Goal: Transaction & Acquisition: Obtain resource

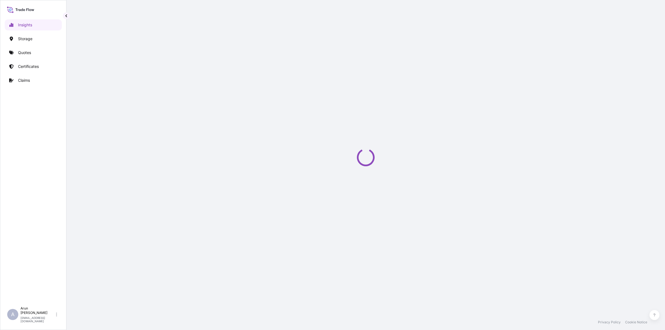
select select "2025"
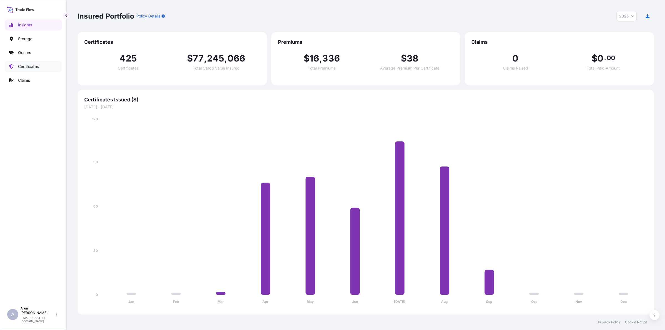
click at [23, 67] on p "Certificates" at bounding box center [28, 67] width 21 height 6
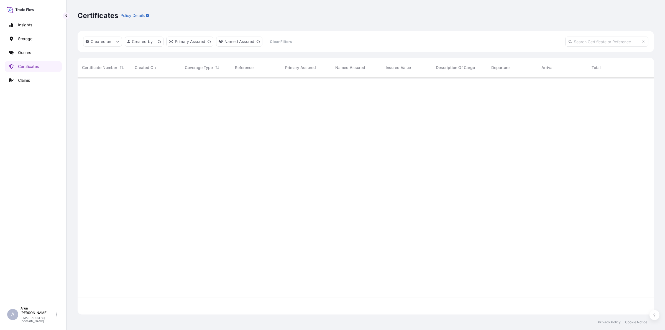
scroll to position [235, 571]
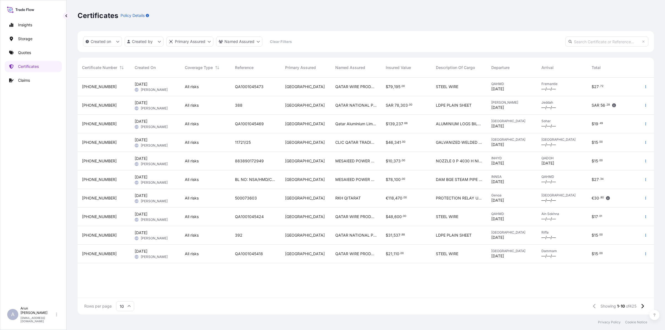
click at [246, 163] on span "883890172949" at bounding box center [249, 161] width 29 height 6
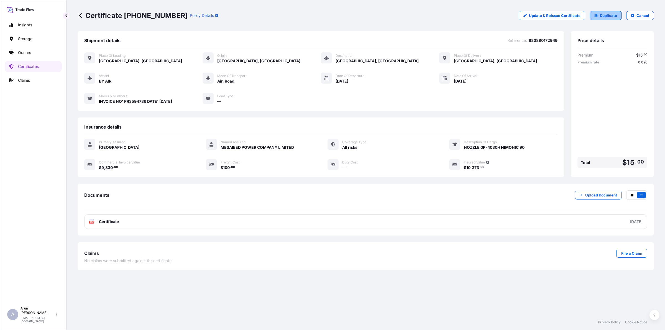
click at [599, 12] on link "Duplicate" at bounding box center [606, 15] width 32 height 9
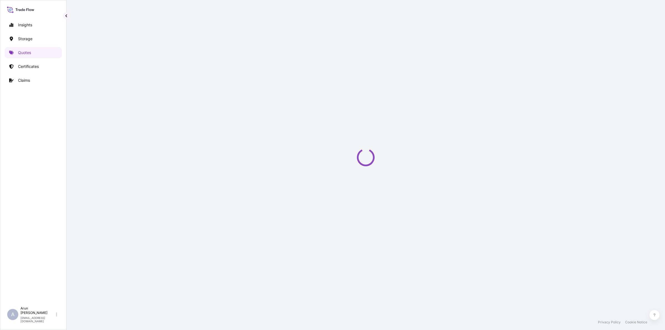
select select "Road / [GEOGRAPHIC_DATA]"
select select "Air"
select select "Road / [GEOGRAPHIC_DATA]"
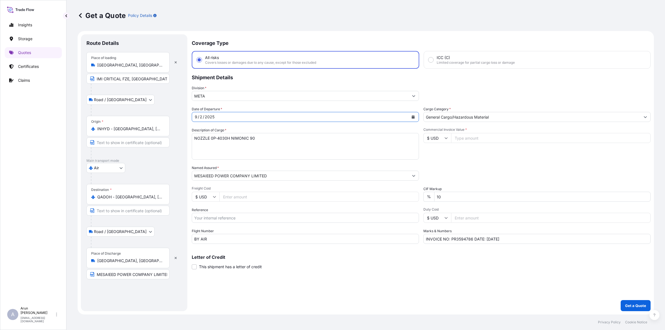
click at [412, 118] on icon "Calendar" at bounding box center [413, 116] width 3 height 3
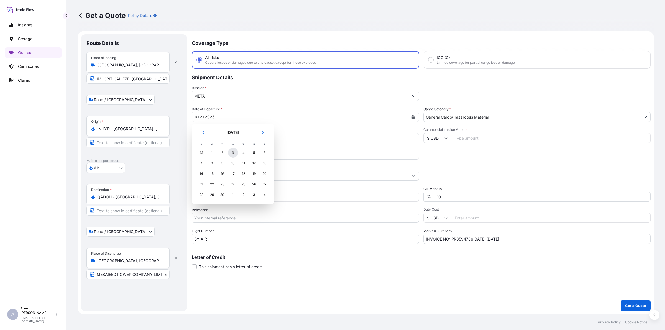
click at [233, 154] on div "3" at bounding box center [233, 153] width 10 height 10
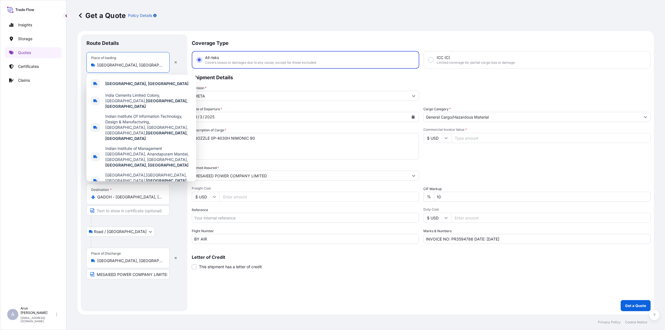
drag, startPoint x: 144, startPoint y: 63, endPoint x: 90, endPoint y: 65, distance: 54.1
click at [90, 65] on div "Place of loading [GEOGRAPHIC_DATA], [GEOGRAPHIC_DATA]" at bounding box center [127, 62] width 83 height 21
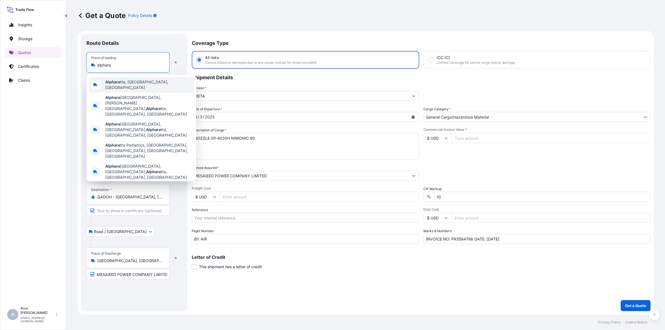
click at [117, 89] on div "Alphare tta, [GEOGRAPHIC_DATA], [GEOGRAPHIC_DATA]" at bounding box center [141, 85] width 105 height 16
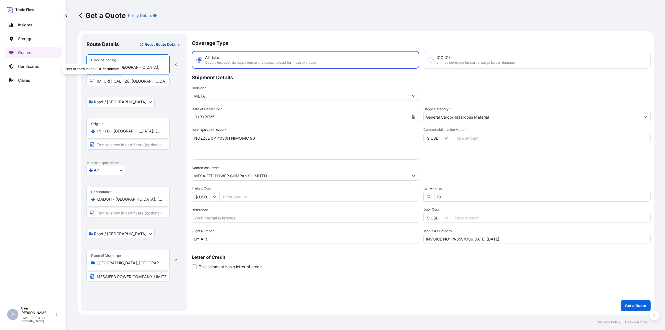
type input "Alpharetta, [GEOGRAPHIC_DATA], [GEOGRAPHIC_DATA]"
drag, startPoint x: 96, startPoint y: 80, endPoint x: 174, endPoint y: 90, distance: 78.5
click at [174, 90] on div "Place of loading [GEOGRAPHIC_DATA], [GEOGRAPHIC_DATA], [GEOGRAPHIC_DATA] IMI CR…" at bounding box center [133, 86] width 95 height 64
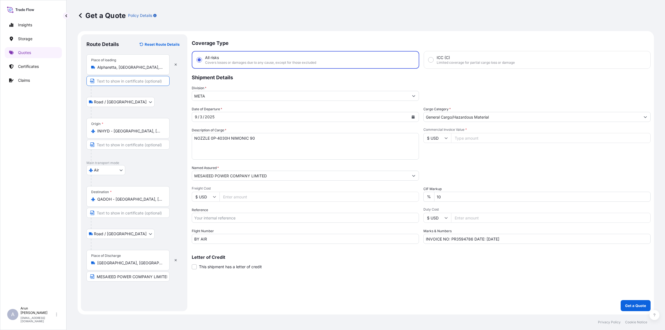
type input "m"
type input "MISSISYSTEMS INC."
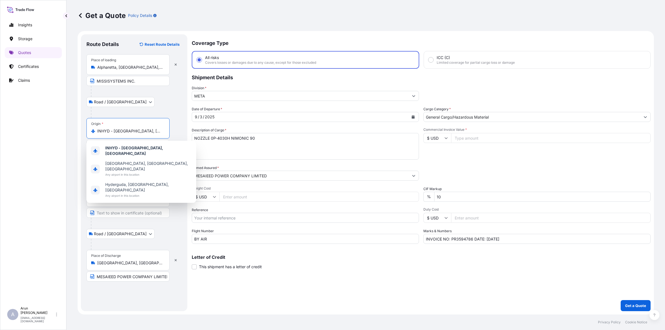
drag, startPoint x: 98, startPoint y: 132, endPoint x: 172, endPoint y: 142, distance: 75.2
click at [172, 142] on body "3 options available. Insights Storage Quotes Certificates Claims A [PERSON_NAME…" at bounding box center [332, 165] width 665 height 330
paste input "[GEOGRAPHIC_DATA]"
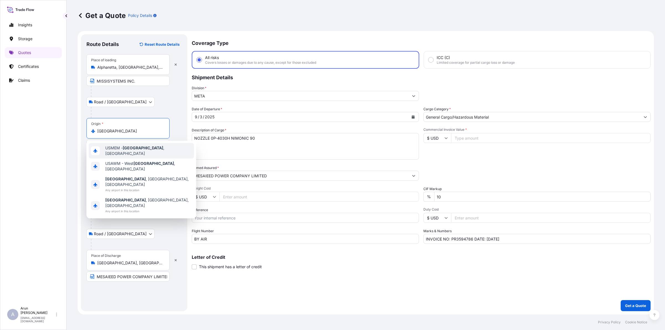
click at [136, 154] on div "USMEM - [GEOGRAPHIC_DATA] , [GEOGRAPHIC_DATA]" at bounding box center [141, 151] width 105 height 16
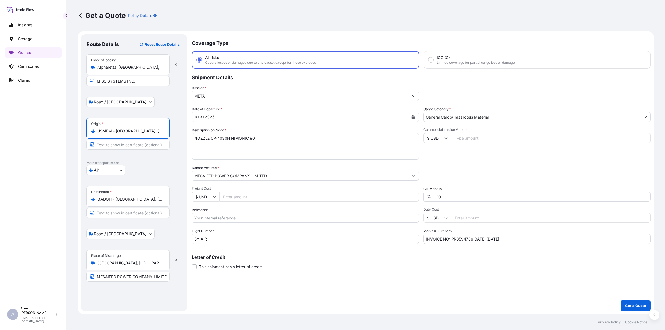
type input "USMEM - [GEOGRAPHIC_DATA], [GEOGRAPHIC_DATA]"
click at [137, 272] on input "MESAIEED POWER COMPANY LIMITED, [GEOGRAPHIC_DATA], [GEOGRAPHIC_DATA]" at bounding box center [127, 277] width 83 height 10
click at [273, 114] on div "[DATE]" at bounding box center [300, 117] width 217 height 10
drag, startPoint x: 263, startPoint y: 139, endPoint x: 182, endPoint y: 137, distance: 81.0
click at [182, 137] on form "Route Details Reset Route Details Place of loading [GEOGRAPHIC_DATA], [GEOGRAPH…" at bounding box center [366, 173] width 577 height 284
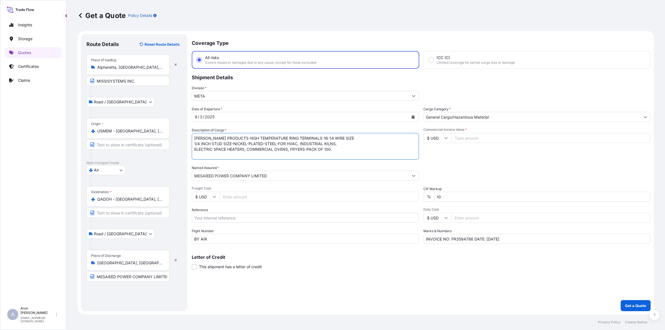
type textarea "[PERSON_NAME] PRODUCTS HIGH TEMPERATURE RING TERMINALS-16-14 WIRE SIZE 1/4 INCH…"
click at [257, 200] on input "Freight Cost" at bounding box center [320, 197] width 200 height 10
type input "100"
click at [226, 215] on input "Reference" at bounding box center [305, 218] width 227 height 10
click at [221, 217] on input "Reference" at bounding box center [305, 218] width 227 height 10
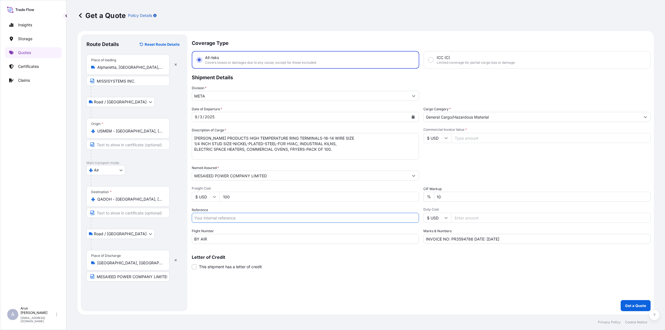
paste input "884026788892"
type input "884026788892"
drag, startPoint x: 451, startPoint y: 236, endPoint x: 465, endPoint y: 243, distance: 15.0
click at [468, 242] on input "INVOICE NO: PR3594786 DATE: [DATE]" at bounding box center [537, 239] width 227 height 10
drag, startPoint x: 492, startPoint y: 238, endPoint x: 495, endPoint y: 236, distance: 3.1
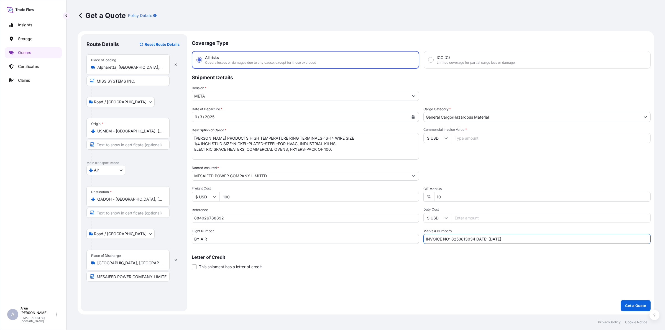
click at [493, 237] on input "INVOICE NO: 8250813034 DATE: [DATE]" at bounding box center [537, 239] width 227 height 10
type input "INVOICE NO: 8250813034 DATE: [DATE]"
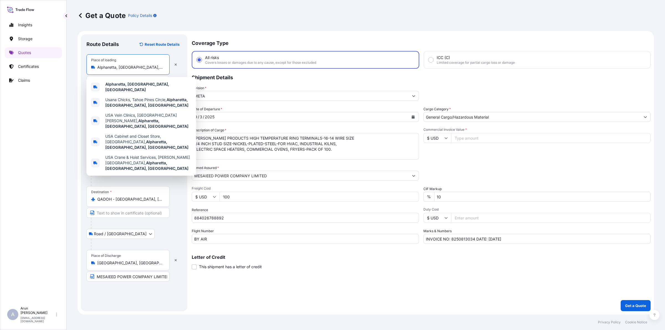
drag, startPoint x: 98, startPoint y: 65, endPoint x: 141, endPoint y: 70, distance: 43.3
click at [141, 70] on input "Alpharetta, [GEOGRAPHIC_DATA], [GEOGRAPHIC_DATA]" at bounding box center [129, 68] width 65 height 6
click at [128, 85] on b "Alpharetta, [GEOGRAPHIC_DATA], [GEOGRAPHIC_DATA]" at bounding box center [137, 87] width 64 height 10
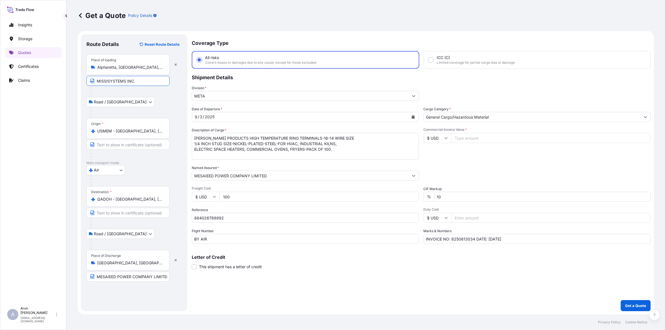
click at [141, 83] on input "MISSISYSTEMS INC." at bounding box center [127, 81] width 83 height 10
paste input "Alpharetta, [GEOGRAPHIC_DATA], [GEOGRAPHIC_DATA]"
click at [130, 82] on input "MISSISYSTEMS INC.,[GEOGRAPHIC_DATA], [GEOGRAPHIC_DATA], [GEOGRAPHIC_DATA]" at bounding box center [127, 81] width 83 height 10
type input "MISSISYSTEMS INC., [GEOGRAPHIC_DATA], [GEOGRAPHIC_DATA], [GEOGRAPHIC_DATA]"
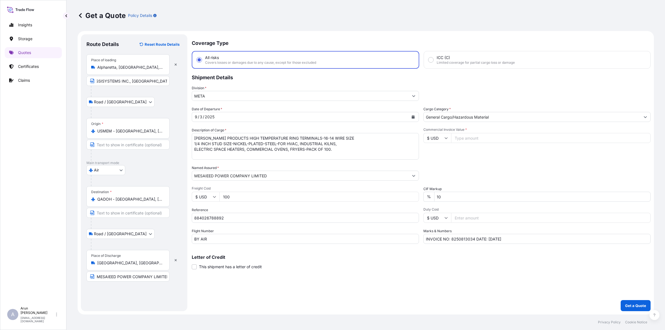
scroll to position [0, 0]
click at [474, 135] on input "Commercial Invoice Value *" at bounding box center [551, 138] width 200 height 10
type input "211.78"
click at [483, 194] on input "10" at bounding box center [542, 197] width 216 height 10
click at [642, 307] on p "Get a Quote" at bounding box center [635, 306] width 21 height 6
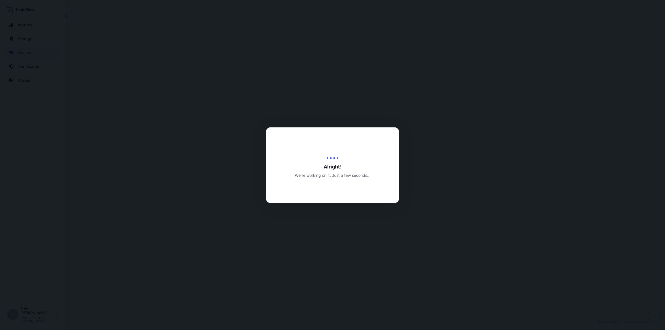
select select "Road / [GEOGRAPHIC_DATA]"
select select "Air"
select select "Road / [GEOGRAPHIC_DATA]"
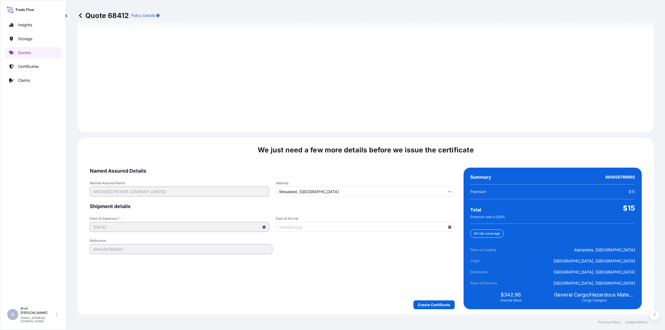
scroll to position [766, 0]
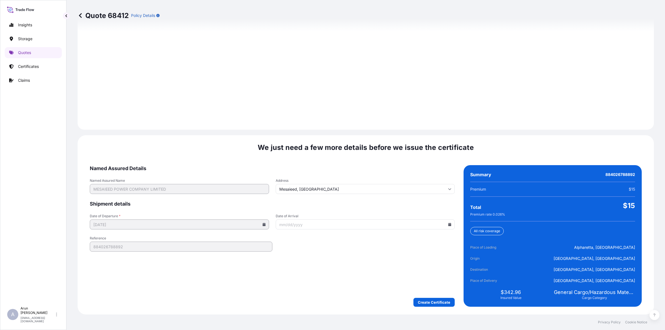
click at [449, 228] on input "Date of Arrival" at bounding box center [365, 225] width 179 height 10
click at [447, 226] on input "Date of Arrival" at bounding box center [365, 225] width 179 height 10
click at [448, 223] on icon at bounding box center [449, 224] width 3 height 3
click at [384, 261] on button "6" at bounding box center [379, 257] width 9 height 9
type input "[DATE]"
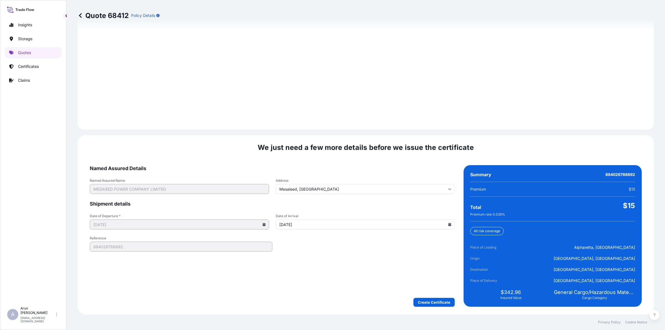
click at [430, 296] on form "Named Assured Details Named Assured Name MESAIEED POWER COMPANY LIMITED Address…" at bounding box center [272, 236] width 365 height 142
click at [448, 225] on icon at bounding box center [449, 224] width 3 height 3
click at [384, 261] on button "6" at bounding box center [379, 257] width 9 height 9
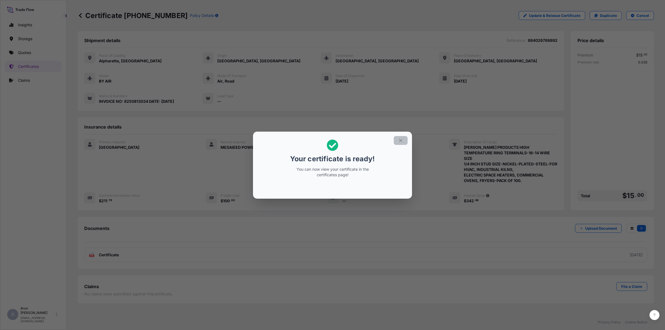
click at [402, 138] on icon "button" at bounding box center [400, 140] width 5 height 5
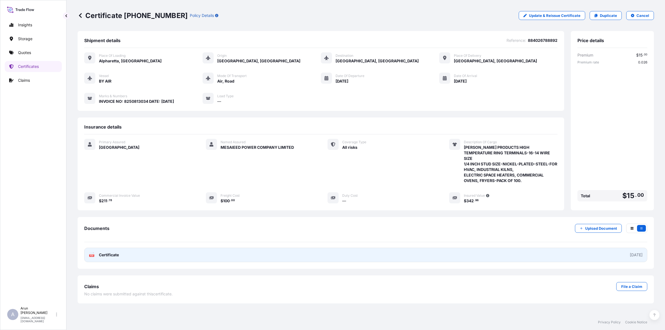
click at [128, 248] on link "PDF Certificate [DATE]" at bounding box center [365, 255] width 563 height 14
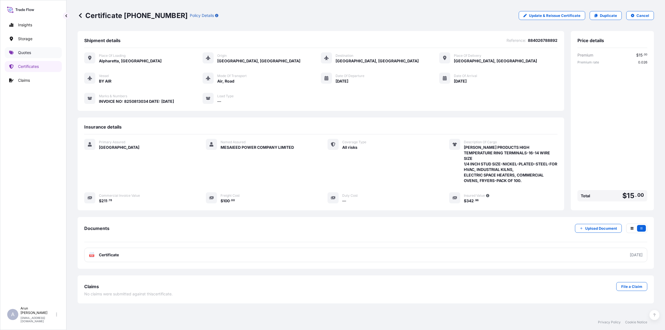
click at [25, 54] on p "Quotes" at bounding box center [24, 53] width 13 height 6
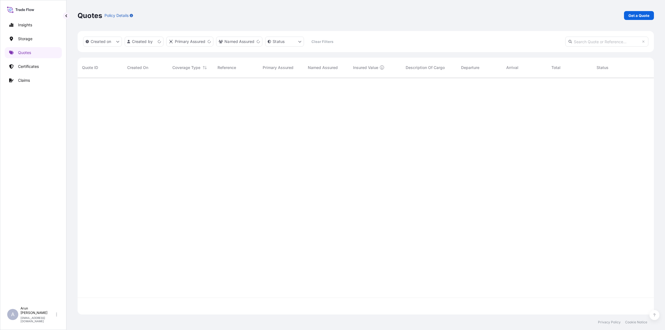
scroll to position [235, 571]
click at [631, 19] on link "Get a Quote" at bounding box center [639, 15] width 30 height 9
select select "Water"
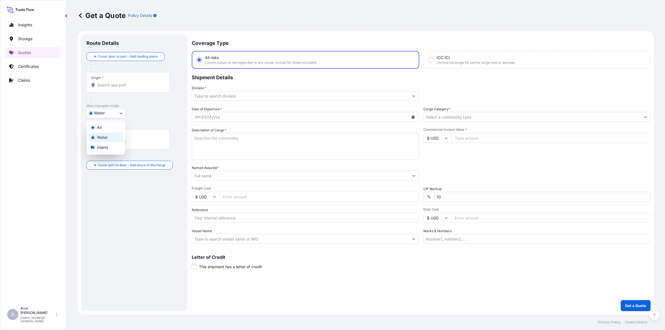
click at [113, 113] on body "Insights Storage Quotes Certificates Claims A [PERSON_NAME] [PERSON_NAME][EMAIL…" at bounding box center [332, 165] width 665 height 330
click at [99, 126] on span "Air" at bounding box center [99, 128] width 5 height 6
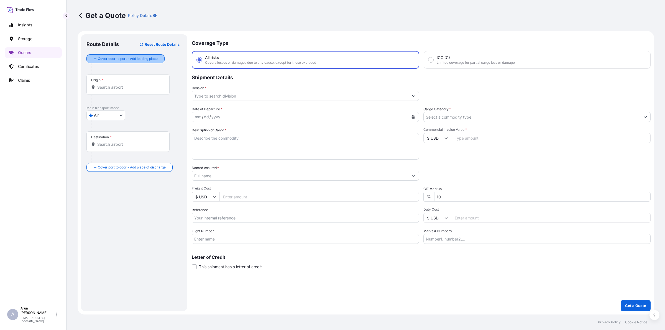
click at [109, 54] on div "Cover door to port - Add loading place" at bounding box center [125, 59] width 69 height 10
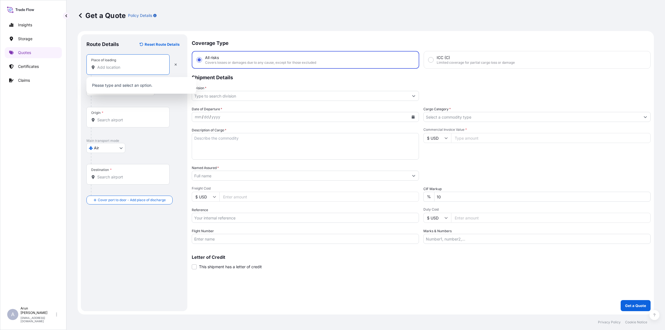
click at [111, 69] on input "Place of loading" at bounding box center [129, 68] width 65 height 6
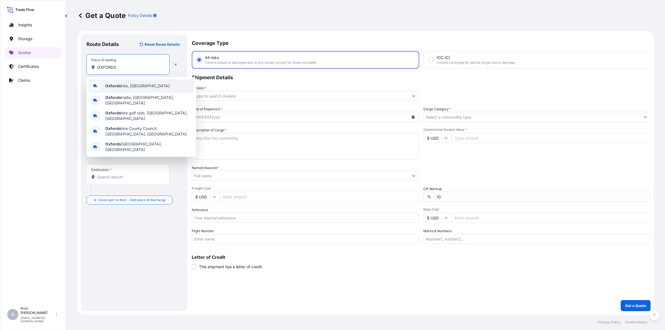
click at [134, 87] on span "Oxfords hire, [GEOGRAPHIC_DATA]" at bounding box center [137, 86] width 64 height 6
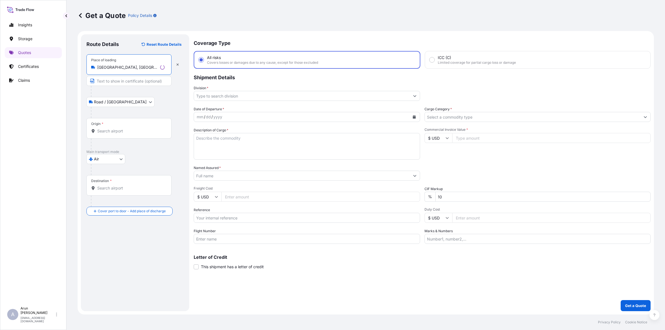
type input "[GEOGRAPHIC_DATA], [GEOGRAPHIC_DATA]"
click at [128, 82] on input "Text to appear on certificate" at bounding box center [128, 81] width 85 height 10
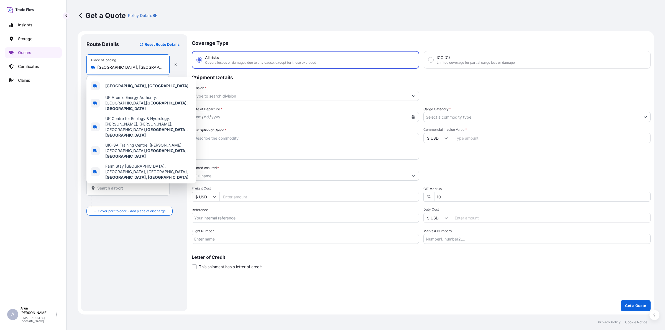
drag, startPoint x: 127, startPoint y: 66, endPoint x: 95, endPoint y: 67, distance: 32.4
click at [95, 67] on div "[GEOGRAPHIC_DATA], [GEOGRAPHIC_DATA]" at bounding box center [128, 68] width 74 height 6
click at [123, 83] on b "[GEOGRAPHIC_DATA], [GEOGRAPHIC_DATA]" at bounding box center [146, 85] width 83 height 5
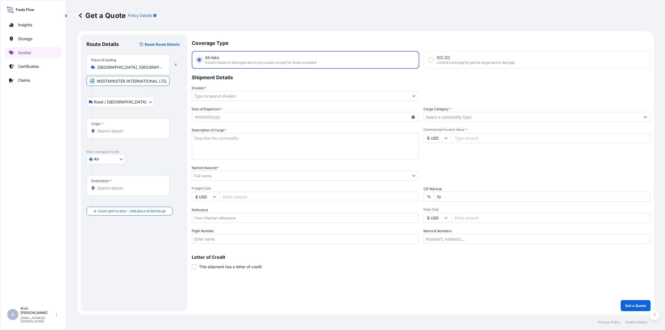
click at [165, 81] on input "WESTMINSTER INTERNATIONAL LTD." at bounding box center [127, 81] width 83 height 10
paste input "[GEOGRAPHIC_DATA], [GEOGRAPHIC_DATA]"
click at [139, 82] on input "WESTMINSTER INTERNATIONAL LTD., [GEOGRAPHIC_DATA], [GEOGRAPHIC_DATA]" at bounding box center [127, 81] width 83 height 10
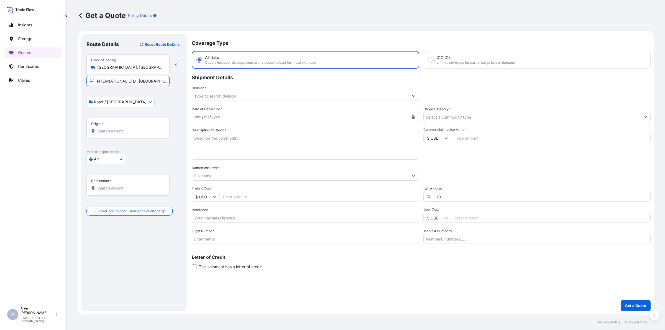
click at [141, 81] on input "WESTMINSTER INTERNATIONAL LTD., [GEOGRAPHIC_DATA], [GEOGRAPHIC_DATA]" at bounding box center [127, 81] width 83 height 10
click at [145, 86] on input "WESTMINSTER INTERNATIONAL LTD., [GEOGRAPHIC_DATA], [GEOGRAPHIC_DATA]" at bounding box center [127, 81] width 83 height 10
drag, startPoint x: 139, startPoint y: 81, endPoint x: 157, endPoint y: 83, distance: 18.0
click at [157, 83] on input "WESTMINSTER INTERNATIONAL LTD., [GEOGRAPHIC_DATA], [GEOGRAPHIC_DATA]" at bounding box center [127, 81] width 83 height 10
click at [159, 83] on input "WESTMINSTER INTERNATIONAL LTD., [GEOGRAPHIC_DATA], [GEOGRAPHIC_DATA]" at bounding box center [127, 81] width 83 height 10
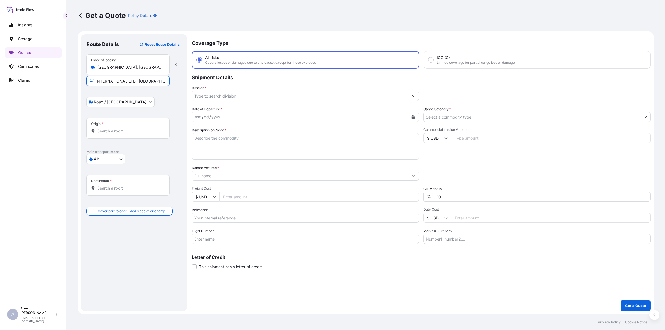
click at [159, 83] on input "WESTMINSTER INTERNATIONAL LTD., [GEOGRAPHIC_DATA], [GEOGRAPHIC_DATA]" at bounding box center [127, 81] width 83 height 10
click at [155, 80] on input "WESTMINSTER INTERNATIONAL LTD., [GEOGRAPHIC_DATA], [GEOGRAPHIC_DATA]" at bounding box center [127, 81] width 83 height 10
click at [158, 81] on input "WESTMINSTER INTERNATIONAL LTD., [GEOGRAPHIC_DATA], [GEOGRAPHIC_DATA]" at bounding box center [127, 81] width 83 height 10
drag, startPoint x: 139, startPoint y: 81, endPoint x: 154, endPoint y: 84, distance: 15.2
click at [154, 84] on input "WESTMINSTER INTERNATIONAL LTD., [GEOGRAPHIC_DATA], [GEOGRAPHIC_DATA]" at bounding box center [127, 81] width 83 height 10
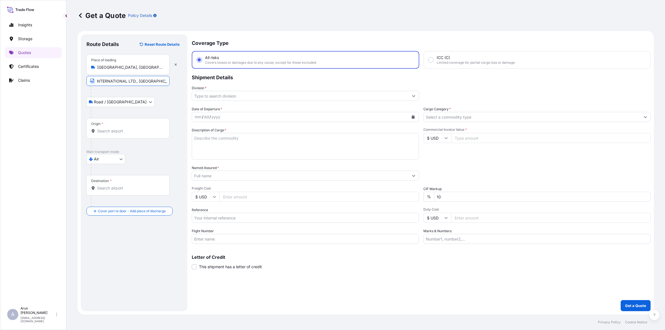
drag, startPoint x: 138, startPoint y: 80, endPoint x: 151, endPoint y: 81, distance: 13.6
click at [138, 80] on input "WESTMINSTER INTERNATIONAL LTD., [GEOGRAPHIC_DATA], [GEOGRAPHIC_DATA]" at bounding box center [127, 81] width 83 height 10
type input "WESTMINSTER INTERNATIONAL LTD., [GEOGRAPHIC_DATA], [GEOGRAPHIC_DATA]"
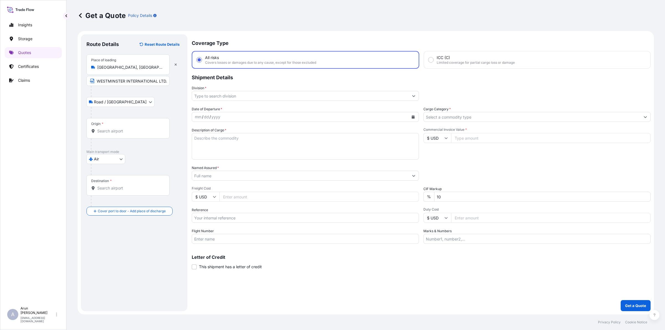
click at [119, 113] on div at bounding box center [136, 112] width 91 height 11
click at [121, 120] on div "Origin *" at bounding box center [127, 128] width 83 height 21
click at [121, 128] on input "Origin *" at bounding box center [129, 131] width 65 height 6
type input "L"
type input "GBLHR - Heathrow Apt/[GEOGRAPHIC_DATA], [GEOGRAPHIC_DATA]"
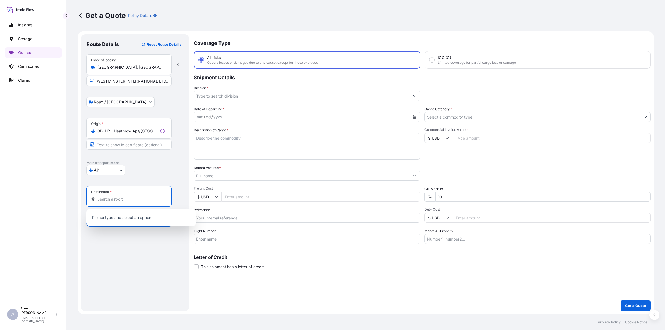
click at [121, 197] on input "Destination *" at bounding box center [130, 200] width 67 height 6
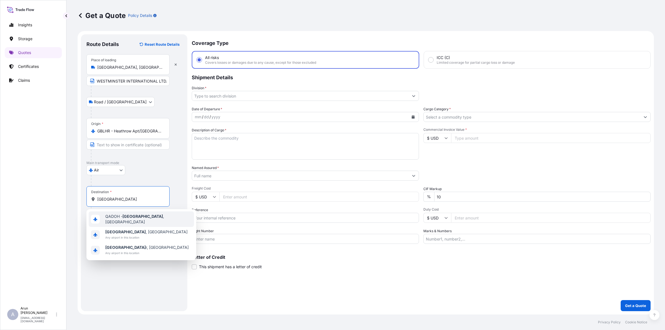
click at [116, 218] on span "QADOH - [GEOGRAPHIC_DATA] , [GEOGRAPHIC_DATA]" at bounding box center [148, 219] width 86 height 11
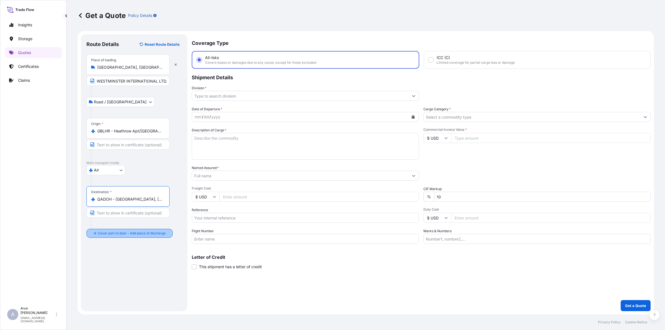
type input "QADOH - [GEOGRAPHIC_DATA], [GEOGRAPHIC_DATA]"
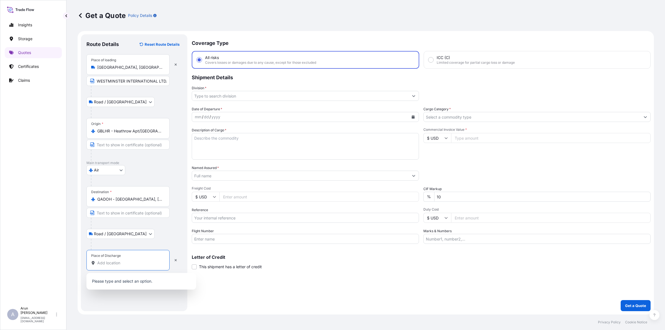
click at [117, 262] on input "Place of Discharge" at bounding box center [129, 263] width 65 height 6
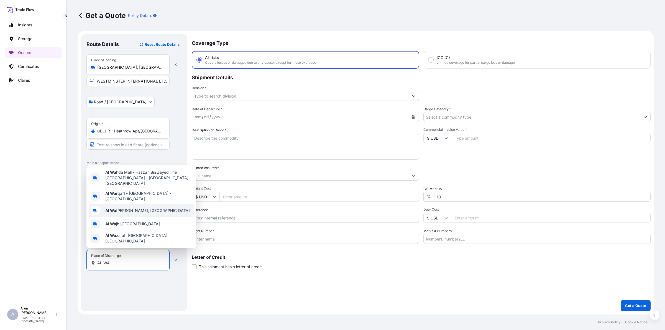
click at [124, 213] on span "Al Wa [PERSON_NAME], [GEOGRAPHIC_DATA]" at bounding box center [147, 211] width 85 height 6
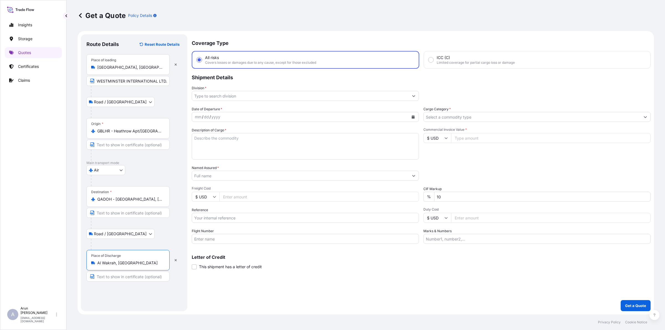
type input "Al Wakrah, [GEOGRAPHIC_DATA]"
drag, startPoint x: 96, startPoint y: 262, endPoint x: 130, endPoint y: 265, distance: 34.2
click at [130, 265] on div "Al Wakrah, [GEOGRAPHIC_DATA]" at bounding box center [128, 263] width 74 height 6
click at [130, 265] on input "Al Wakrah, [GEOGRAPHIC_DATA]" at bounding box center [129, 263] width 65 height 6
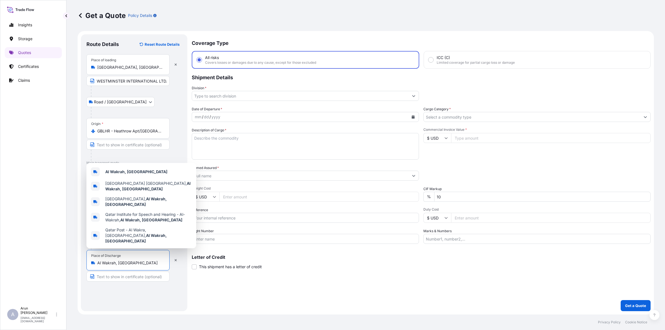
drag, startPoint x: 131, startPoint y: 263, endPoint x: 94, endPoint y: 262, distance: 36.9
click at [94, 262] on div "Al Wakrah, [GEOGRAPHIC_DATA]" at bounding box center [128, 263] width 74 height 6
click at [118, 276] on input "Text to appear on certificate" at bounding box center [127, 277] width 83 height 10
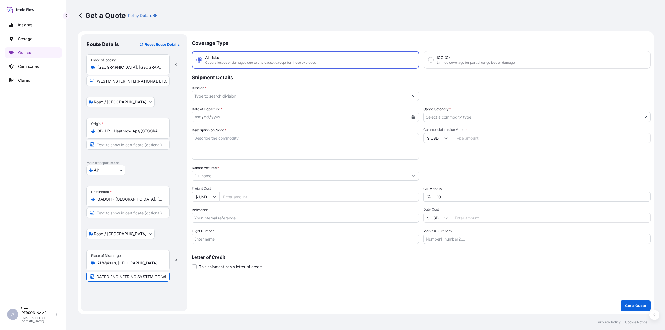
scroll to position [0, 20]
type input "CONSOLIDATED ENGINEERING SYSTEM CO.WLL"
click at [243, 93] on input "Division *" at bounding box center [300, 96] width 217 height 10
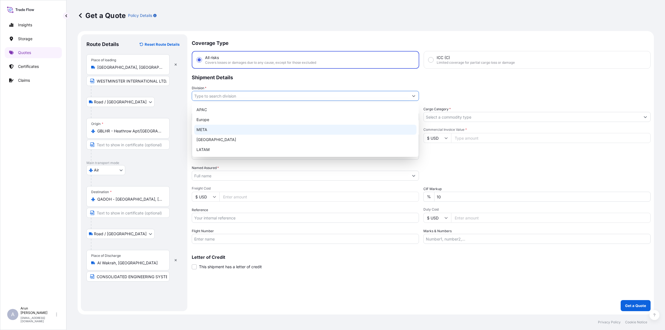
click at [211, 129] on div "APAC [GEOGRAPHIC_DATA] META [GEOGRAPHIC_DATA] LATAM" at bounding box center [305, 130] width 222 height 50
type input "META"
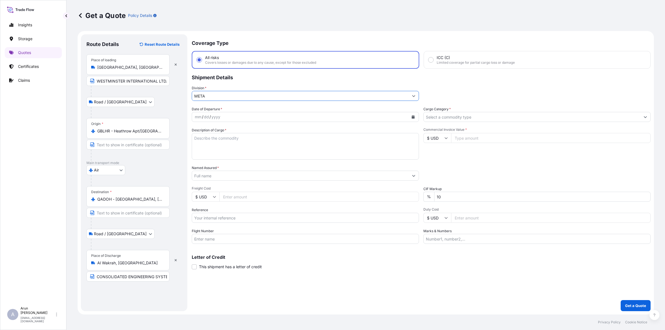
click at [454, 114] on input "Cargo Category *" at bounding box center [532, 117] width 217 height 10
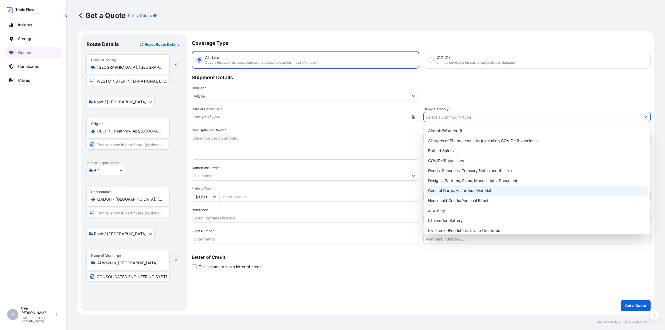
click at [443, 188] on div "General Cargo/Hazardous Material" at bounding box center [537, 191] width 222 height 10
type input "General Cargo/Hazardous Material"
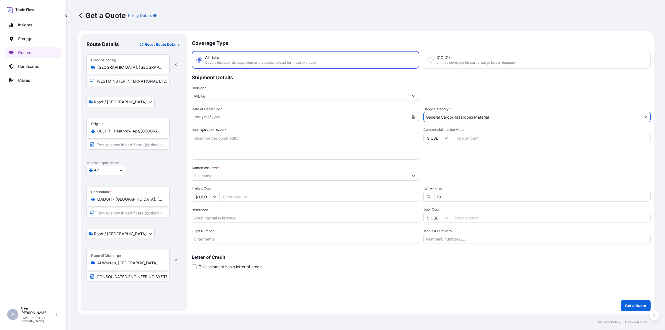
click at [239, 192] on input "Freight Cost" at bounding box center [320, 197] width 200 height 10
type input "1450"
click at [244, 216] on input "Reference" at bounding box center [305, 218] width 227 height 10
drag, startPoint x: 204, startPoint y: 217, endPoint x: 289, endPoint y: 211, distance: 84.4
click at [289, 211] on div "Reference AWB: 157-04690932" at bounding box center [305, 215] width 227 height 16
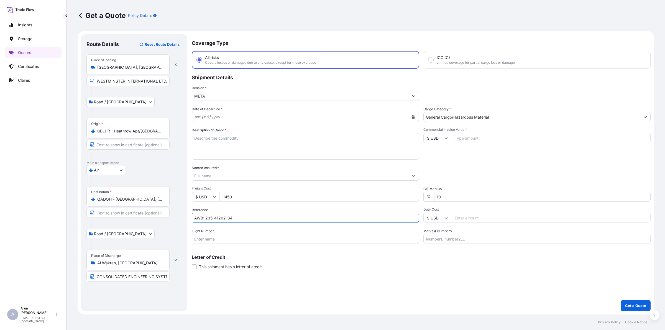
type input "AWB: 235-41202184"
click at [226, 239] on input "Flight Number" at bounding box center [305, 239] width 227 height 10
type input "BY AIR"
click at [474, 136] on input "Commercial Invoice Value *" at bounding box center [551, 138] width 200 height 10
click at [446, 135] on input "$ USD" at bounding box center [438, 138] width 28 height 10
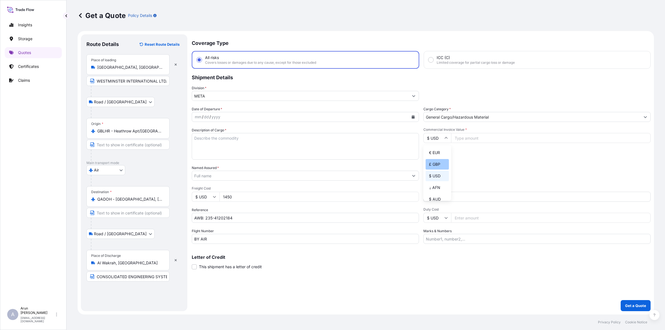
click at [430, 167] on div "£ GBP" at bounding box center [437, 164] width 23 height 11
type input "£ GBP"
click at [469, 136] on input "Commercial Invoice Value *" at bounding box center [551, 138] width 200 height 10
type input "66000"
click at [214, 196] on icon at bounding box center [214, 197] width 3 height 2
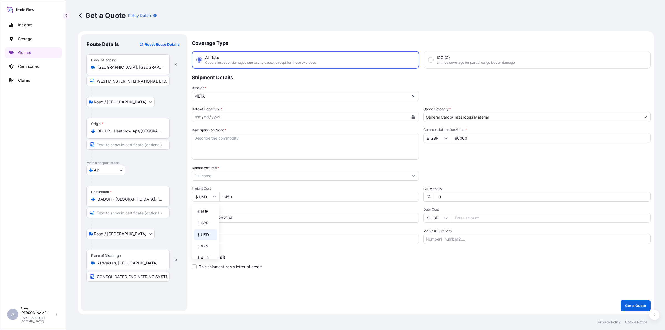
drag, startPoint x: 208, startPoint y: 225, endPoint x: 219, endPoint y: 212, distance: 17.3
click at [210, 224] on div "£ GBP" at bounding box center [205, 223] width 23 height 11
type input "£ GBP"
drag, startPoint x: 220, startPoint y: 201, endPoint x: 217, endPoint y: 199, distance: 3.8
click at [216, 200] on div "£ GBP 1450" at bounding box center [305, 197] width 227 height 10
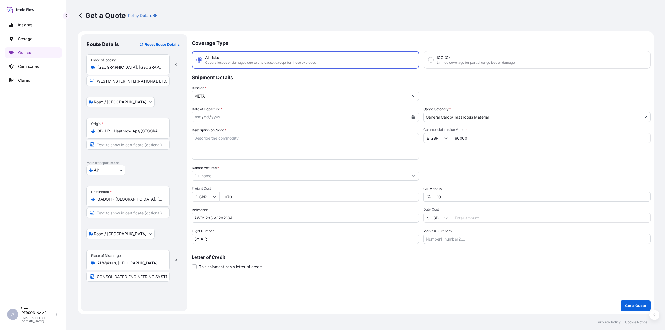
type input "1070"
click at [463, 219] on input "Duty Cost" at bounding box center [551, 218] width 200 height 10
click at [446, 238] on input "Marks & Numbers" at bounding box center [537, 239] width 227 height 10
drag, startPoint x: 451, startPoint y: 239, endPoint x: 473, endPoint y: 243, distance: 23.0
click at [473, 243] on input "INVOICE NO: CPI2025003 DATE: [DATE]" at bounding box center [537, 239] width 227 height 10
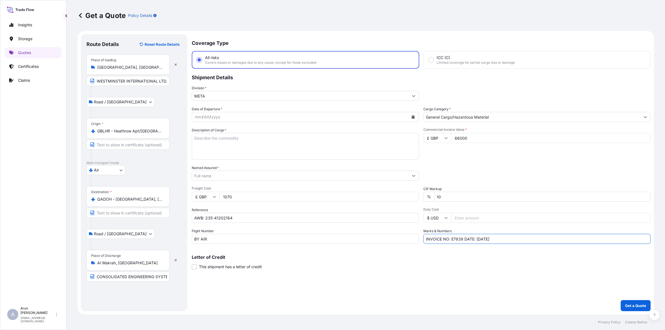
click at [480, 237] on input "INVOICE NO: E7839 DATE: [DATE]" at bounding box center [537, 239] width 227 height 10
type input "INVOICE NO: E7839 DATE: [DATE]"
click at [416, 114] on button "Calendar" at bounding box center [413, 117] width 9 height 9
click at [204, 132] on icon "Previous" at bounding box center [203, 132] width 3 height 3
click at [265, 183] on div "23" at bounding box center [265, 184] width 10 height 10
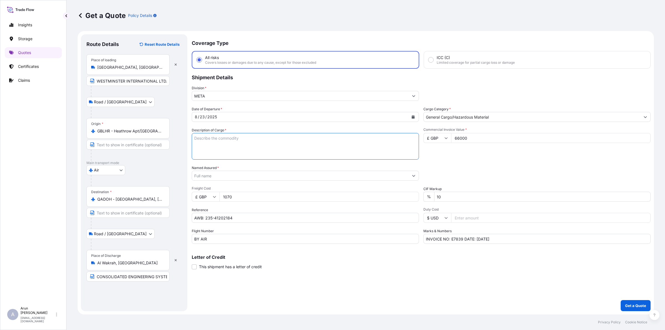
click at [233, 143] on textarea "Description of Cargo *" at bounding box center [305, 146] width 227 height 27
click at [277, 146] on textarea "CABINET X-RAY MAIL SCANNER" at bounding box center [305, 146] width 227 height 27
type textarea "CABINET X-RAY MAIL SCANNER"
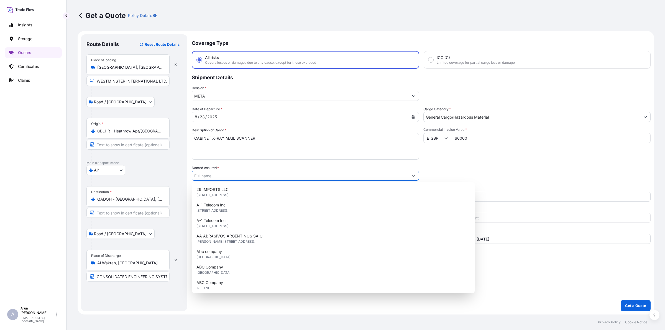
click at [226, 171] on input "Named Assured *" at bounding box center [300, 176] width 217 height 10
click at [230, 148] on textarea "CABINET X-RAY MAIL SCANNER" at bounding box center [305, 146] width 227 height 27
click at [225, 175] on input "Named Assured *" at bounding box center [300, 176] width 217 height 10
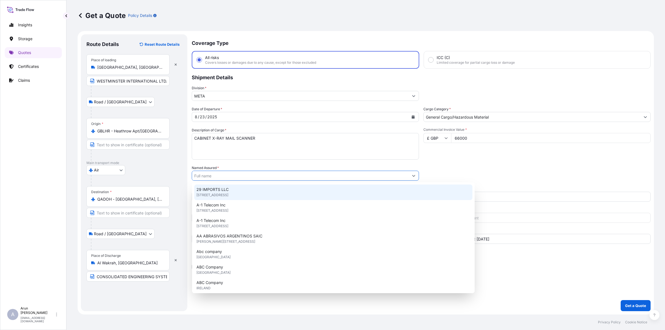
click at [124, 278] on input "CONSOLIDATED ENGINEERING SYSTEM CO.WLL" at bounding box center [127, 277] width 83 height 10
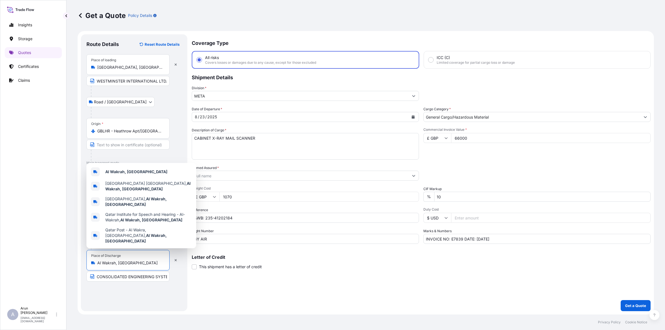
drag, startPoint x: 129, startPoint y: 261, endPoint x: 95, endPoint y: 268, distance: 34.8
click at [95, 268] on div "Place of Discharge Al Wakrah, [GEOGRAPHIC_DATA]" at bounding box center [127, 260] width 83 height 21
click at [161, 278] on input "CONSOLIDATED ENGINEERING SYSTEM CO.WLL" at bounding box center [127, 277] width 83 height 10
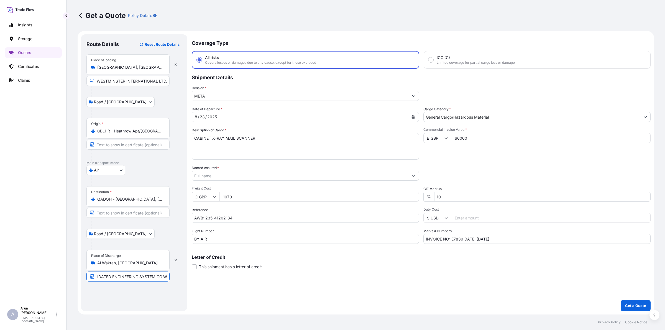
scroll to position [0, 20]
paste input "Al Wakrah, [GEOGRAPHIC_DATA]"
drag, startPoint x: 143, startPoint y: 279, endPoint x: 154, endPoint y: 280, distance: 11.8
click at [154, 280] on input "CONSOLIDATED ENGINEERING SYSTEM CO.WLL, Al Wakrah, [GEOGRAPHIC_DATA]" at bounding box center [127, 277] width 83 height 10
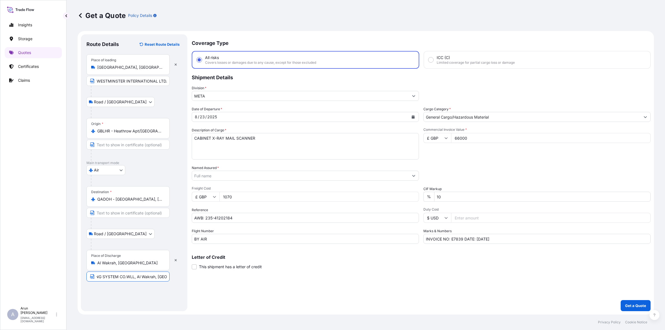
click at [150, 277] on input "CONSOLIDATED ENGINEERING SYSTEM CO.WLL, Al Wakrah, [GEOGRAPHIC_DATA]" at bounding box center [127, 277] width 83 height 10
type input "CONSOLIDATED ENGINEERING SYSTEM CO.WLL, Al Wakrah, [GEOGRAPHIC_DATA]"
click at [227, 177] on input "Named Assured *" at bounding box center [300, 176] width 217 height 10
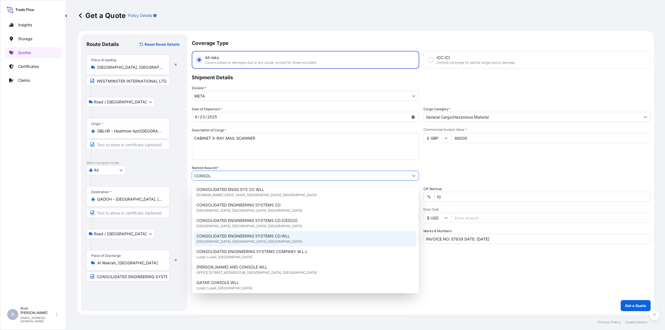
click at [248, 236] on span "CONSOLIDATED ENGINEERING SYSTEMS CO.WLL" at bounding box center [243, 236] width 93 height 6
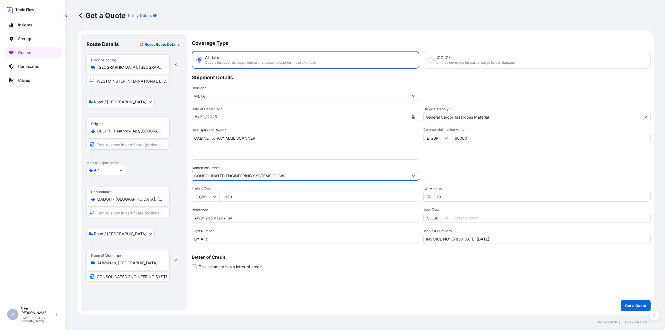
type input "CONSOLIDATED ENGINEERING SYSTEMS CO.WLL"
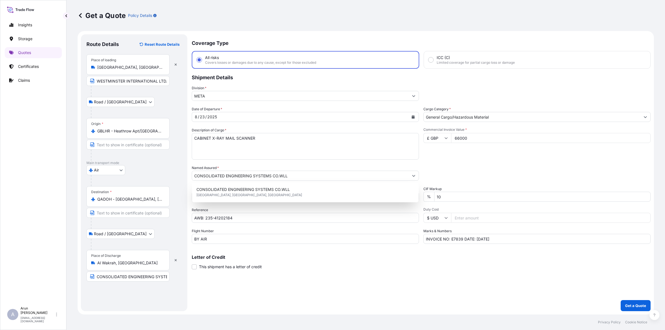
click at [253, 85] on div "Division * META" at bounding box center [305, 93] width 227 height 16
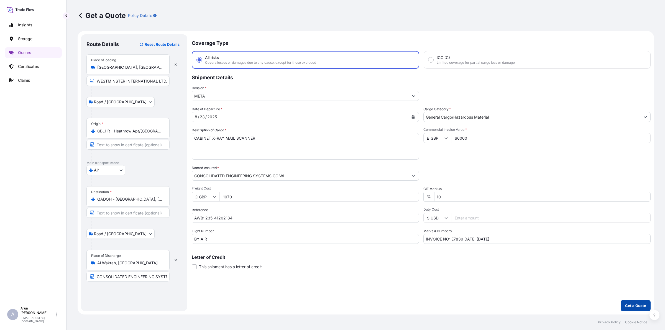
click at [636, 303] on p "Get a Quote" at bounding box center [635, 306] width 21 height 6
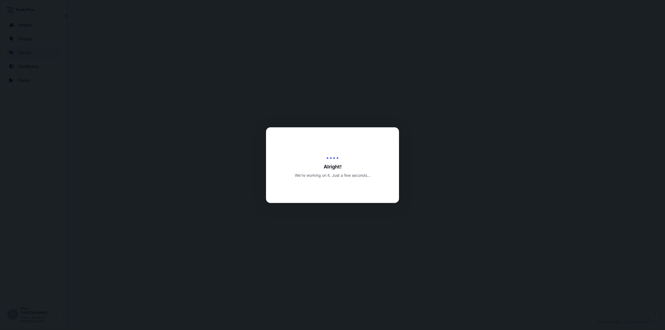
select select "Road / [GEOGRAPHIC_DATA]"
select select "Air"
select select "Road / [GEOGRAPHIC_DATA]"
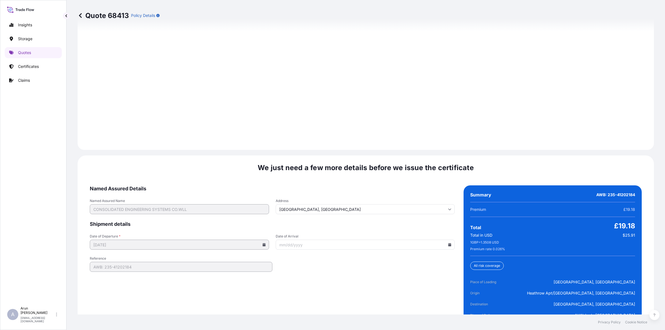
scroll to position [795, 0]
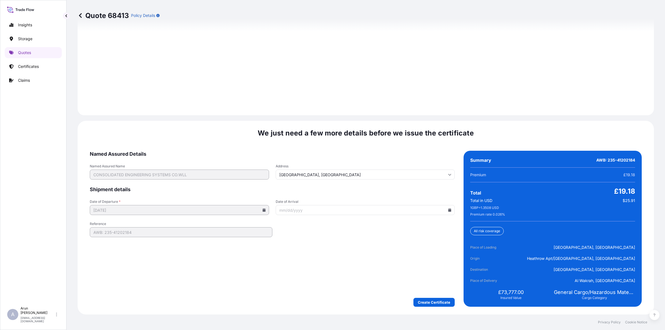
click at [448, 210] on icon at bounding box center [449, 209] width 3 height 3
click at [350, 277] on button "24" at bounding box center [346, 273] width 9 height 9
click at [451, 210] on input "[DATE]" at bounding box center [365, 210] width 179 height 10
click at [448, 208] on icon at bounding box center [449, 209] width 3 height 3
click at [330, 228] on button at bounding box center [325, 228] width 9 height 9
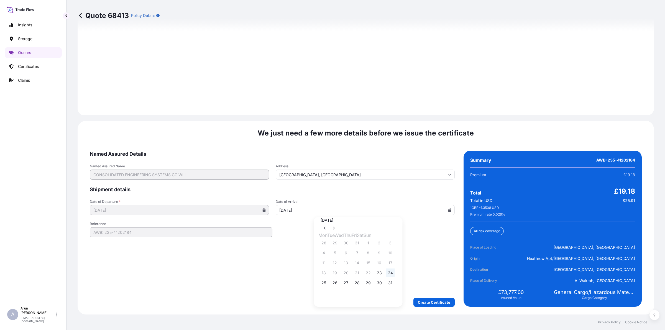
click at [395, 277] on button "24" at bounding box center [390, 273] width 9 height 9
type input "[DATE]"
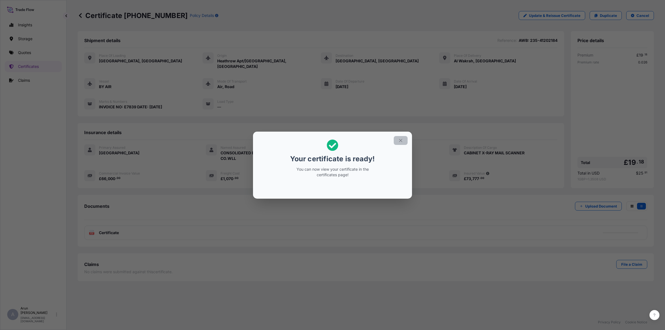
click at [405, 139] on button "button" at bounding box center [401, 140] width 14 height 9
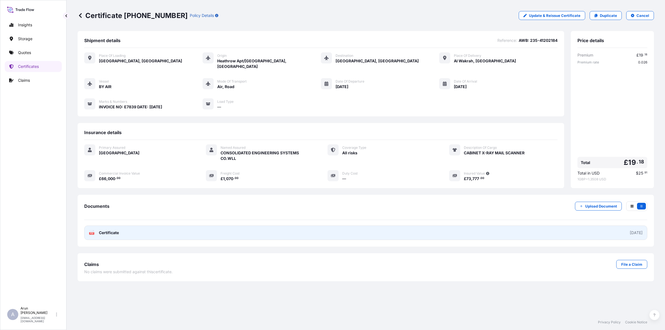
click at [109, 231] on link "PDF Certificate [DATE]" at bounding box center [365, 233] width 563 height 14
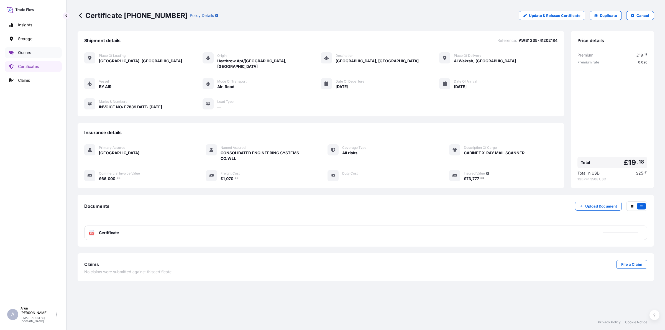
click at [26, 49] on link "Quotes" at bounding box center [33, 52] width 57 height 11
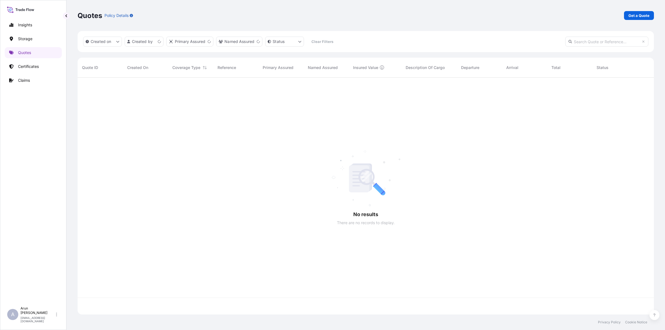
scroll to position [235, 571]
click at [635, 11] on div "Quotes Policy Details Get a Quote" at bounding box center [366, 15] width 577 height 31
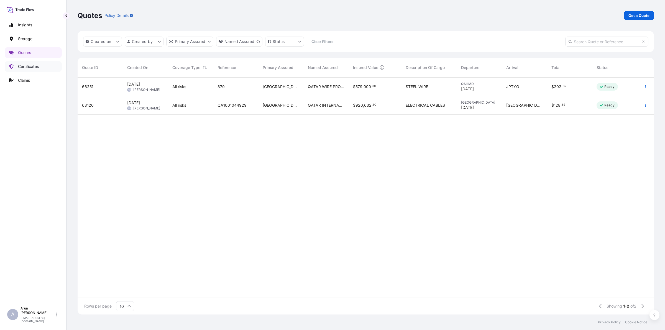
click at [31, 67] on p "Certificates" at bounding box center [28, 67] width 21 height 6
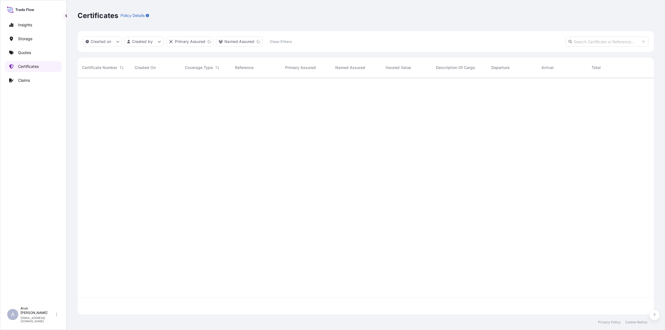
scroll to position [235, 571]
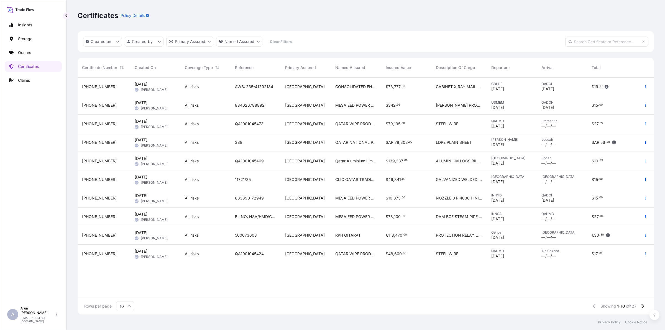
click at [449, 85] on span "CABINET X RAY MAIL SCANNER" at bounding box center [459, 87] width 47 height 6
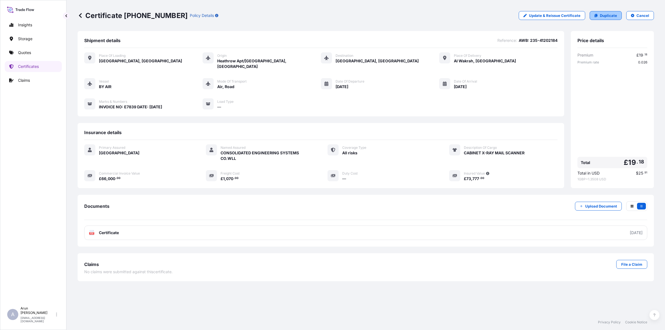
click at [597, 17] on icon at bounding box center [596, 15] width 3 height 3
select select "Road / [GEOGRAPHIC_DATA]"
select select "Air"
select select "Road / [GEOGRAPHIC_DATA]"
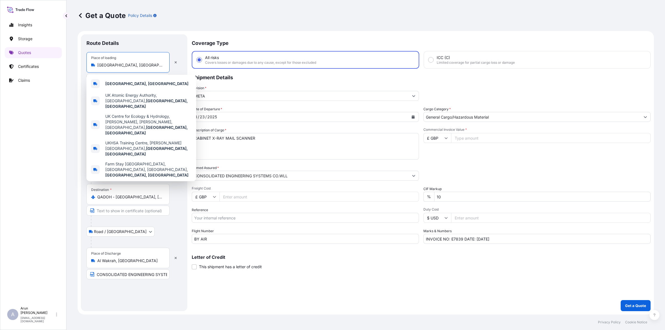
drag, startPoint x: 136, startPoint y: 63, endPoint x: 96, endPoint y: 68, distance: 40.8
click at [96, 68] on div "Place of loading [GEOGRAPHIC_DATA], [GEOGRAPHIC_DATA]" at bounding box center [127, 62] width 83 height 21
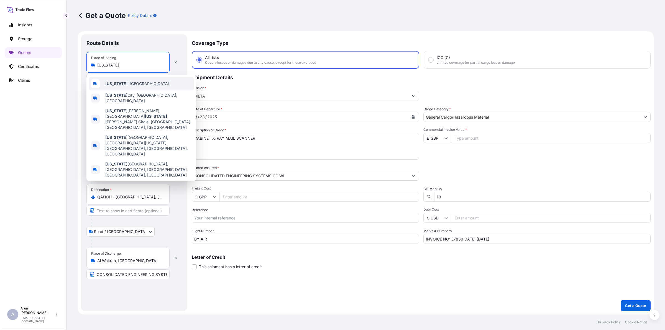
click at [118, 90] on div "[US_STATE] , [GEOGRAPHIC_DATA]" at bounding box center [141, 83] width 105 height 13
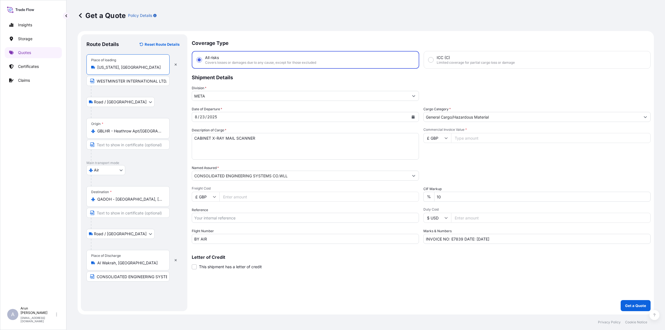
type input "[US_STATE], [GEOGRAPHIC_DATA]"
drag, startPoint x: 97, startPoint y: 83, endPoint x: 178, endPoint y: 86, distance: 80.7
click at [178, 86] on div "Place of loading [US_STATE], [GEOGRAPHIC_DATA] WESTMINSTER INTERNATIONAL LTD., …" at bounding box center [133, 86] width 95 height 64
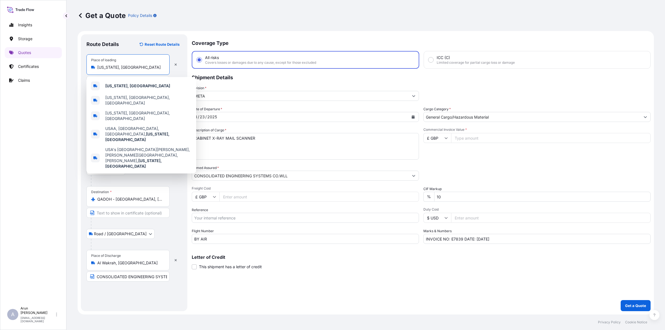
drag, startPoint x: 123, startPoint y: 69, endPoint x: 109, endPoint y: 64, distance: 14.7
click at [92, 69] on div "[US_STATE], [GEOGRAPHIC_DATA]" at bounding box center [128, 68] width 74 height 6
click at [139, 87] on div "[US_STATE], [GEOGRAPHIC_DATA]" at bounding box center [141, 85] width 105 height 13
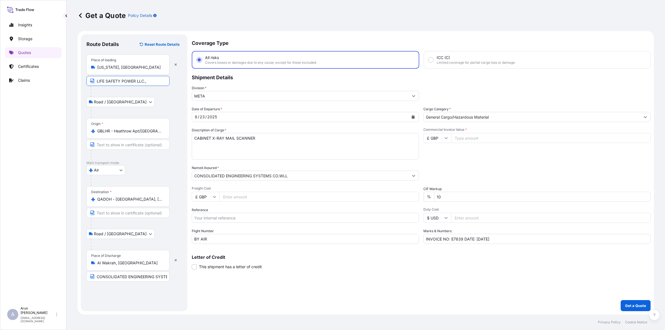
click at [151, 82] on input "LIFE SAFETY POWER LLC.," at bounding box center [127, 81] width 83 height 10
paste input "[US_STATE], [GEOGRAPHIC_DATA]"
type input "LIFE SAFETY POWER LLC., [US_STATE], [GEOGRAPHIC_DATA]"
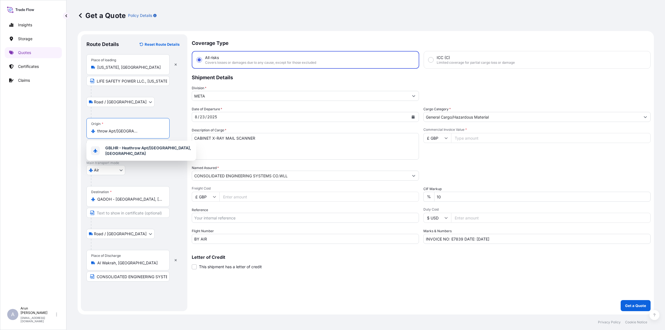
drag, startPoint x: 97, startPoint y: 130, endPoint x: 185, endPoint y: 132, distance: 87.9
click at [185, 132] on div "Route Details Reset Route Details Place of loading [US_STATE], [GEOGRAPHIC_DATA…" at bounding box center [134, 172] width 106 height 277
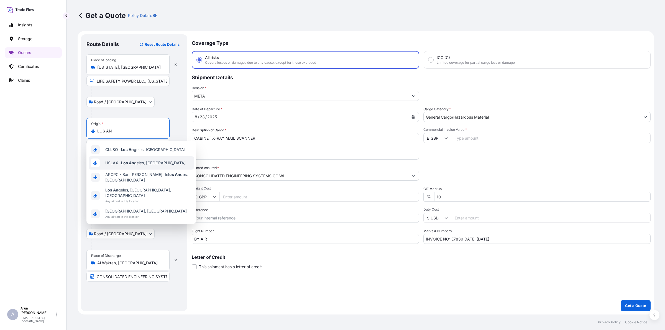
click at [146, 163] on span "USLAX - Los An geles, [GEOGRAPHIC_DATA]" at bounding box center [145, 163] width 80 height 6
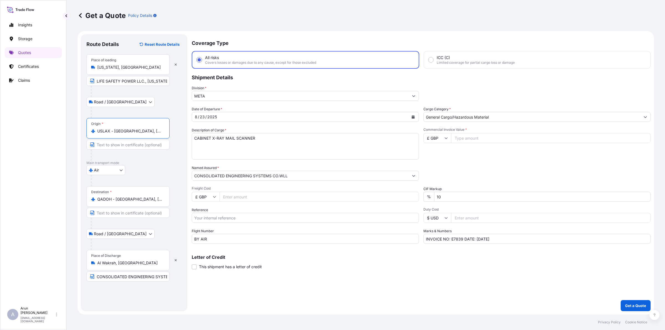
type input "USLAX - [GEOGRAPHIC_DATA], [GEOGRAPHIC_DATA]"
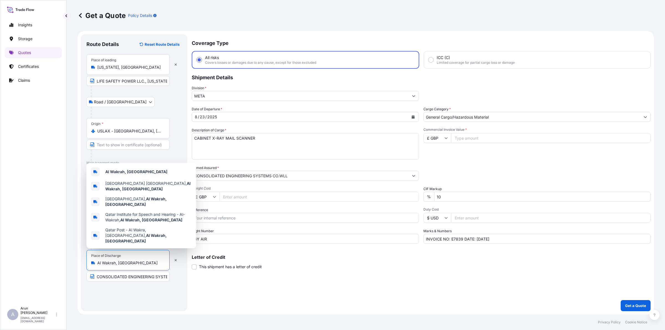
drag, startPoint x: 129, startPoint y: 263, endPoint x: 99, endPoint y: 262, distance: 30.2
click at [99, 262] on input "Al Wakrah, [GEOGRAPHIC_DATA]" at bounding box center [129, 263] width 65 height 6
type input "A"
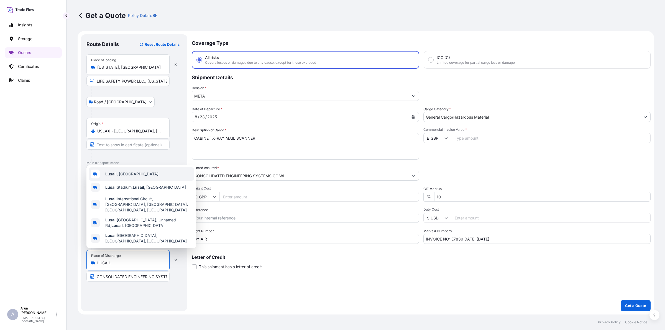
click at [110, 176] on b "Lusail" at bounding box center [110, 174] width 11 height 5
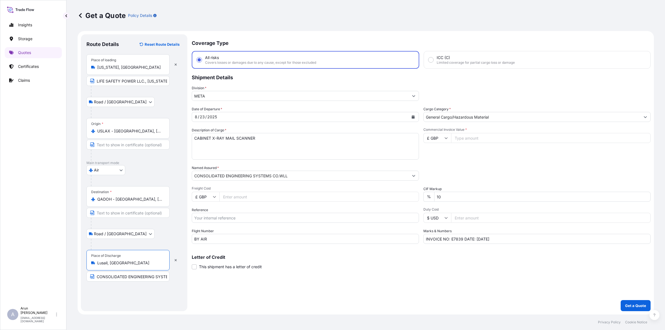
type input "Lusail, [GEOGRAPHIC_DATA]"
click at [142, 279] on input "CONSOLIDATED ENGINEERING SYSTEM CO.WLL, Al Wakrah, [GEOGRAPHIC_DATA]" at bounding box center [127, 277] width 83 height 10
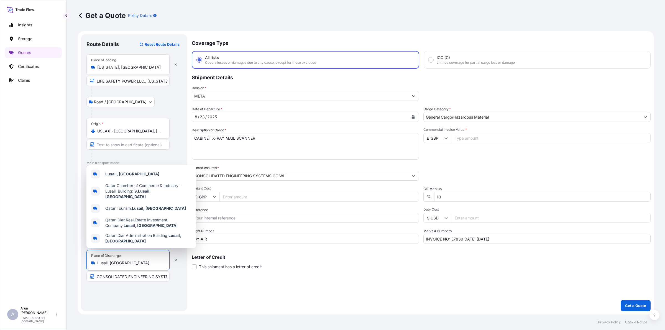
drag, startPoint x: 97, startPoint y: 262, endPoint x: 119, endPoint y: 267, distance: 22.7
click at [119, 267] on div "Place of Discharge Lusail, [GEOGRAPHIC_DATA]" at bounding box center [127, 260] width 83 height 21
click at [164, 276] on input "CONSOLIDATED ENGINEERING SYSTEM CO.WLL, Al Wakrah, [GEOGRAPHIC_DATA]" at bounding box center [127, 277] width 83 height 10
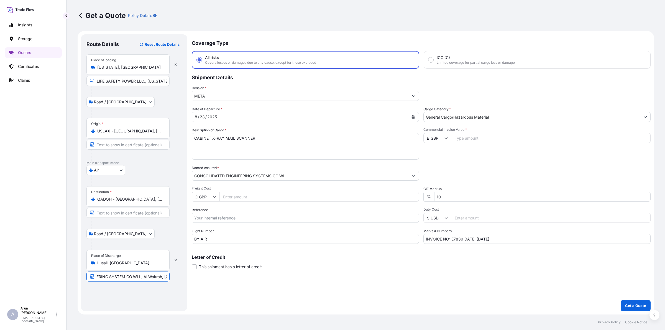
scroll to position [0, 53]
drag, startPoint x: 136, startPoint y: 279, endPoint x: 192, endPoint y: 271, distance: 56.8
click at [192, 271] on form "Route Details Reset Route Details Place of loading [US_STATE], [GEOGRAPHIC_DATA…" at bounding box center [366, 173] width 577 height 284
paste input "Lusail"
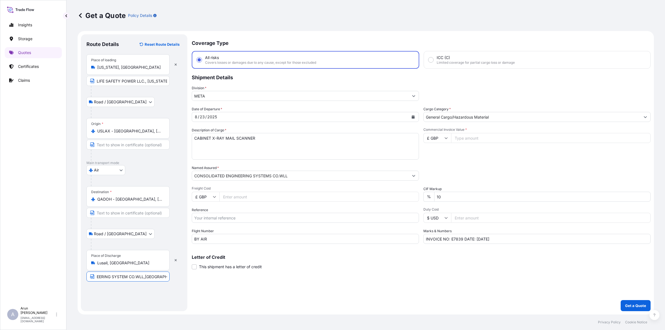
click at [144, 279] on input "CONSOLIDATED ENGINEERING SYSTEM CO.WLL,[GEOGRAPHIC_DATA], [GEOGRAPHIC_DATA]" at bounding box center [127, 277] width 83 height 10
type input "CONSOLIDATED ENGINEERING SYSTEM CO.WLL, [GEOGRAPHIC_DATA], [GEOGRAPHIC_DATA]"
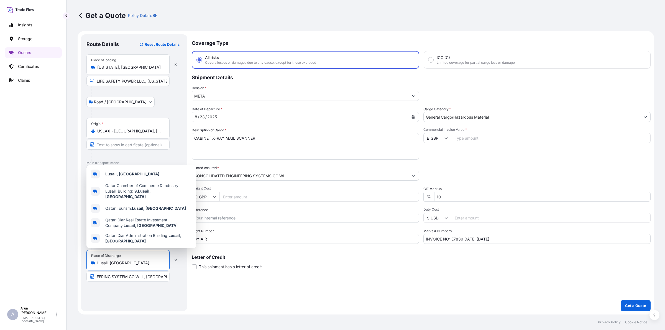
scroll to position [0, 0]
click at [127, 265] on input "Lusail, [GEOGRAPHIC_DATA]" at bounding box center [129, 263] width 65 height 6
click at [124, 130] on input "USLAX - [GEOGRAPHIC_DATA], [GEOGRAPHIC_DATA]" at bounding box center [129, 131] width 65 height 6
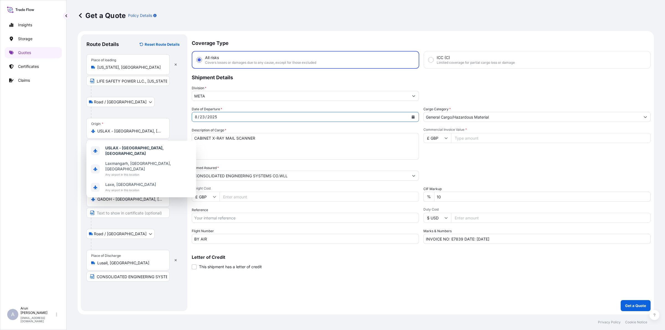
click at [411, 114] on button "Calendar" at bounding box center [413, 117] width 9 height 9
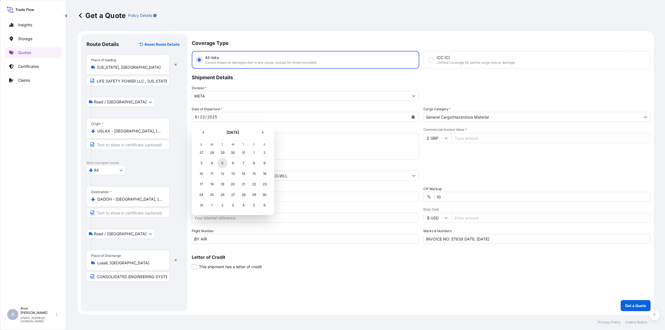
click at [224, 163] on div "5" at bounding box center [223, 163] width 10 height 10
drag, startPoint x: 259, startPoint y: 140, endPoint x: 151, endPoint y: 153, distance: 108.9
click at [151, 153] on form "Route Details Reset Route Details Place of loading [US_STATE], [GEOGRAPHIC_DATA…" at bounding box center [366, 173] width 577 height 284
click at [416, 115] on button "Calendar" at bounding box center [413, 117] width 9 height 9
click at [264, 134] on icon "Next" at bounding box center [262, 132] width 3 height 3
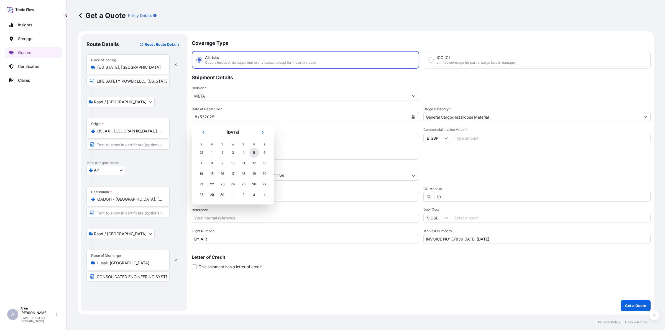
click at [254, 151] on div "5" at bounding box center [254, 153] width 10 height 10
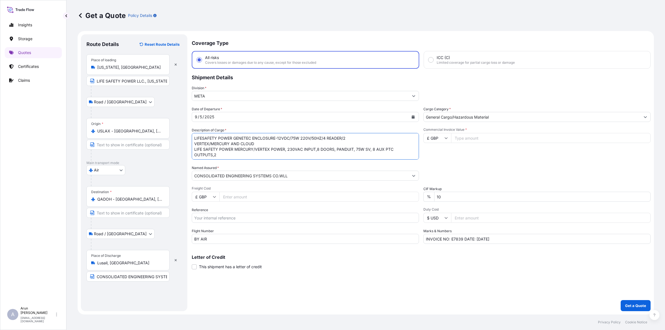
click at [354, 149] on textarea "CABINET X-RAY MAIL SCANNER" at bounding box center [305, 146] width 227 height 27
click at [251, 155] on textarea "CABINET X-RAY MAIL SCANNER" at bounding box center [305, 146] width 227 height 27
type textarea "LIFESAFETY POWER GENETEC ENCLOSURE-12VDC/75W 220V/50HZ/4 READER/2 VERTEX/MERCUR…"
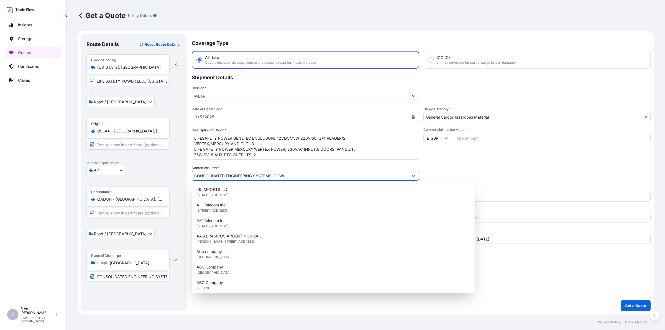
drag, startPoint x: 293, startPoint y: 175, endPoint x: 286, endPoint y: 177, distance: 6.7
click at [287, 177] on input "CONSOLIDATED ENGINEERING SYSTEMS CO.WLL" at bounding box center [300, 176] width 217 height 10
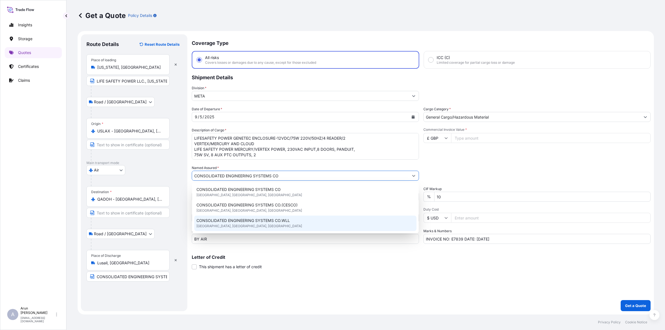
click at [257, 226] on div "CONSOLIDATED ENGINEERING SYSTEMS CO.WLL [GEOGRAPHIC_DATA], [GEOGRAPHIC_DATA], […" at bounding box center [305, 224] width 222 height 16
type input "CONSOLIDATED ENGINEERING SYSTEMS CO.WLL"
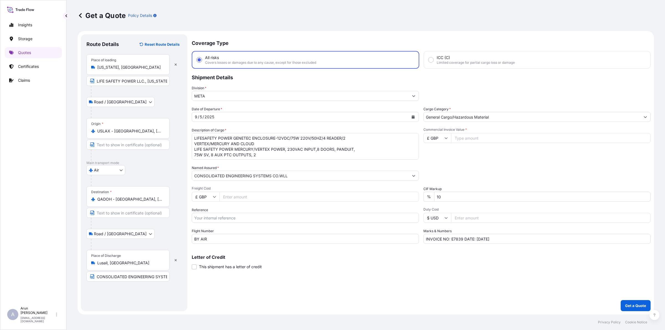
click at [244, 195] on input "Freight Cost" at bounding box center [320, 197] width 200 height 10
click at [216, 196] on icon at bounding box center [214, 196] width 3 height 3
click at [200, 237] on div "$ USD" at bounding box center [205, 235] width 23 height 11
type input "$ USD"
click at [237, 200] on input "Freight Cost" at bounding box center [320, 197] width 200 height 10
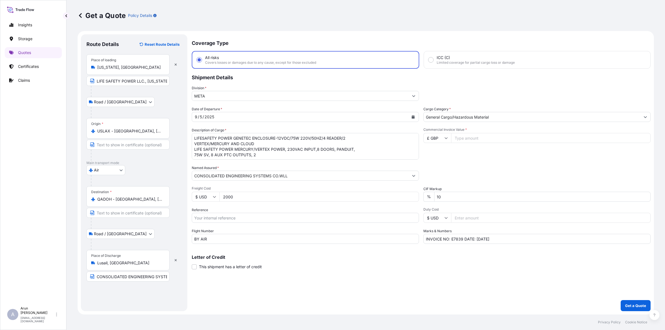
type input "2000"
click at [446, 138] on icon at bounding box center [446, 138] width 3 height 2
click at [441, 177] on div "$ USD" at bounding box center [437, 176] width 23 height 11
type input "$ USD"
click at [465, 136] on input "Commercial Invoice Value *" at bounding box center [551, 138] width 200 height 10
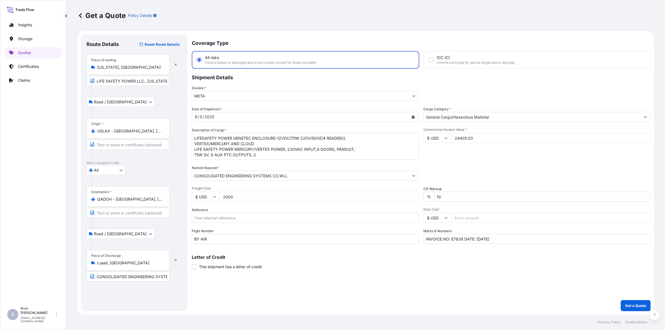
type input "24405.03"
drag, startPoint x: 451, startPoint y: 238, endPoint x: 463, endPoint y: 237, distance: 11.9
click at [463, 237] on input "INVOICE NO: E7839 DATE: [DATE]" at bounding box center [537, 239] width 227 height 10
click at [493, 237] on input "INVOICE NO: SO-194670-2 DATE: [DATE]" at bounding box center [537, 239] width 227 height 10
click at [534, 238] on input "INVOICE NO: SO-194670-2 DATE: [DATE]" at bounding box center [537, 239] width 227 height 10
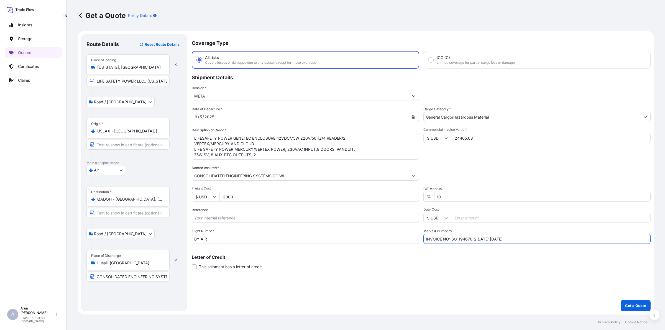
type input "INVOICE NO: SO-194670-2 DATE: [DATE]"
click at [638, 306] on p "Get a Quote" at bounding box center [635, 306] width 21 height 6
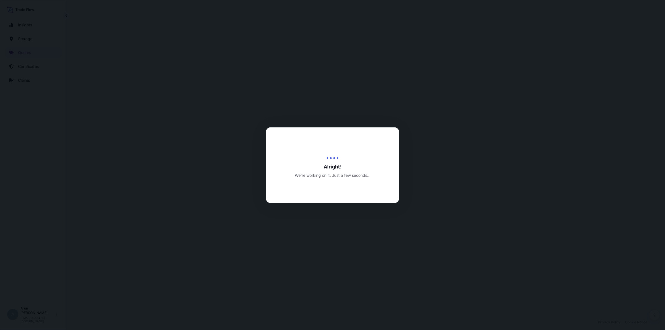
select select "Road / [GEOGRAPHIC_DATA]"
select select "Air"
select select "Road / [GEOGRAPHIC_DATA]"
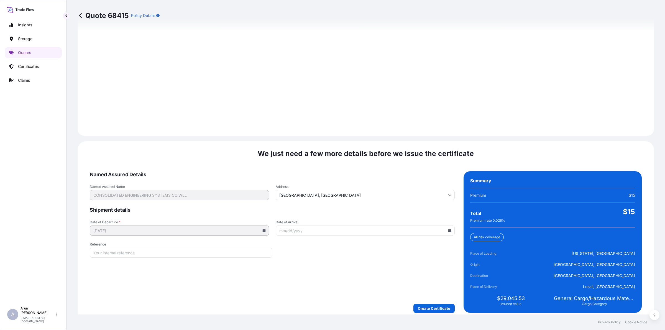
scroll to position [766, 0]
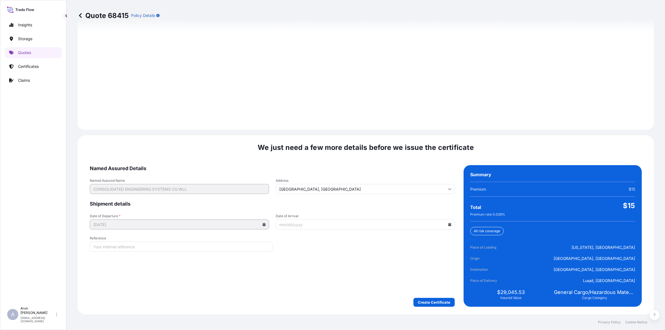
click at [448, 225] on icon at bounding box center [449, 224] width 3 height 3
click at [384, 262] on button "6" at bounding box center [379, 257] width 9 height 9
type input "[DATE]"
click at [430, 295] on form "Named Assured Details Named Assured Name CONSOLIDATED ENGINEERING SYSTEMS CO.WL…" at bounding box center [272, 236] width 365 height 142
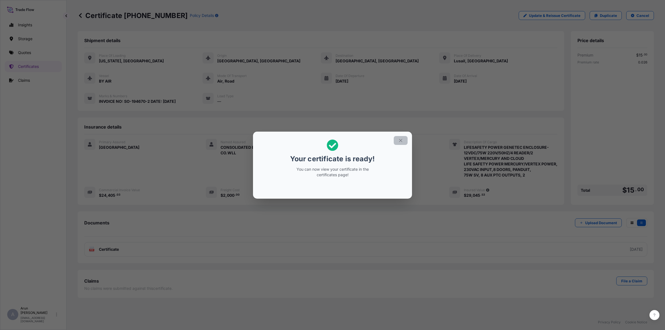
click at [405, 140] on button "button" at bounding box center [401, 140] width 14 height 9
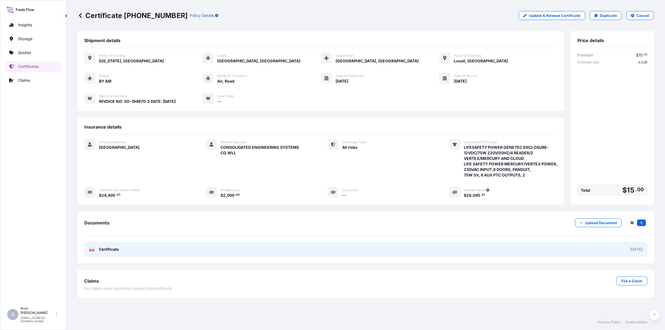
click at [116, 247] on span "Certificate" at bounding box center [109, 250] width 20 height 6
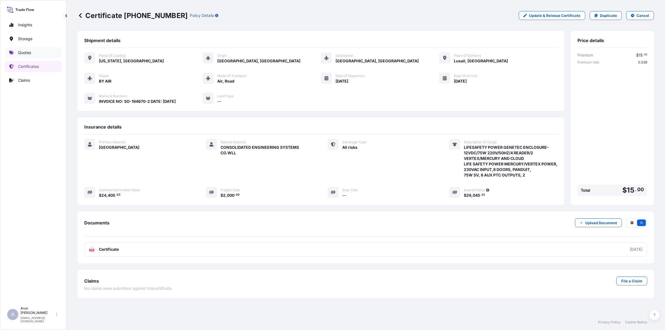
click at [29, 53] on p "Quotes" at bounding box center [24, 53] width 13 height 6
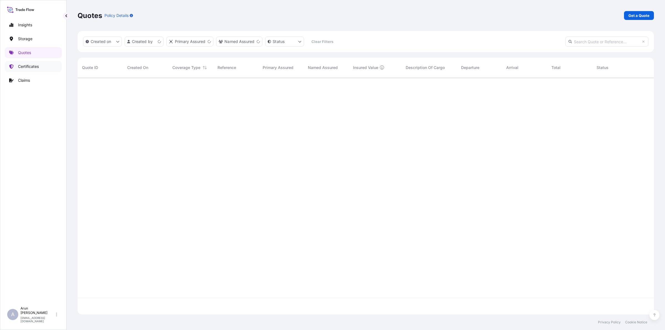
scroll to position [235, 571]
click at [29, 67] on p "Certificates" at bounding box center [28, 67] width 21 height 6
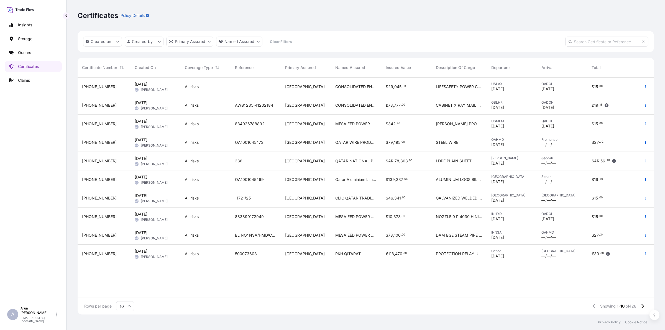
click at [555, 139] on span "Fremantle" at bounding box center [562, 139] width 41 height 4
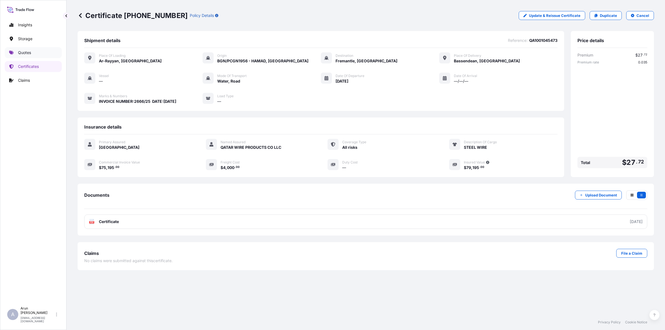
click at [27, 53] on p "Quotes" at bounding box center [24, 53] width 13 height 6
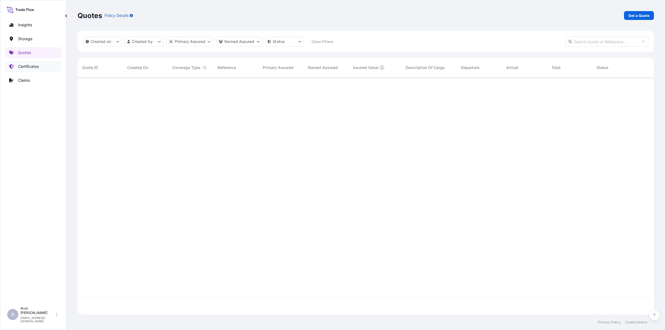
scroll to position [235, 571]
click at [25, 64] on p "Certificates" at bounding box center [28, 67] width 21 height 6
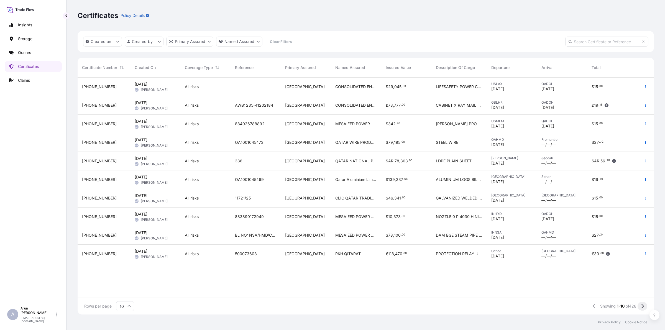
click at [643, 307] on icon at bounding box center [643, 306] width 2 height 4
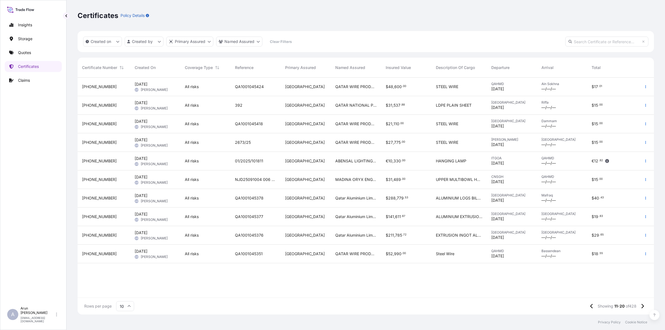
click at [434, 128] on div "STEEL WIRE" at bounding box center [459, 124] width 55 height 19
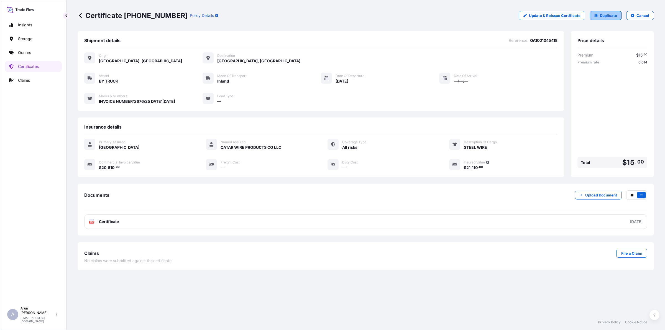
click at [598, 13] on link "Duplicate" at bounding box center [606, 15] width 32 height 9
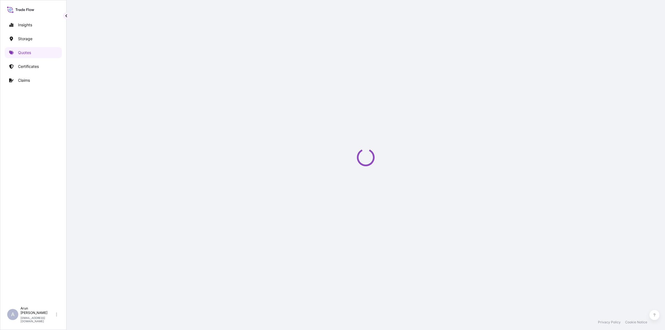
select select "Inland"
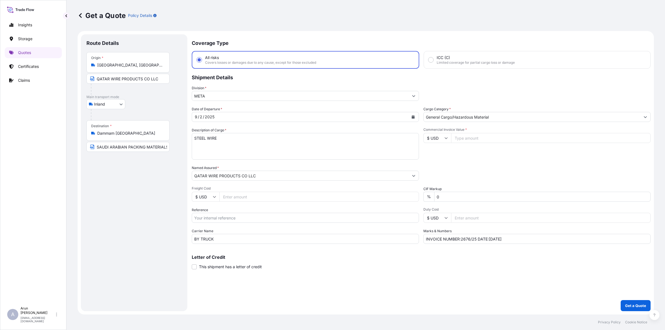
drag, startPoint x: 161, startPoint y: 80, endPoint x: 172, endPoint y: 77, distance: 11.8
click at [169, 77] on input "QATAR WIRE PRODUCTS CO LLC" at bounding box center [127, 79] width 83 height 10
type input "QATAR WIRE PRODUCTS CO LLC., [GEOGRAPHIC_DATA], [GEOGRAPHIC_DATA]"
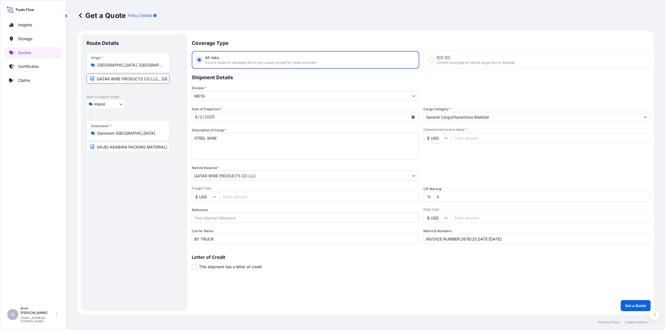
click at [146, 130] on div "Destination * [GEOGRAPHIC_DATA] [GEOGRAPHIC_DATA]" at bounding box center [127, 130] width 83 height 21
click at [146, 131] on input "Dammam [GEOGRAPHIC_DATA]" at bounding box center [129, 134] width 65 height 6
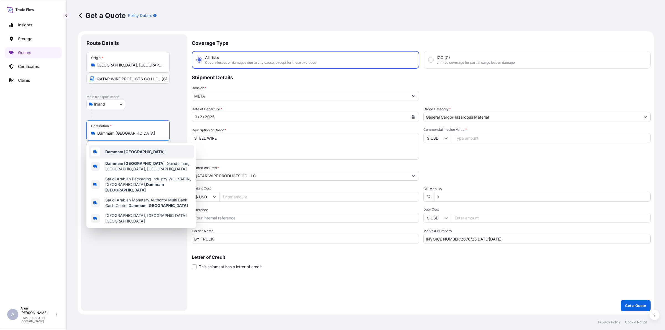
click at [111, 150] on b "Dammam [GEOGRAPHIC_DATA]" at bounding box center [134, 151] width 59 height 5
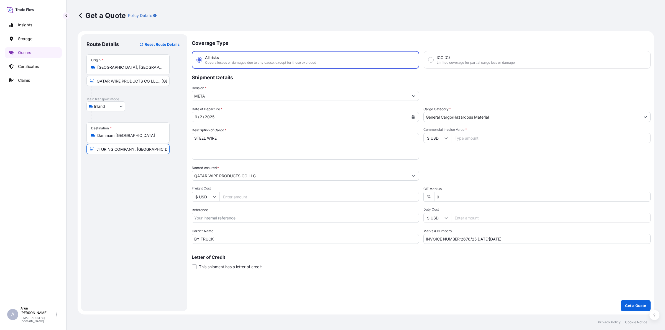
scroll to position [0, 100]
drag, startPoint x: 98, startPoint y: 147, endPoint x: 179, endPoint y: 140, distance: 81.8
click at [179, 140] on div "Destination * [GEOGRAPHIC_DATA] [GEOGRAPHIC_DATA] SAUDI ARABIAN PACKING MATERIA…" at bounding box center [133, 139] width 95 height 32
drag, startPoint x: 104, startPoint y: 150, endPoint x: 112, endPoint y: 151, distance: 8.1
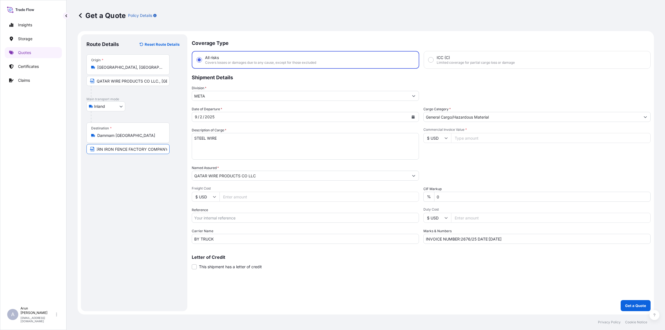
click at [112, 151] on input "EASTERN IRON FENCE FACTORY COMPANY" at bounding box center [127, 149] width 83 height 10
click at [150, 153] on input "EASTERN STEEL FENCE FACTORY COMPANY" at bounding box center [127, 149] width 83 height 10
drag, startPoint x: 97, startPoint y: 136, endPoint x: 151, endPoint y: 134, distance: 53.2
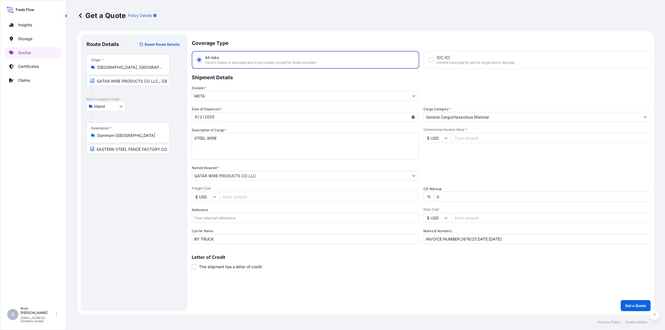
click at [150, 135] on div "Dammam [GEOGRAPHIC_DATA]" at bounding box center [128, 136] width 74 height 6
click at [150, 135] on input "Dammam [GEOGRAPHIC_DATA]" at bounding box center [129, 136] width 65 height 6
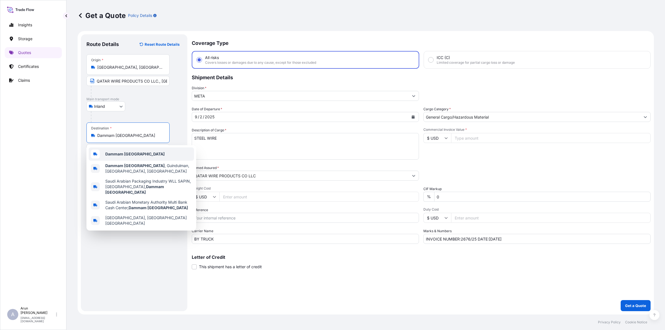
click at [150, 153] on div "Dammam [GEOGRAPHIC_DATA]" at bounding box center [141, 153] width 105 height 13
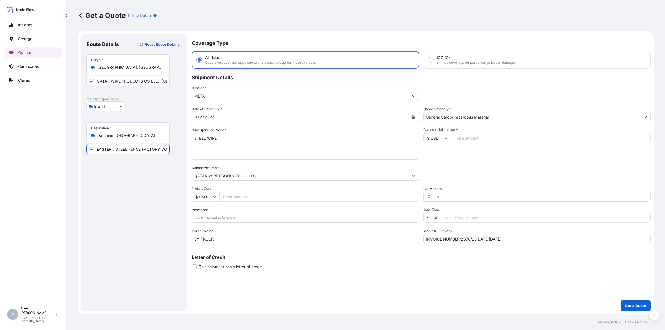
click at [165, 151] on input "EASTERN STEEL FENCE FACTORY COMPANY" at bounding box center [127, 149] width 83 height 10
type input "EASTERN STEEL FENCE FACTORY COMPANY.,"
click at [412, 115] on icon "Calendar" at bounding box center [413, 116] width 3 height 3
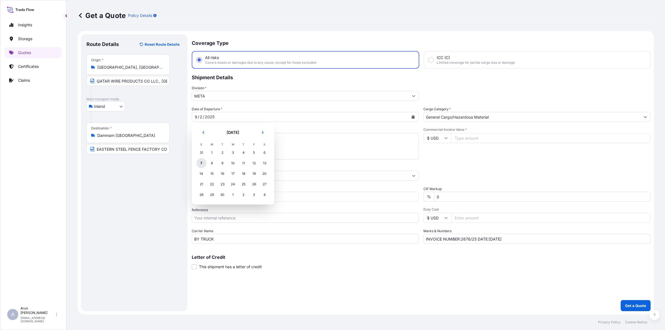
click at [198, 165] on div "7" at bounding box center [202, 163] width 10 height 10
click at [247, 194] on input "Freight Cost" at bounding box center [320, 197] width 200 height 10
type input "500"
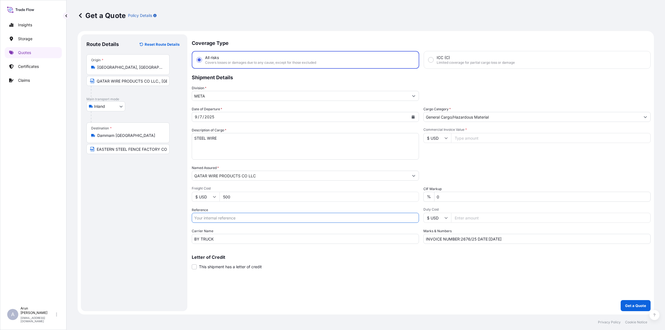
click at [222, 219] on input "Reference" at bounding box center [305, 218] width 227 height 10
type input "QA1001045496"
click at [508, 135] on input "Commercial Invoice Value *" at bounding box center [551, 138] width 200 height 10
type input "20424"
click at [469, 238] on input "INVOICE NUMBER:2676/25 DATE:[DATE]" at bounding box center [537, 239] width 227 height 10
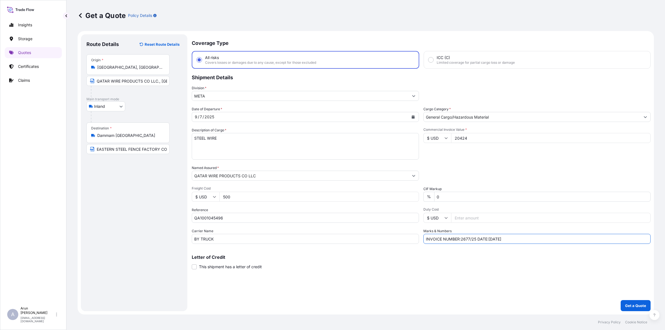
click at [492, 237] on input "INVOICE NUMBER:2677/25 DATE:[DATE]" at bounding box center [537, 239] width 227 height 10
click at [548, 240] on input "INVOICE NUMBER:2677/25 DATE: [DATE]" at bounding box center [537, 239] width 227 height 10
type input "INVOICE NUMBER:2677/25 DATE: [DATE]"
click at [484, 134] on input "20424" at bounding box center [551, 138] width 200 height 10
type input "20425"
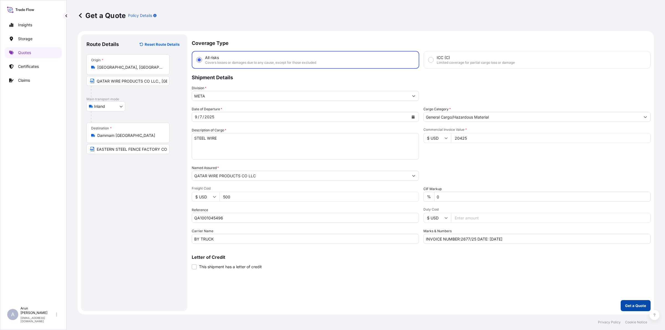
click at [642, 301] on button "Get a Quote" at bounding box center [636, 305] width 30 height 11
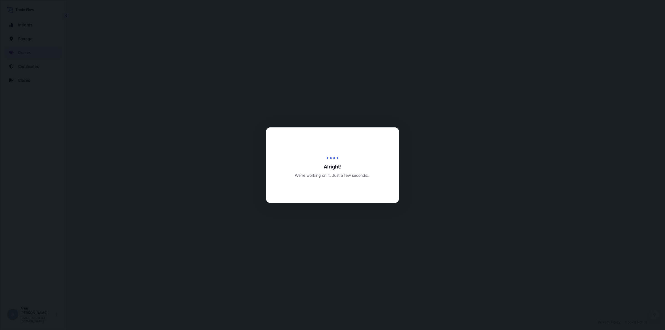
select select "Inland"
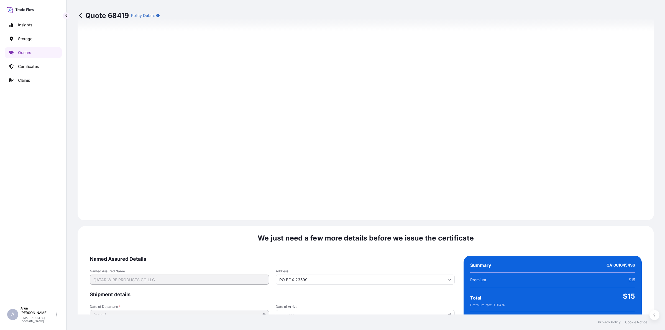
scroll to position [720, 0]
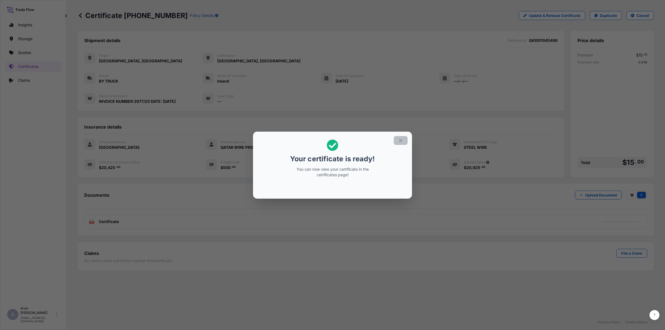
click at [399, 140] on icon "button" at bounding box center [400, 140] width 5 height 5
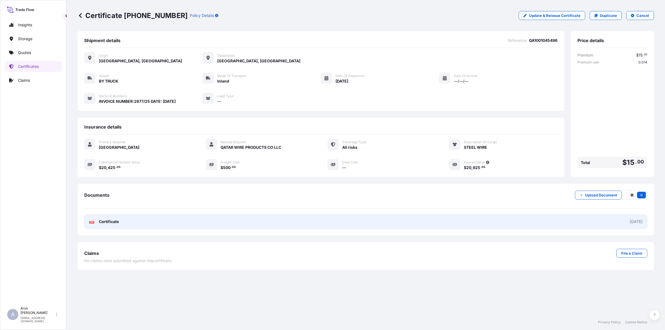
click at [381, 219] on link "PDF Certificate [DATE]" at bounding box center [365, 222] width 563 height 14
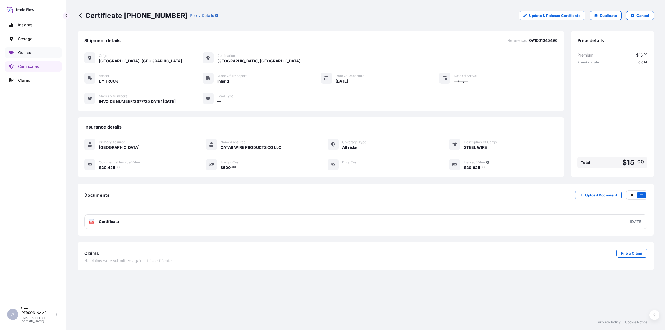
click at [20, 53] on p "Quotes" at bounding box center [24, 53] width 13 height 6
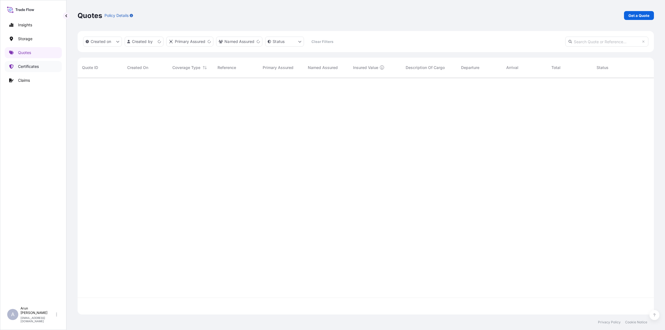
scroll to position [235, 571]
click at [32, 68] on p "Certificates" at bounding box center [28, 67] width 21 height 6
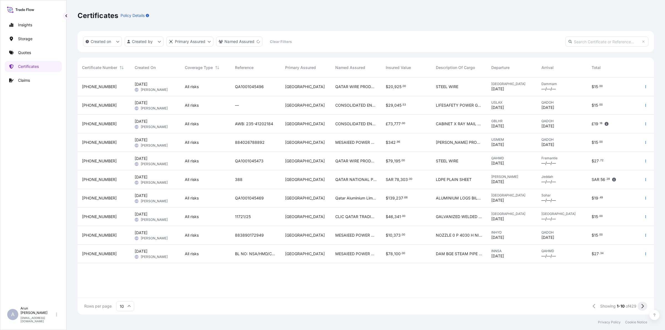
click at [640, 305] on button at bounding box center [643, 306] width 10 height 9
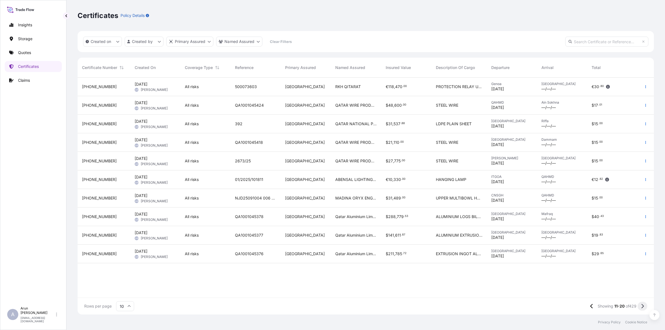
click at [641, 308] on icon at bounding box center [642, 306] width 3 height 5
click at [641, 307] on icon at bounding box center [642, 306] width 3 height 5
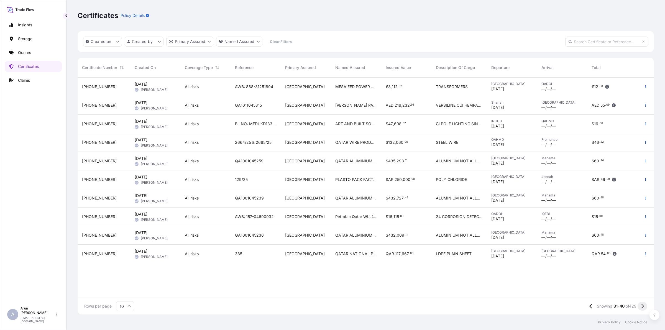
click at [641, 308] on icon at bounding box center [642, 306] width 3 height 5
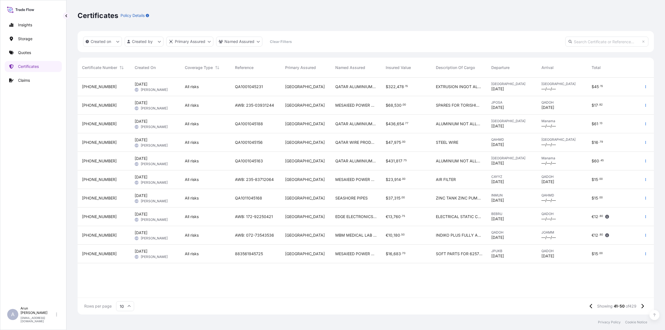
click at [366, 218] on span "EDGE ELECTRONICS TRADING WLL" at bounding box center [355, 217] width 41 height 6
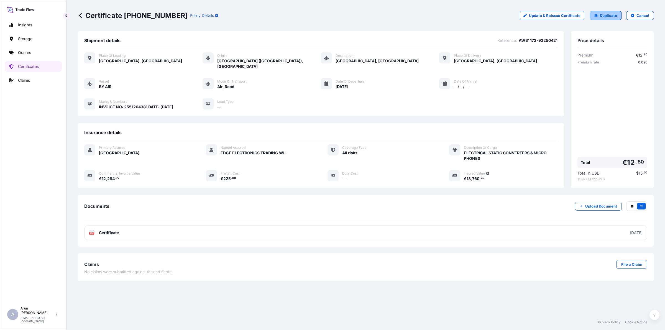
click at [605, 15] on p "Duplicate" at bounding box center [608, 16] width 17 height 6
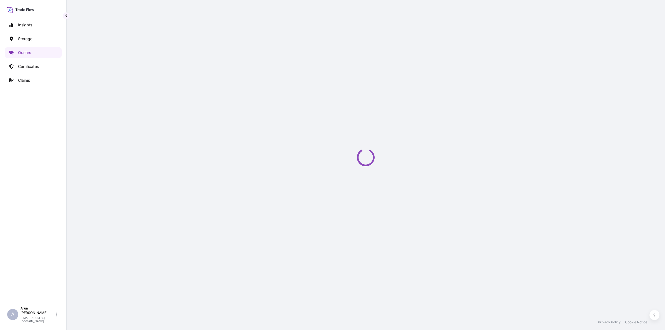
select select "Road / [GEOGRAPHIC_DATA]"
select select "Air"
select select "Road / [GEOGRAPHIC_DATA]"
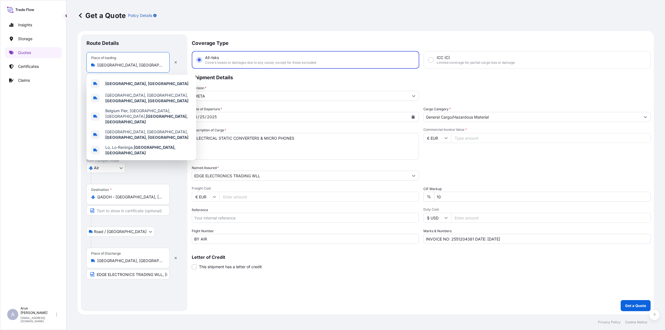
drag, startPoint x: 144, startPoint y: 62, endPoint x: 98, endPoint y: 70, distance: 46.6
click at [98, 70] on div "Place of loading [GEOGRAPHIC_DATA], [GEOGRAPHIC_DATA]" at bounding box center [127, 62] width 83 height 21
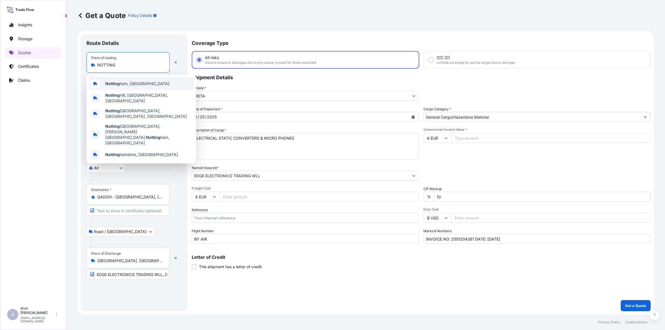
click at [122, 82] on span "Notting ham, [GEOGRAPHIC_DATA]" at bounding box center [137, 84] width 64 height 6
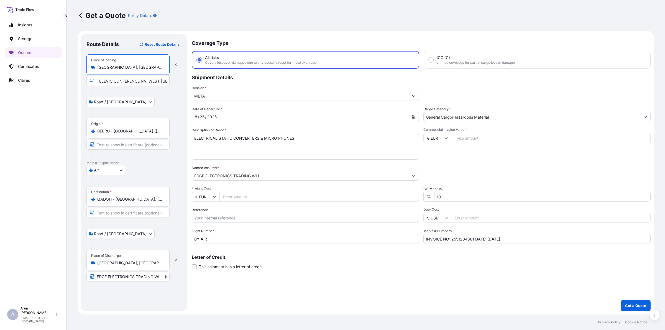
type input "[GEOGRAPHIC_DATA], [GEOGRAPHIC_DATA]"
drag, startPoint x: 98, startPoint y: 80, endPoint x: 182, endPoint y: 74, distance: 84.0
click at [182, 74] on div "Route Details Reset Route Details Place of loading [GEOGRAPHIC_DATA], [GEOGRAPH…" at bounding box center [134, 172] width 106 height 277
type input "T"
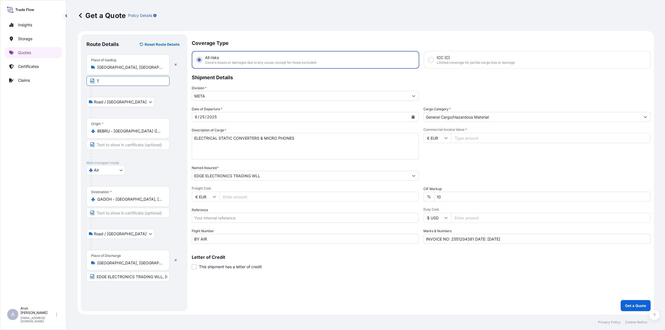
scroll to position [0, 0]
type input "CHAUVET EUROPE LTD"
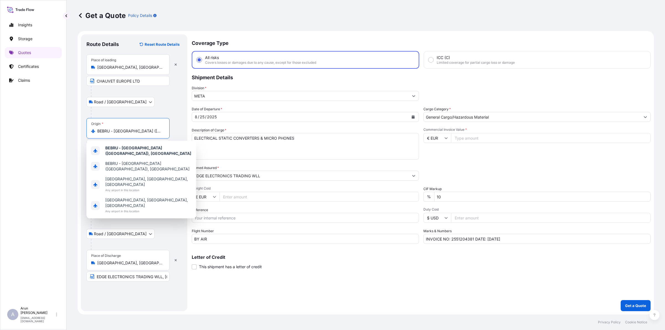
scroll to position [0, 3]
drag, startPoint x: 97, startPoint y: 131, endPoint x: 158, endPoint y: 125, distance: 61.3
click at [158, 125] on div "Origin * BEBRU - [GEOGRAPHIC_DATA] ([GEOGRAPHIC_DATA]), [GEOGRAPHIC_DATA]" at bounding box center [127, 128] width 83 height 21
click at [133, 152] on b "BEBRU - [GEOGRAPHIC_DATA] ([GEOGRAPHIC_DATA]), [GEOGRAPHIC_DATA]" at bounding box center [148, 151] width 86 height 10
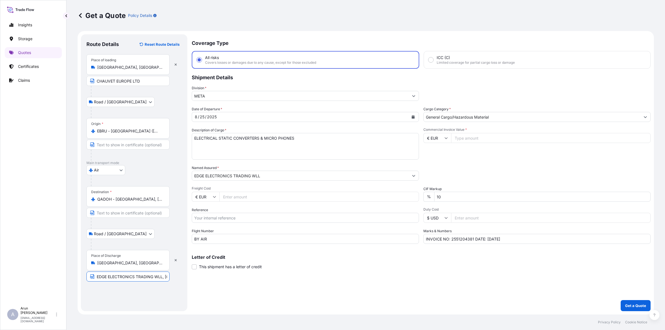
scroll to position [0, 0]
click at [136, 277] on input "EDGE ELECTRONICS TRADING WLL, [GEOGRAPHIC_DATA], [GEOGRAPHIC_DATA]." at bounding box center [127, 277] width 83 height 10
click at [161, 278] on input "EDGE ELECTRONICS TRADING WLL, [GEOGRAPHIC_DATA], [GEOGRAPHIC_DATA]." at bounding box center [127, 277] width 83 height 10
click at [167, 275] on input "EDGE ELECTRONICS TRADING WLL, [GEOGRAPHIC_DATA], [GEOGRAPHIC_DATA]." at bounding box center [127, 277] width 83 height 10
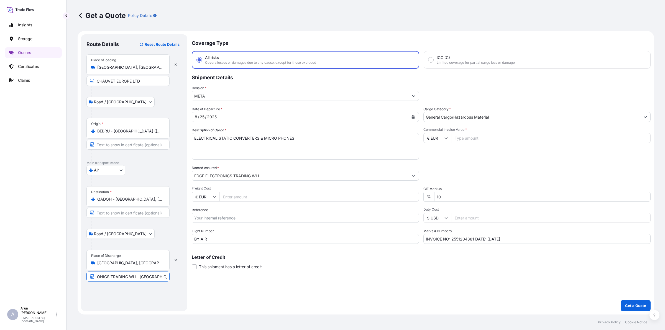
scroll to position [0, 0]
click at [413, 115] on icon "Calendar" at bounding box center [413, 116] width 3 height 3
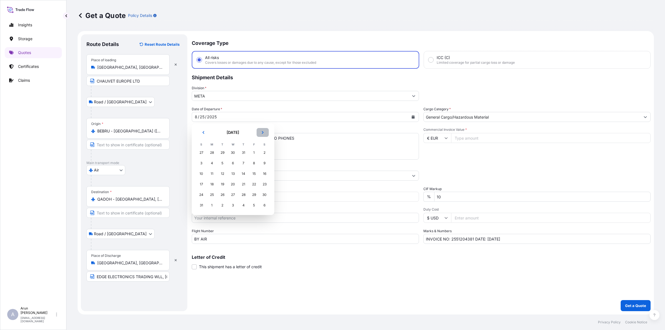
click at [265, 132] on button "Next" at bounding box center [263, 132] width 12 height 9
click at [225, 165] on div "9" at bounding box center [223, 163] width 10 height 10
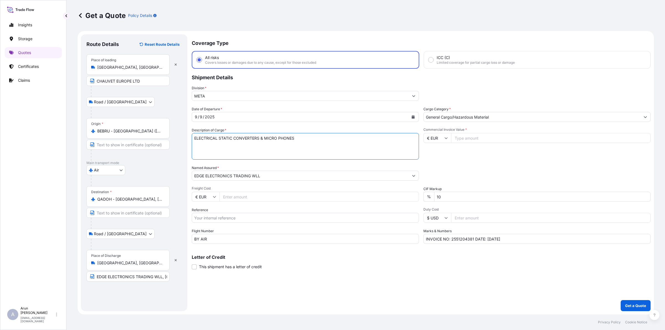
drag, startPoint x: 258, startPoint y: 144, endPoint x: 164, endPoint y: 151, distance: 94.5
click at [164, 151] on form "Route Details Reset Route Details Place of loading [GEOGRAPHIC_DATA], [GEOGRAPH…" at bounding box center [366, 173] width 577 height 284
drag, startPoint x: 204, startPoint y: 135, endPoint x: 222, endPoint y: 140, distance: 18.6
click at [222, 140] on textarea "ELECTRICAL STATIC CONVERTERS & MICRO PHONES" at bounding box center [305, 146] width 227 height 27
click at [205, 139] on textarea "ELECTRICAL STATIC CONVERTERS & MICRO PHONES" at bounding box center [305, 146] width 227 height 27
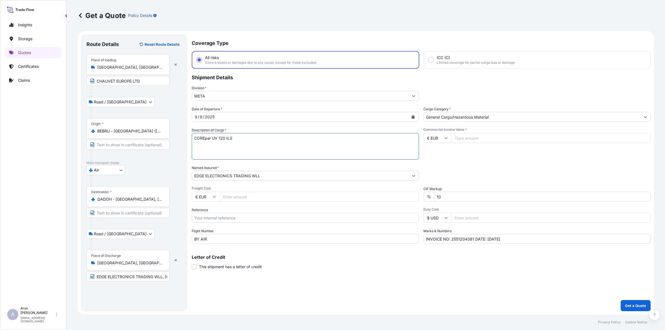
click at [205, 139] on textarea "ELECTRICAL STATIC CONVERTERS & MICRO PHONES" at bounding box center [305, 146] width 227 height 27
drag, startPoint x: 357, startPoint y: 170, endPoint x: 233, endPoint y: 135, distance: 128.5
click at [351, 167] on div "Named Assured * EDGE ELECTRONICS TRADING WLL" at bounding box center [305, 173] width 227 height 16
drag, startPoint x: 206, startPoint y: 140, endPoint x: 210, endPoint y: 140, distance: 4.2
click at [210, 140] on textarea "ELECTRICAL STATIC CONVERTERS & MICRO PHONES" at bounding box center [305, 146] width 227 height 27
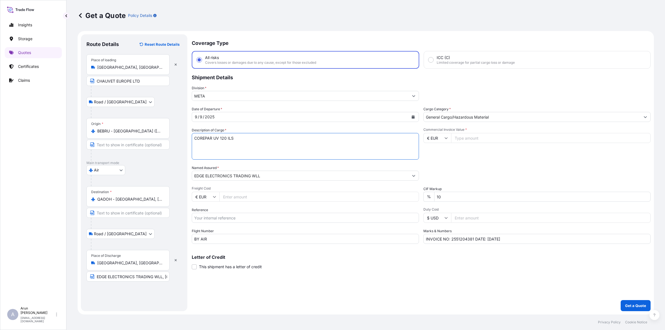
click at [252, 135] on textarea "ELECTRICAL STATIC CONVERTERS & MICRO PHONES" at bounding box center [305, 146] width 227 height 27
click at [244, 155] on textarea "ELECTRICAL STATIC CONVERTERS & MICRO PHONES" at bounding box center [305, 146] width 227 height 27
click at [220, 154] on textarea "ELECTRICAL STATIC CONVERTERS & MICRO PHONES" at bounding box center [305, 146] width 227 height 27
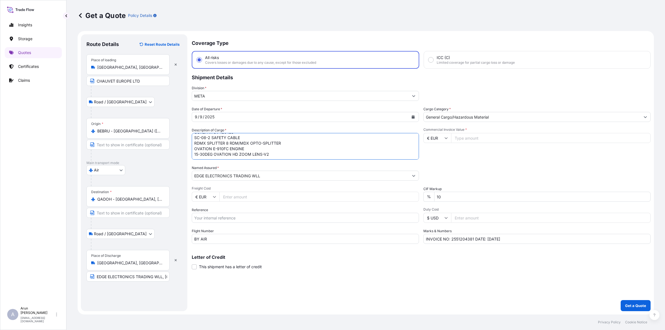
type textarea "COREPAR UV 120 ILS SC-08-2 SAFETY CABLE RDMX SPLITTER 8 RDM/MDX OPTO-SPLITTER O…"
click at [242, 197] on input "Freight Cost" at bounding box center [320, 197] width 200 height 10
type input "880"
click at [221, 216] on input "Reference" at bounding box center [305, 218] width 227 height 10
drag, startPoint x: 206, startPoint y: 219, endPoint x: 280, endPoint y: 210, distance: 74.6
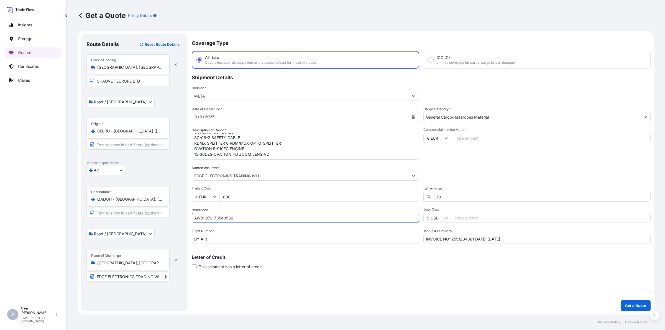
click at [280, 210] on div "Reference AWB: 072-73543536" at bounding box center [305, 215] width 227 height 16
type input "AWB: 172-92250616"
click at [216, 236] on input "BY AIR" at bounding box center [305, 239] width 227 height 10
click at [470, 141] on input "Commercial Invoice Value *" at bounding box center [551, 138] width 200 height 10
click at [213, 196] on icon at bounding box center [214, 196] width 3 height 3
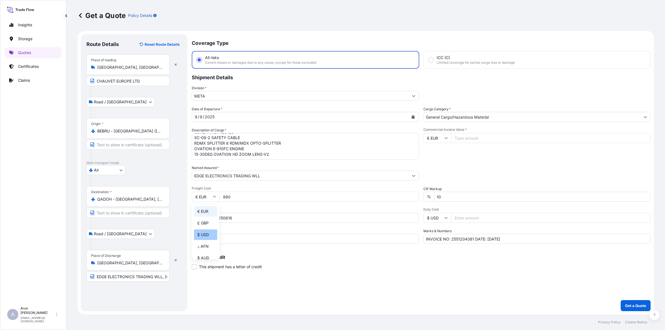
drag, startPoint x: 203, startPoint y: 234, endPoint x: 387, endPoint y: 142, distance: 205.6
click at [208, 232] on div "$ USD" at bounding box center [205, 235] width 23 height 11
type input "$ USD"
click at [445, 137] on icon at bounding box center [446, 137] width 3 height 3
click at [436, 181] on div "$ USD" at bounding box center [437, 176] width 23 height 11
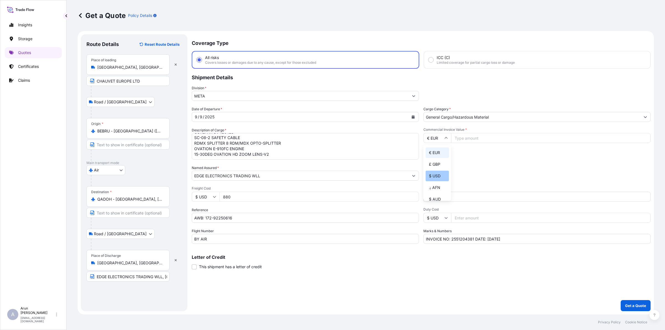
type input "$ USD"
click at [476, 138] on input "Commercial Invoice Value *" at bounding box center [551, 138] width 200 height 10
click at [490, 139] on input "Commercial Invoice Value *" at bounding box center [551, 138] width 200 height 10
type input "16786.35"
drag, startPoint x: 450, startPoint y: 238, endPoint x: 473, endPoint y: 238, distance: 23.0
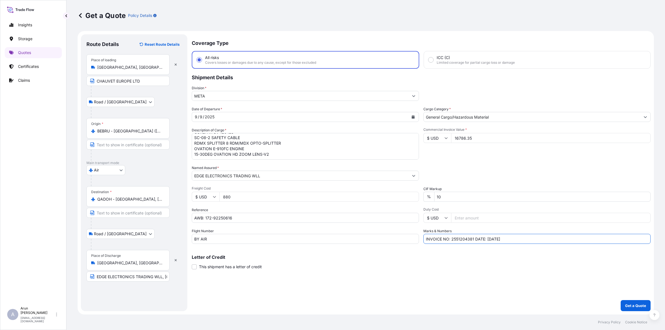
click at [473, 238] on input "INVOICE NO: 2551204381 DATE: [DATE]" at bounding box center [537, 239] width 227 height 10
click at [450, 240] on input "INVOICE NO:INV213691 DATE: [DATE]" at bounding box center [537, 239] width 227 height 10
click at [532, 235] on input "INVOICE NO: INV213691 DATE: [DATE]" at bounding box center [537, 239] width 227 height 10
click at [531, 240] on input "INVOICE NO: INV213691 DATE: [DATE]" at bounding box center [537, 239] width 227 height 10
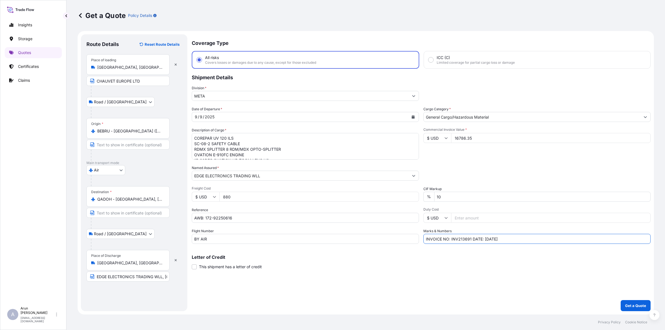
type input "INVOICE NO: INV213691 DATE: [DATE]"
click at [636, 306] on p "Get a Quote" at bounding box center [635, 306] width 21 height 6
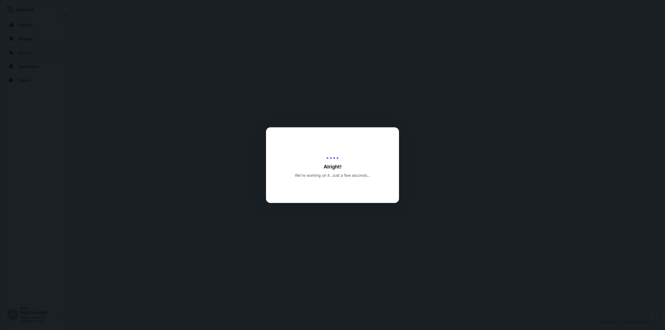
select select "Road / [GEOGRAPHIC_DATA]"
select select "Air"
select select "Road / [GEOGRAPHIC_DATA]"
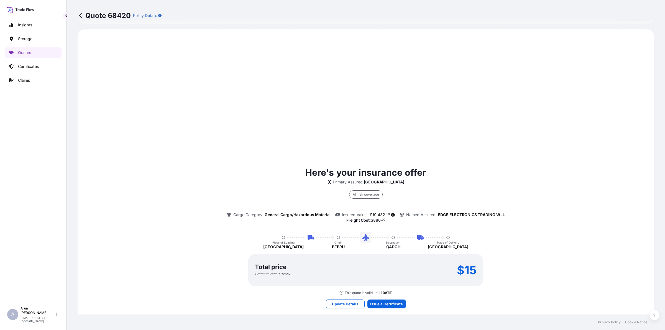
scroll to position [266, 0]
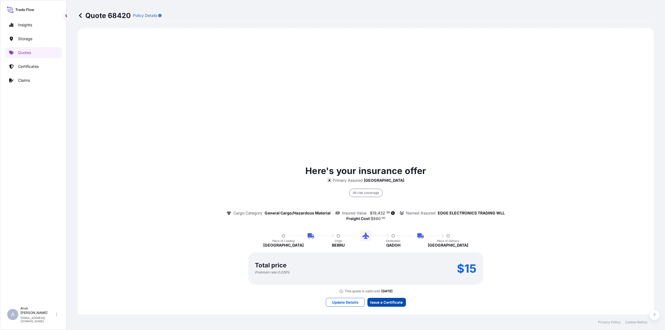
click at [384, 298] on button "Issue a Certificate" at bounding box center [387, 302] width 39 height 9
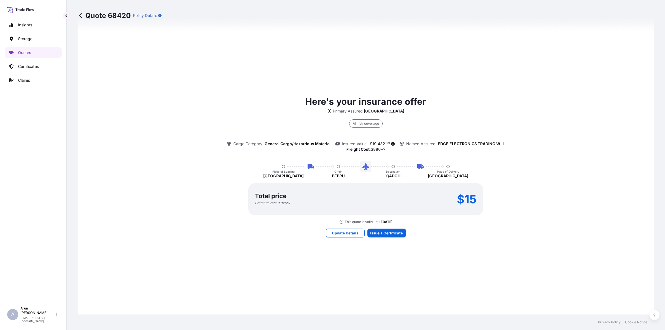
click at [380, 225] on div "Here's your insurance offer Primary Assured Qatar All risk coverage Cargo Categ…" at bounding box center [365, 166] width 561 height 400
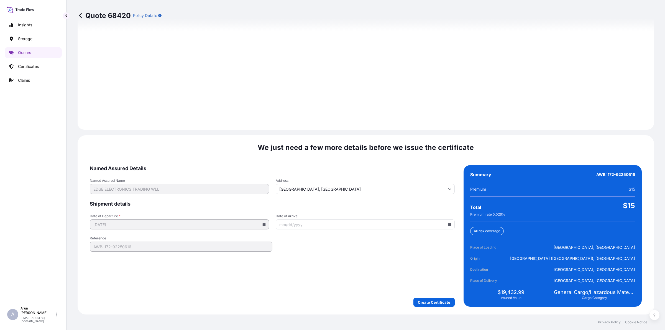
scroll to position [766, 0]
click at [430, 297] on form "Named Assured Details Named Assured Name EDGE ELECTRONICS TRADING WLL Address […" at bounding box center [272, 236] width 365 height 142
click at [83, 221] on div "We just need a few more details before we issue the certificate Named Assured D…" at bounding box center [366, 224] width 577 height 179
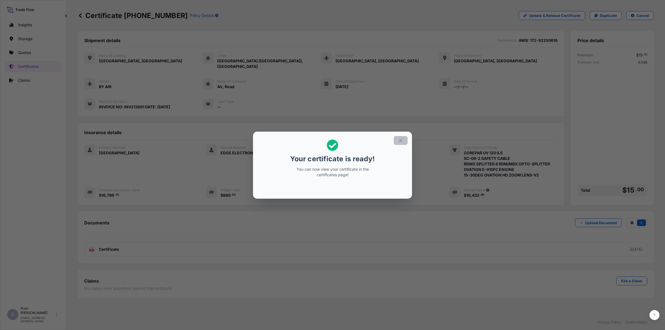
click at [401, 139] on icon "button" at bounding box center [400, 140] width 5 height 5
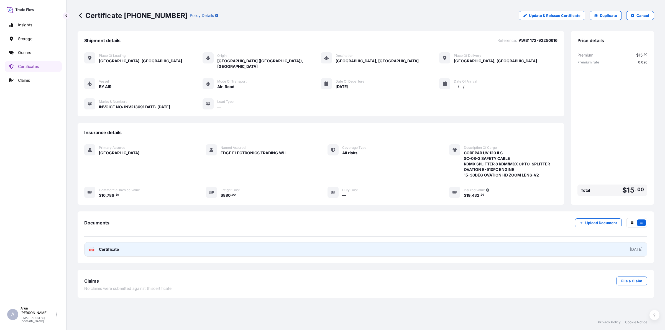
click at [118, 246] on link "PDF Certificate [DATE]" at bounding box center [365, 249] width 563 height 14
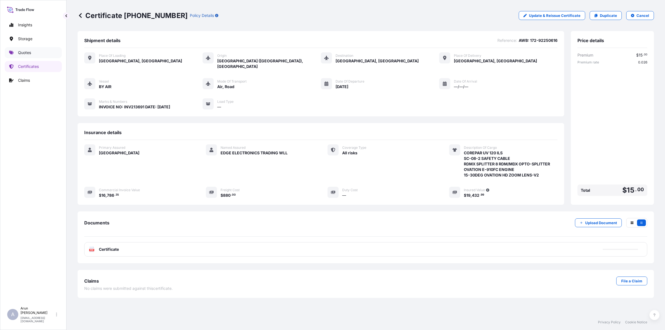
click at [25, 55] on p "Quotes" at bounding box center [24, 53] width 13 height 6
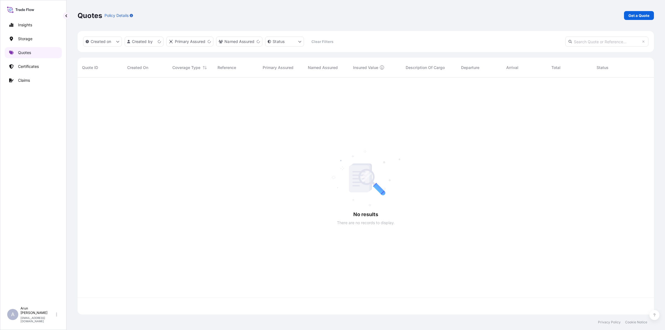
scroll to position [235, 571]
click at [639, 14] on p "Get a Quote" at bounding box center [639, 16] width 21 height 6
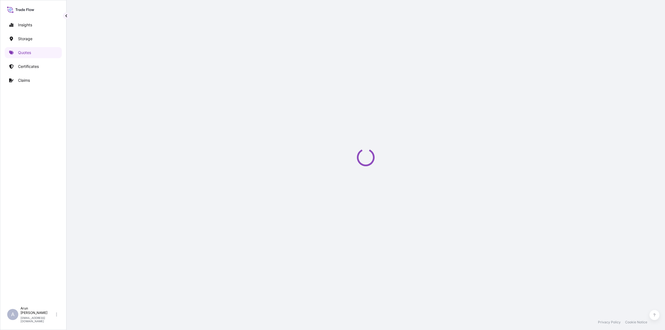
select select "Water"
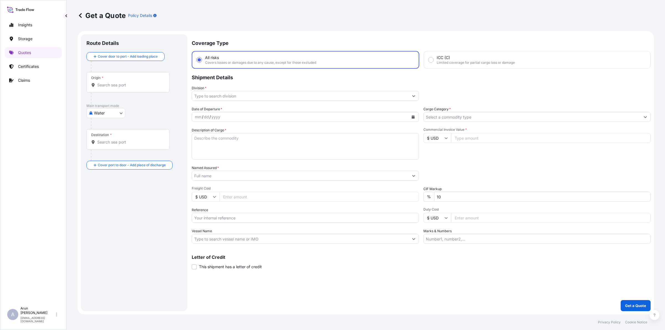
drag, startPoint x: 354, startPoint y: 44, endPoint x: 483, endPoint y: 48, distance: 129.0
click at [107, 113] on body "Insights Storage Quotes Certificates Claims A [PERSON_NAME] [PERSON_NAME][EMAIL…" at bounding box center [332, 165] width 665 height 330
click at [100, 145] on span "Inland" at bounding box center [102, 148] width 11 height 6
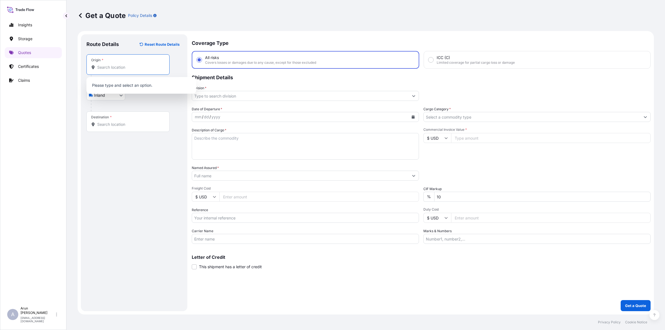
click at [119, 65] on input "Origin *" at bounding box center [129, 68] width 65 height 6
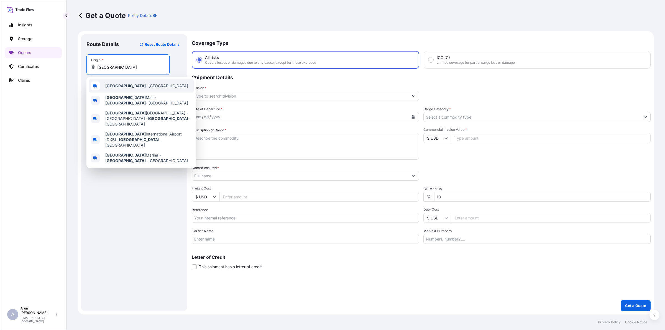
click at [125, 84] on span "[GEOGRAPHIC_DATA] - [GEOGRAPHIC_DATA]" at bounding box center [146, 86] width 83 height 6
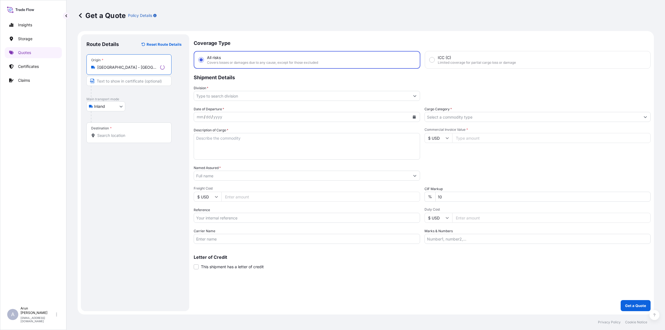
type input "[GEOGRAPHIC_DATA] - [GEOGRAPHIC_DATA]"
click at [121, 78] on input "Text to appear on certificate" at bounding box center [128, 81] width 85 height 10
type input "ANIXTER MIDDLE EAST FZE"
click at [118, 135] on input "Destination *" at bounding box center [129, 136] width 65 height 6
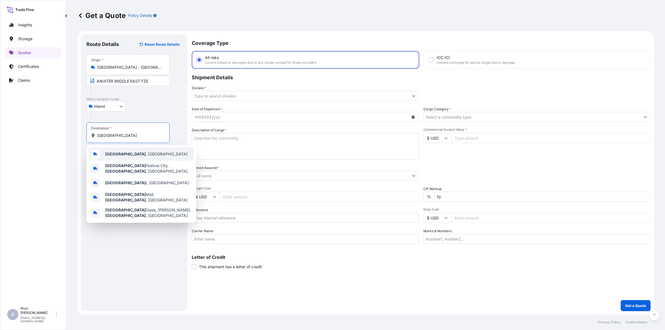
click at [113, 153] on b "[GEOGRAPHIC_DATA]" at bounding box center [125, 154] width 40 height 5
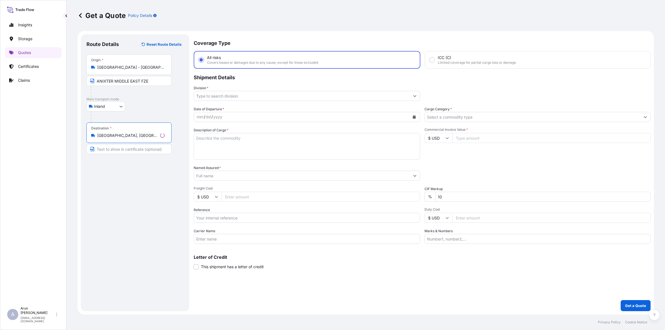
type input "[GEOGRAPHIC_DATA], [GEOGRAPHIC_DATA]"
click at [122, 151] on input "Text to appear on certificate" at bounding box center [128, 149] width 85 height 10
type input "CONSOLIDATED ENG"
click at [213, 119] on div "yyyy" at bounding box center [216, 117] width 10 height 7
click at [413, 117] on icon "Calendar" at bounding box center [413, 116] width 3 height 3
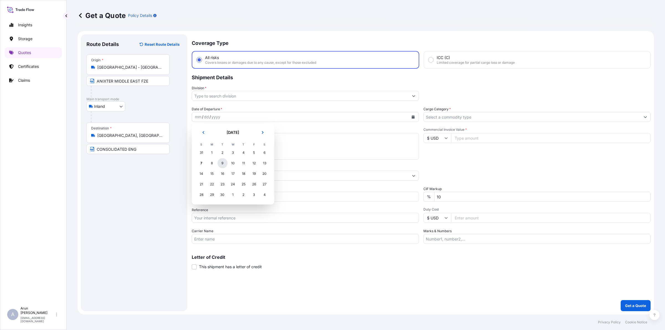
click at [222, 164] on div "9" at bounding box center [223, 163] width 10 height 10
click at [213, 96] on input "Division *" at bounding box center [300, 96] width 217 height 10
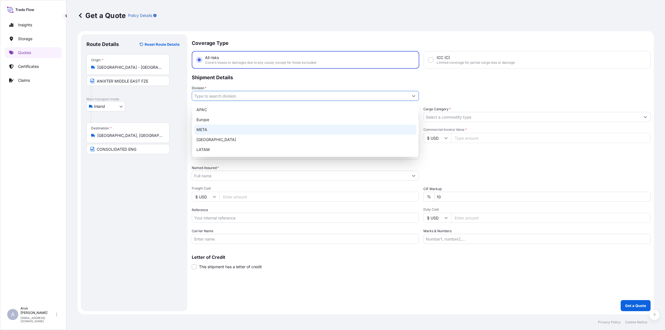
click at [211, 128] on div "META" at bounding box center [305, 130] width 222 height 10
type input "META"
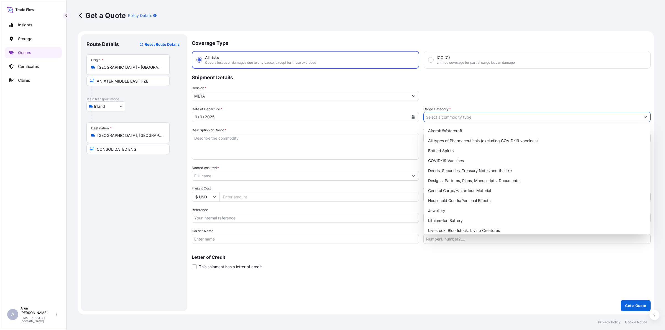
click at [478, 117] on input "Cargo Category *" at bounding box center [532, 117] width 217 height 10
click at [448, 192] on div "General Cargo/Hazardous Material" at bounding box center [537, 191] width 222 height 10
type input "General Cargo/Hazardous Material"
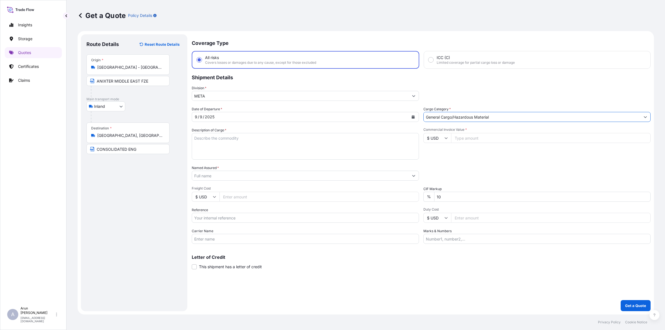
click at [265, 171] on input "Named Assured *" at bounding box center [300, 176] width 217 height 10
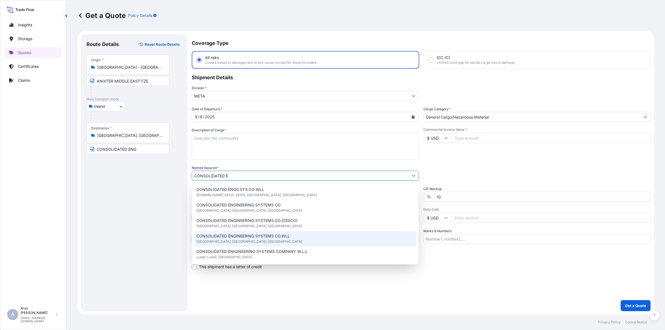
click at [270, 240] on div "CONSOLIDATED ENGINEERING SYSTEMS CO.WLL [GEOGRAPHIC_DATA], [GEOGRAPHIC_DATA], […" at bounding box center [305, 239] width 222 height 16
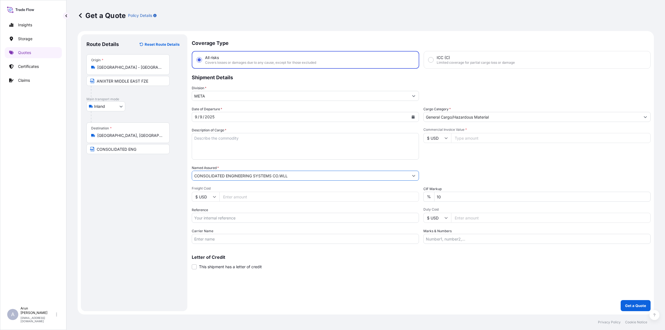
drag, startPoint x: 287, startPoint y: 176, endPoint x: 196, endPoint y: 168, distance: 91.9
click at [196, 168] on div "Named Assured * CONSOLIDATED ENGINEERING SYSTEMS CO.WLL" at bounding box center [305, 173] width 227 height 16
type input "CONSOLIDATED ENGINEERING SYSTEMS CO.WLL"
drag, startPoint x: 95, startPoint y: 146, endPoint x: 144, endPoint y: 157, distance: 50.8
click at [144, 157] on div "Route Details Reset Route Details Place of loading Road / [GEOGRAPHIC_DATA] / I…" at bounding box center [133, 173] width 95 height 266
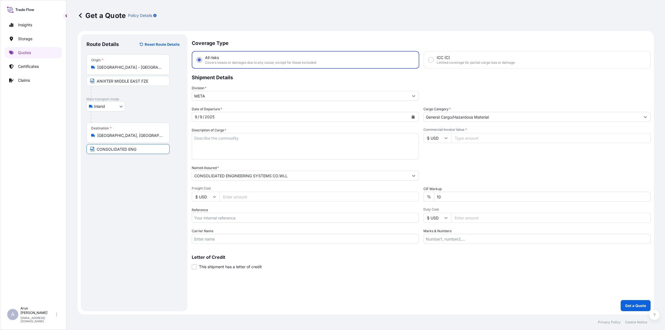
paste input "INEERING SYSTEMS CO.WLL"
type input "CONSOLIDATED ENGINEERING SYSTEMS CO.WLL., [GEOGRAPHIC_DATA],[GEOGRAPHIC_DATA]"
click at [229, 199] on input "Freight Cost" at bounding box center [320, 197] width 200 height 10
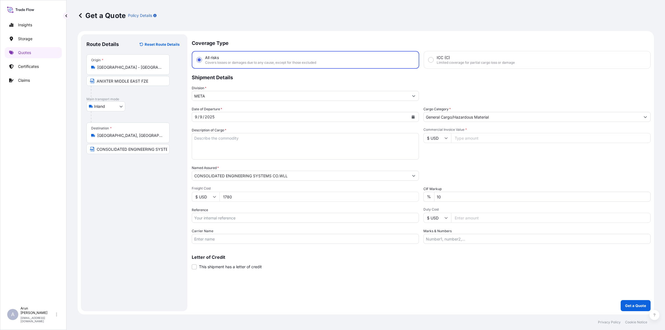
type input "1780"
click at [213, 215] on input "Reference" at bounding box center [305, 218] width 227 height 10
type input "QA1011045499"
click at [236, 238] on input "Carrier Name" at bounding box center [305, 239] width 227 height 10
type input "BY TRUCK"
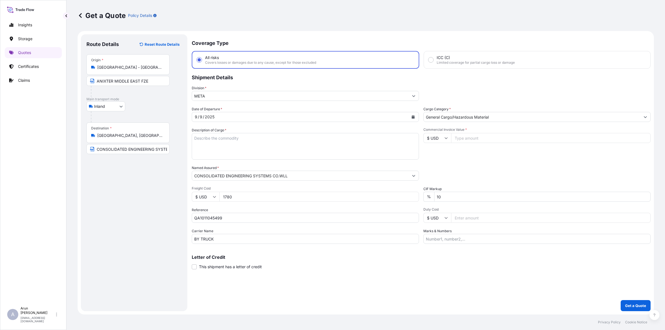
click at [470, 142] on input "Commercial Invoice Value *" at bounding box center [551, 138] width 200 height 10
type input "20622.67"
click at [468, 216] on input "Duty Cost" at bounding box center [551, 218] width 200 height 10
click at [448, 241] on input "Marks & Numbers" at bounding box center [537, 239] width 227 height 10
drag, startPoint x: 462, startPoint y: 239, endPoint x: 474, endPoint y: 240, distance: 12.8
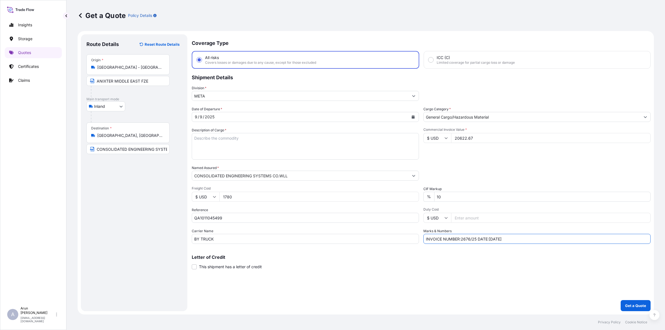
click at [476, 241] on input "INVOICE NUMBER:2676/25 DATE:[DATE]" at bounding box center [537, 239] width 227 height 10
drag, startPoint x: 467, startPoint y: 238, endPoint x: 471, endPoint y: 240, distance: 5.1
click at [471, 240] on input "INVOICE NUMBER: 01717565 DATE:[DATE]" at bounding box center [537, 239] width 227 height 10
drag, startPoint x: 496, startPoint y: 238, endPoint x: 492, endPoint y: 238, distance: 3.3
click at [492, 238] on input "INVOICE NUMBER: 01717565 DATE:[DATE]" at bounding box center [537, 239] width 227 height 10
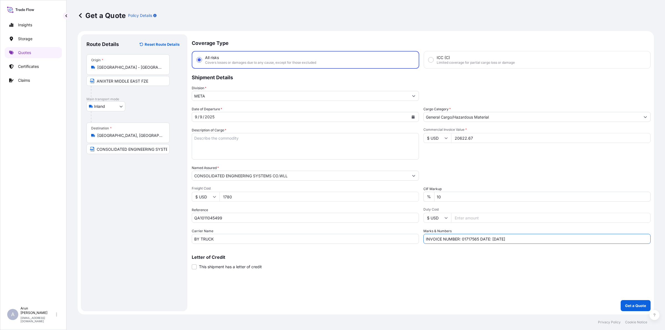
click at [531, 243] on input "INVOICE NUMBER: 01717565 DATE: [DATE]" at bounding box center [537, 239] width 227 height 10
type input "INVOICE NUMBER: 01717565 DATE: [DATE]"
click at [242, 139] on textarea "Description of Cargo *" at bounding box center [305, 146] width 227 height 27
click at [260, 140] on textarea "PROFESSIONAL LCD LASER" at bounding box center [305, 146] width 227 height 27
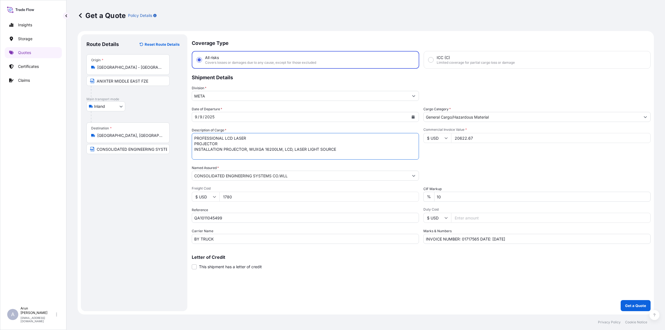
click at [195, 142] on textarea "PROFESSIONAL LCD LASER PROJECTOR INSTALLATION PROJECTOR, WUXGA 16200LM, LCD, LA…" at bounding box center [305, 146] width 227 height 27
click at [334, 144] on textarea "PROFESSIONAL LCD LASER, PROJECTOR INSTALLATION PROJECTOR, WUXGA 16200LM, LCD, L…" at bounding box center [305, 146] width 227 height 27
type textarea "PROFESSIONAL LCD LASER, PROJECTOR INSTALLATION PROJECTOR, WUXGA 16200LM, LCD, L…"
click at [643, 304] on p "Get a Quote" at bounding box center [635, 306] width 21 height 6
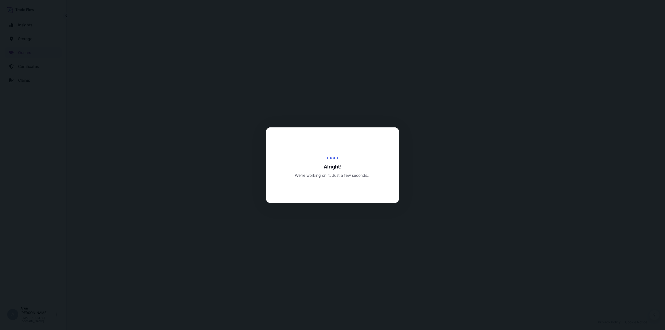
select select "Inland"
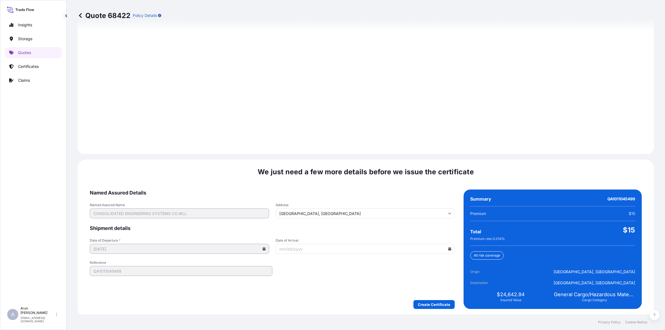
scroll to position [720, 0]
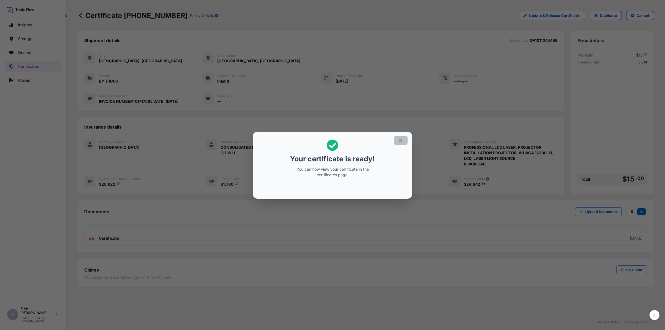
click at [402, 141] on icon "button" at bounding box center [400, 140] width 5 height 5
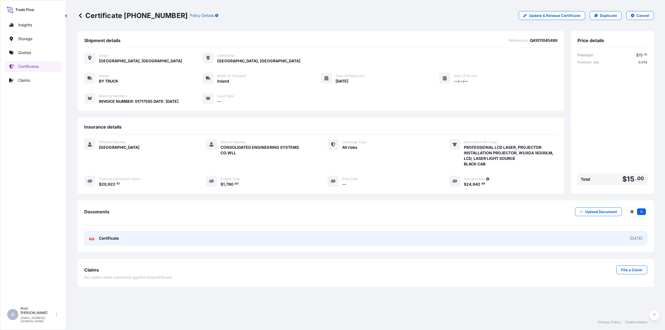
click at [115, 241] on link "PDF Certificate [DATE]" at bounding box center [365, 238] width 563 height 14
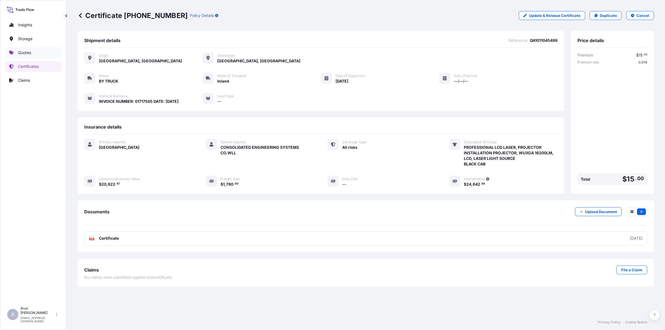
click at [20, 55] on p "Quotes" at bounding box center [24, 53] width 13 height 6
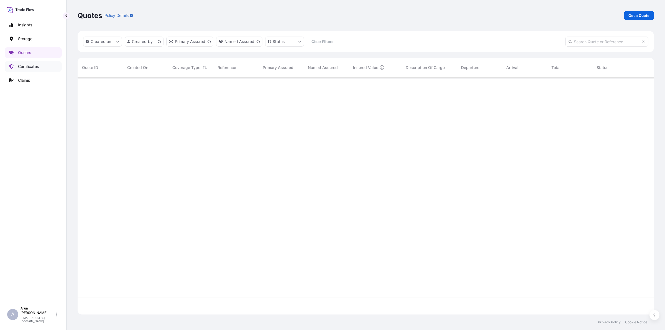
scroll to position [235, 571]
click at [29, 66] on p "Certificates" at bounding box center [28, 67] width 21 height 6
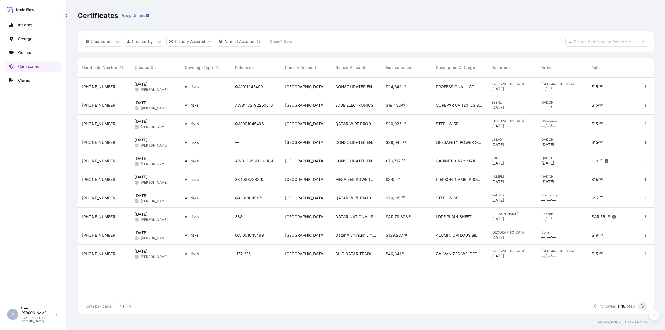
click at [642, 309] on icon at bounding box center [642, 306] width 3 height 5
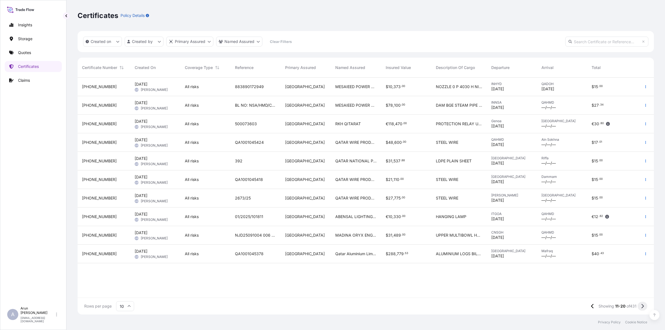
click at [643, 306] on icon at bounding box center [642, 306] width 3 height 5
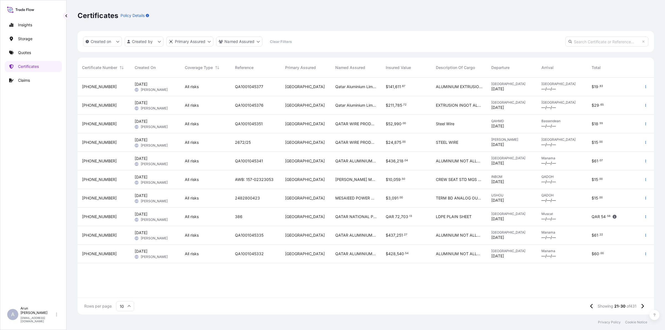
click at [360, 91] on div "Qatar Aluminium Limited Company" at bounding box center [356, 87] width 50 height 19
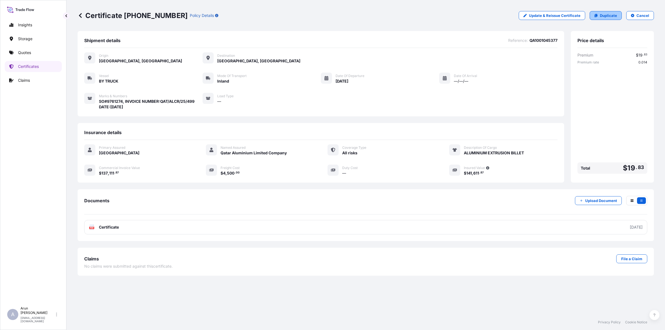
click at [612, 19] on link "Duplicate" at bounding box center [606, 15] width 32 height 9
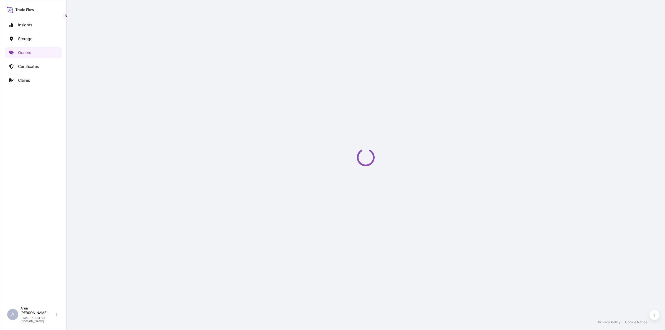
select select "Inland"
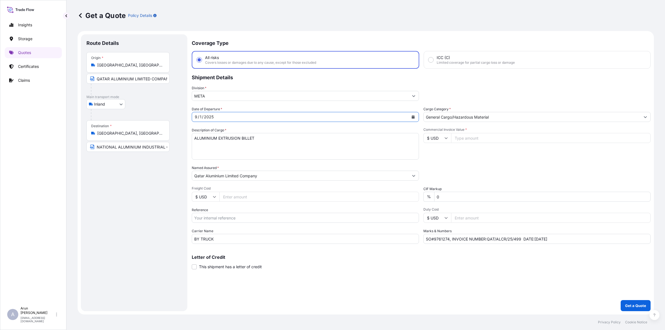
click at [415, 115] on icon "Calendar" at bounding box center [413, 116] width 3 height 3
click at [202, 164] on div "7" at bounding box center [202, 163] width 10 height 10
drag, startPoint x: 96, startPoint y: 147, endPoint x: 186, endPoint y: 145, distance: 90.1
click at [186, 145] on div "Route Details Place of loading Road / [GEOGRAPHIC_DATA] / Inland Origin * [GEOG…" at bounding box center [134, 172] width 106 height 277
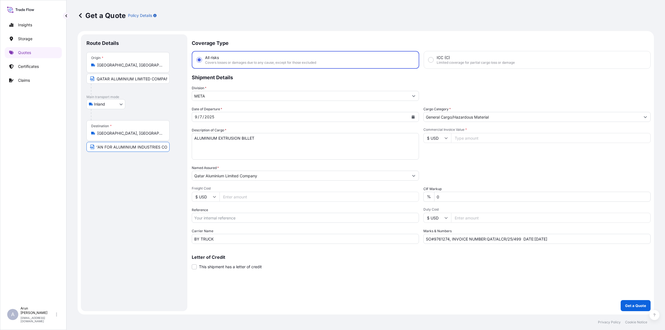
scroll to position [0, 0]
drag, startPoint x: 96, startPoint y: 133, endPoint x: 137, endPoint y: 134, distance: 41.6
click at [137, 134] on div "[GEOGRAPHIC_DATA], [GEOGRAPHIC_DATA]" at bounding box center [128, 134] width 74 height 6
click at [137, 134] on input "[GEOGRAPHIC_DATA], [GEOGRAPHIC_DATA]" at bounding box center [129, 134] width 65 height 6
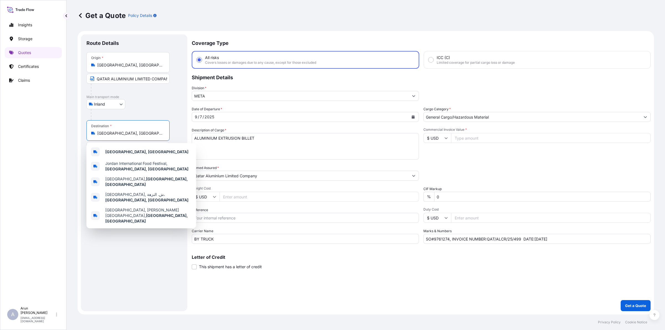
drag, startPoint x: 128, startPoint y: 134, endPoint x: 97, endPoint y: 130, distance: 31.0
click at [97, 130] on div "Destination * [GEOGRAPHIC_DATA], [GEOGRAPHIC_DATA]" at bounding box center [127, 130] width 83 height 21
click at [117, 151] on b "[GEOGRAPHIC_DATA], [GEOGRAPHIC_DATA]" at bounding box center [146, 151] width 83 height 5
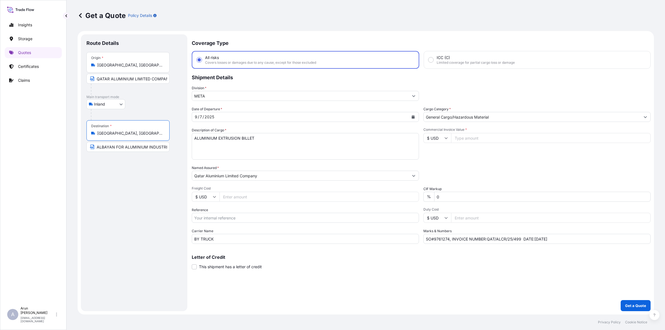
click at [167, 148] on input "ALBAYAN FOR ALUMINIUM INDUSTRIES CO." at bounding box center [127, 147] width 83 height 10
paste input "[GEOGRAPHIC_DATA], [GEOGRAPHIC_DATA]"
click at [138, 148] on input "ALBAYAN FOR ALUMINIUM INDUSTRIES CO.,[GEOGRAPHIC_DATA], [GEOGRAPHIC_DATA]" at bounding box center [127, 149] width 83 height 10
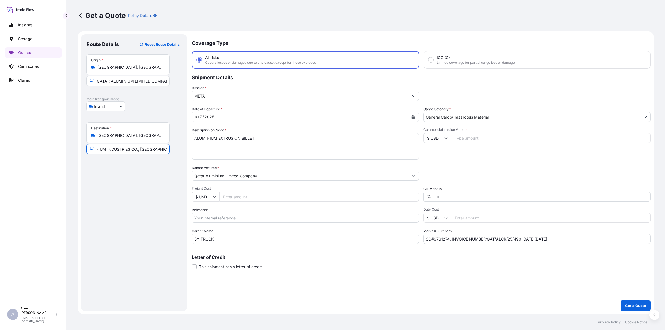
type input "ALBAYAN FOR ALUMINIUM INDUSTRIES CO., [GEOGRAPHIC_DATA], [GEOGRAPHIC_DATA]"
click at [138, 79] on input "QATAR ALUMINIUM LIMITED COMPANY" at bounding box center [127, 81] width 83 height 10
type input "QATAR ALUMINIUM LIMITED COMPANY(Q.S.C)"
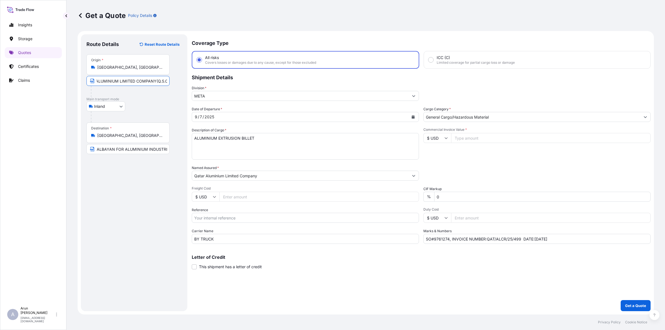
scroll to position [0, 0]
click at [141, 152] on input "ALBAYAN FOR ALUMINIUM INDUSTRIES CO., [GEOGRAPHIC_DATA], [GEOGRAPHIC_DATA]" at bounding box center [127, 149] width 83 height 10
click at [238, 137] on textarea "ALUMINIUM EXTRUSION BILLET" at bounding box center [305, 146] width 227 height 27
type textarea "ALUMINIUM EXTRUSION BILLET"
drag, startPoint x: 263, startPoint y: 137, endPoint x: 224, endPoint y: 132, distance: 39.2
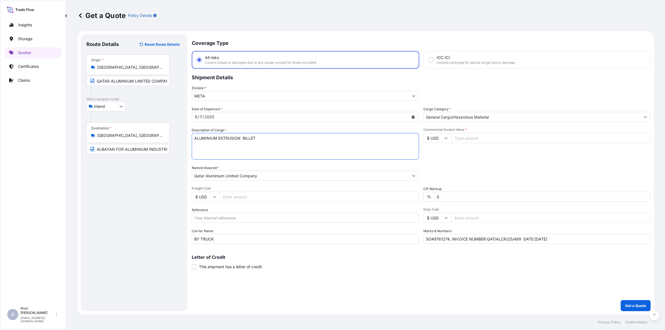
click at [224, 132] on div "Description of Cargo * ALUMINIUM EXTRUSION BILLET" at bounding box center [305, 144] width 227 height 32
click at [269, 141] on textarea "ALUMINIUM EXTRUSION BILLET" at bounding box center [305, 146] width 227 height 27
drag, startPoint x: 260, startPoint y: 137, endPoint x: 173, endPoint y: 132, distance: 87.5
click at [173, 132] on form "Route Details Reset Route Details Place of loading Road / Inland Road / Inland …" at bounding box center [366, 173] width 577 height 284
type textarea "EXTRUSION INGOT ALUMINIUM"
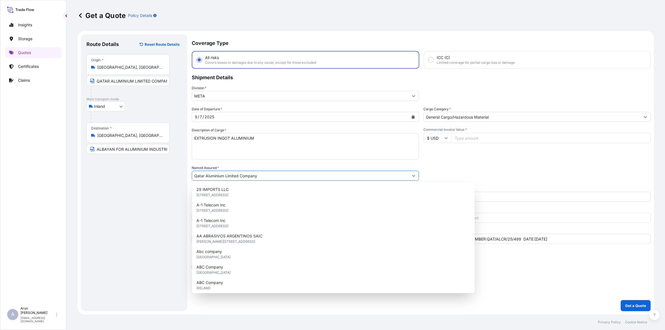
drag, startPoint x: 280, startPoint y: 175, endPoint x: 184, endPoint y: 174, distance: 95.6
click at [184, 174] on form "Route Details Reset Route Details Place of loading Road / Inland Road / Inland …" at bounding box center [366, 173] width 577 height 284
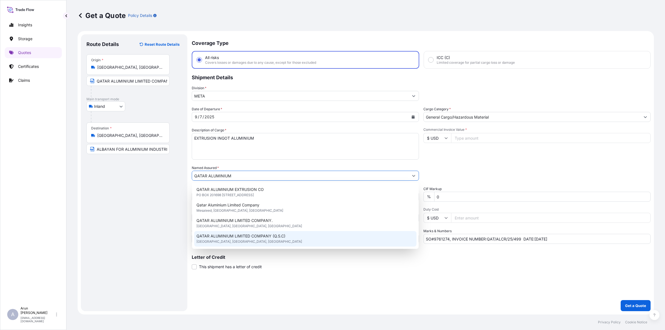
click at [256, 237] on span "QATAR ALUMINIUM LIMITED COMPANY (Q.S.C)" at bounding box center [241, 236] width 89 height 6
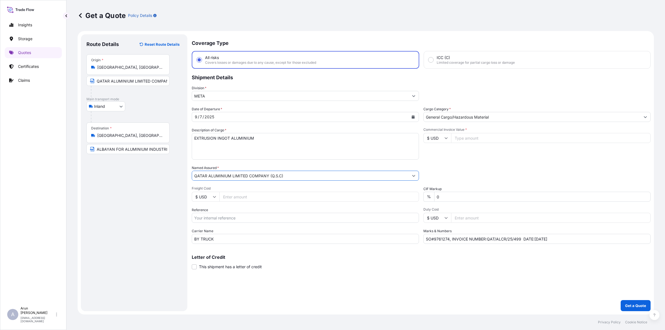
type input "QATAR ALUMINIUM LIMITED COMPANY (Q.S.C)"
click at [258, 194] on input "Freight Cost" at bounding box center [320, 197] width 200 height 10
type input "7400"
click at [225, 221] on input "Reference" at bounding box center [305, 218] width 227 height 10
type input "QA1001045439"
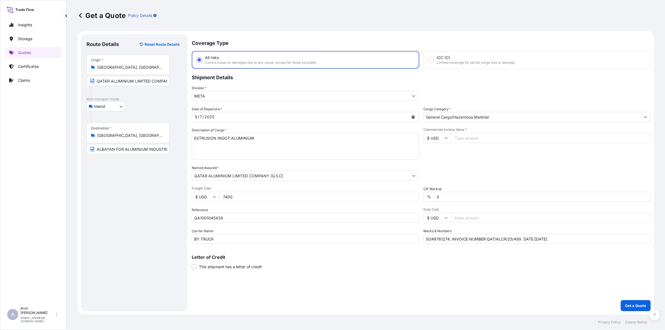
click at [474, 137] on input "Commercial Invoice Value *" at bounding box center [551, 138] width 200 height 10
type input "208064.62"
drag, startPoint x: 451, startPoint y: 240, endPoint x: 384, endPoint y: 239, distance: 66.8
click at [384, 239] on div "Date of Departure * [DATE] Cargo Category * General Cargo/Hazardous Material De…" at bounding box center [421, 174] width 459 height 137
click at [494, 238] on input "INVOICE NUMBER:QAT/ALCR/25/499 DATE:[DATE]" at bounding box center [537, 239] width 227 height 10
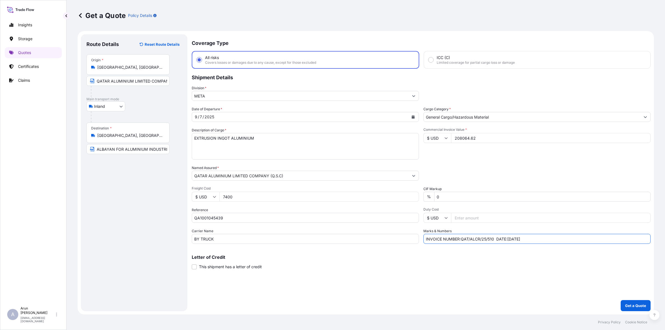
click at [460, 239] on input "INVOICE NUMBER:QAT/ALCR/25/510 DATE:[DATE]" at bounding box center [537, 239] width 227 height 10
click at [511, 238] on input "INVOICE NUMBER: QAT/ALCR/25/510 DATE:[DATE]" at bounding box center [537, 239] width 227 height 10
click at [568, 237] on input "INVOICE NUMBER: QAT/ALCR/25/510 DATE: [DATE]" at bounding box center [537, 239] width 227 height 10
type input "INVOICE NUMBER: QAT/ALCR/25/510 DATE: [DATE]"
click at [638, 305] on p "Get a Quote" at bounding box center [635, 306] width 21 height 6
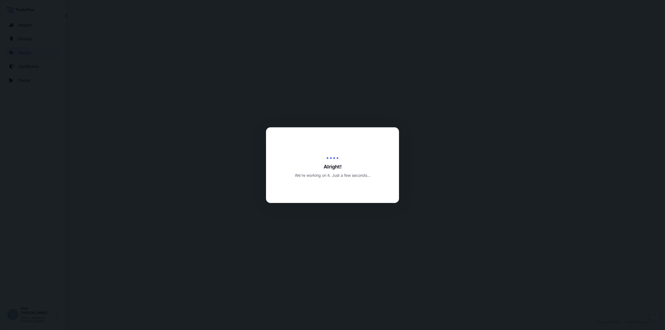
select select "Inland"
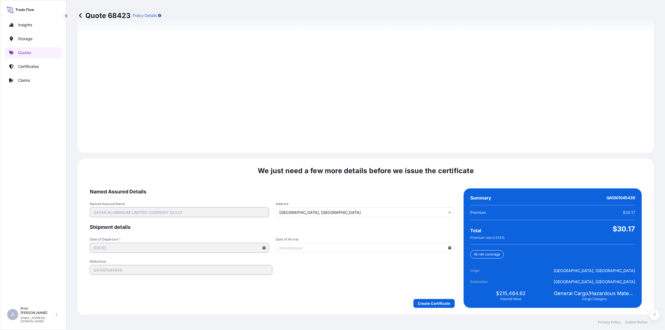
scroll to position [720, 0]
click at [426, 297] on form "Named Assured Details Named Assured Name QATAR ALUMINIUM LIMITED COMPANY (Q.S.C…" at bounding box center [272, 247] width 365 height 119
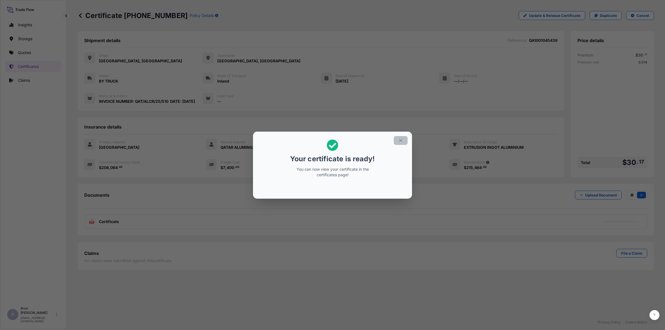
click at [396, 138] on button "button" at bounding box center [401, 140] width 14 height 9
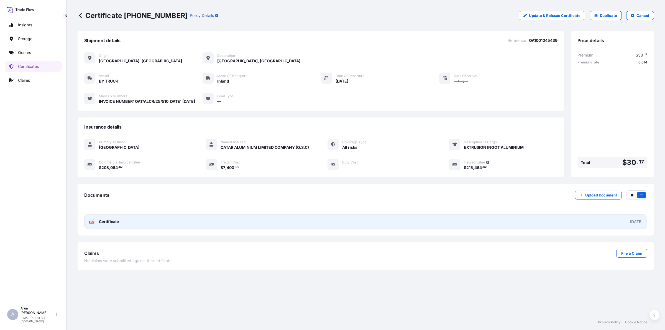
click at [137, 229] on link "PDF Certificate [DATE]" at bounding box center [365, 222] width 563 height 14
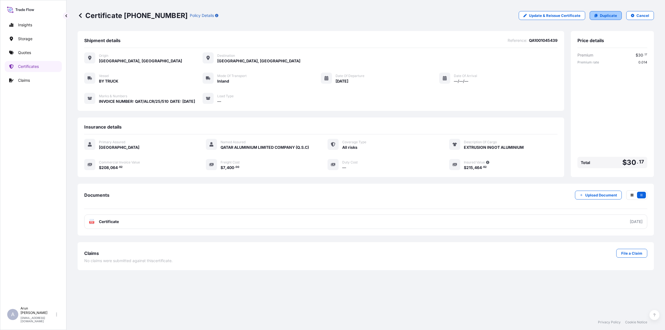
click at [608, 16] on p "Duplicate" at bounding box center [608, 16] width 17 height 6
select select "Inland"
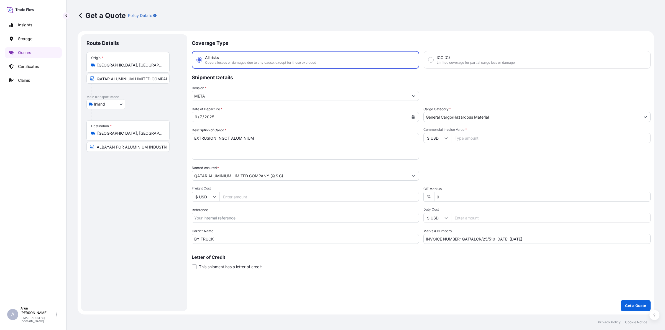
drag, startPoint x: 158, startPoint y: 80, endPoint x: 161, endPoint y: 81, distance: 3.4
click at [158, 80] on input "QATAR ALUMINIUM LIMITED COMPANY(Q.S.C)" at bounding box center [127, 79] width 83 height 10
click at [152, 75] on input "QATAR ALUMINIUM LIMITED COMPANY(Q.S.C)" at bounding box center [127, 79] width 83 height 10
drag, startPoint x: 154, startPoint y: 76, endPoint x: 180, endPoint y: 77, distance: 25.8
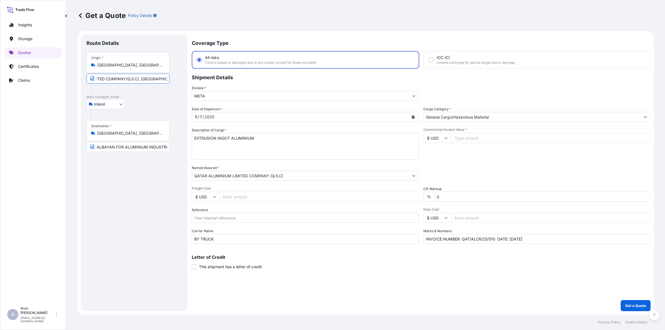
click at [180, 77] on div "Origin * [GEOGRAPHIC_DATA], [GEOGRAPHIC_DATA] QATAR ALUMINIUM LIMITED COMPANY(Q…" at bounding box center [133, 73] width 95 height 43
type input "QATAR ALUMINIUM LIMITED COMPANY"
click at [21, 40] on p "Storage" at bounding box center [25, 39] width 14 height 6
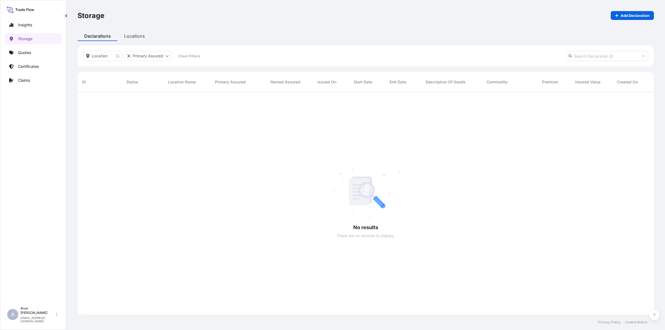
scroll to position [238, 571]
click at [24, 50] on p "Quotes" at bounding box center [24, 53] width 13 height 6
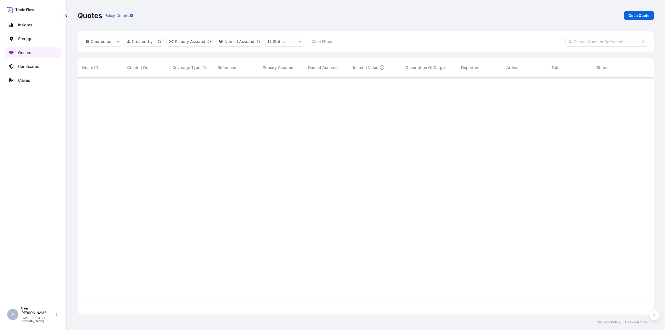
scroll to position [235, 571]
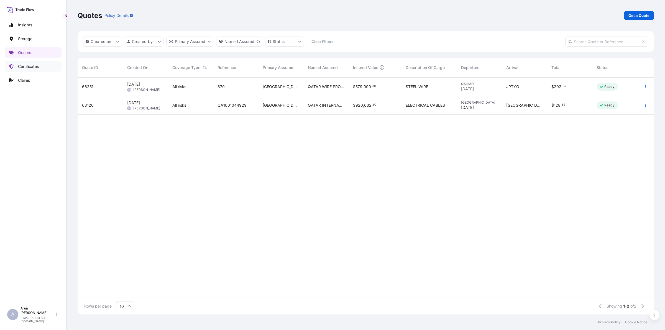
click at [27, 65] on p "Certificates" at bounding box center [28, 67] width 21 height 6
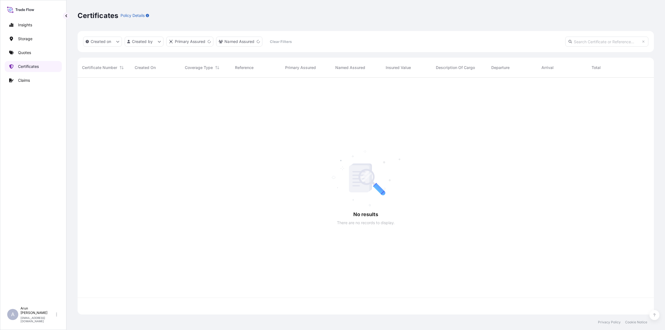
scroll to position [235, 571]
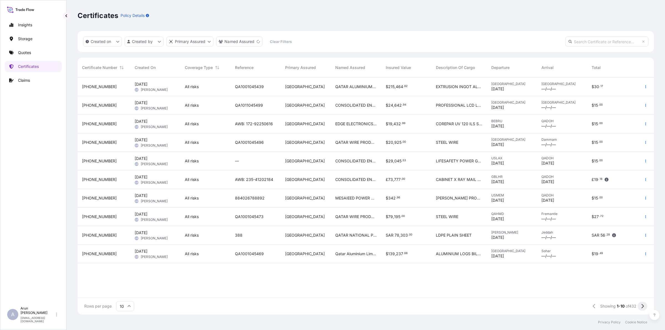
click at [640, 307] on button at bounding box center [643, 306] width 10 height 9
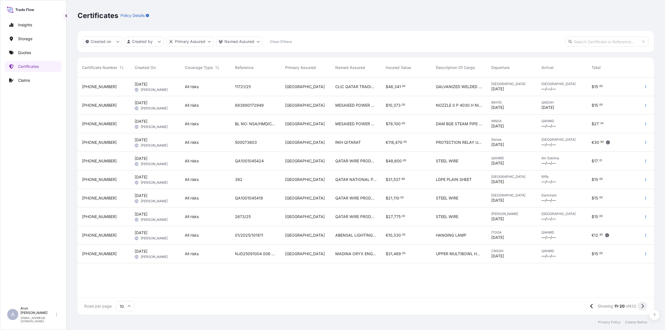
click at [644, 310] on button at bounding box center [643, 306] width 10 height 9
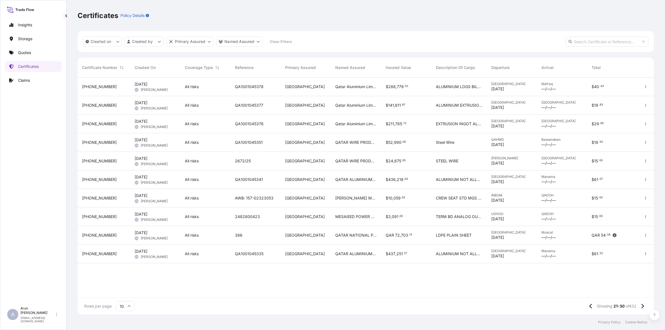
drag, startPoint x: 644, startPoint y: 307, endPoint x: 457, endPoint y: 90, distance: 285.8
click at [450, 79] on div "Certificate Number Created On Coverage Type Reference Primary Assured Named Ass…" at bounding box center [366, 186] width 577 height 257
click at [466, 91] on div "ALUMINIUM LOGS BILLETS" at bounding box center [459, 87] width 55 height 19
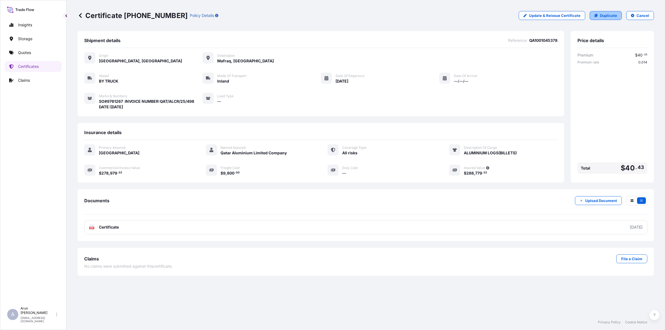
click at [611, 13] on p "Duplicate" at bounding box center [608, 16] width 17 height 6
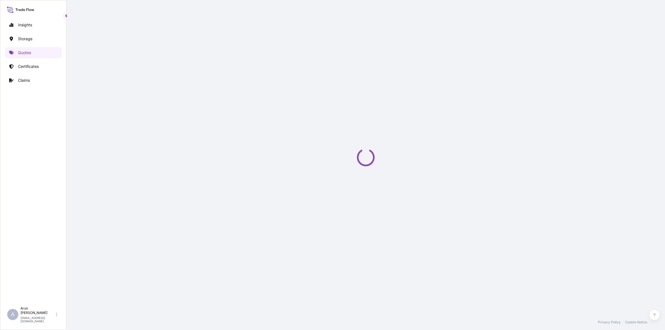
select select "Inland"
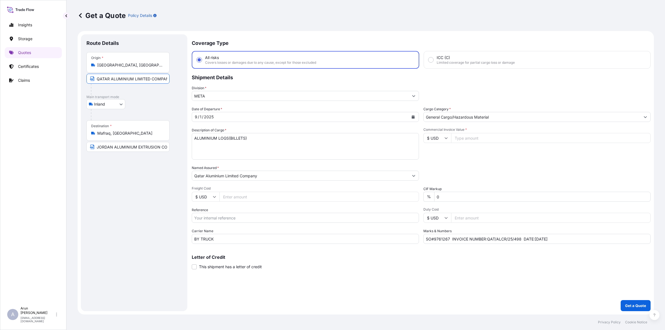
click at [132, 79] on input "QATAR ALUMINIUM LIMITED COMPANY" at bounding box center [127, 79] width 83 height 10
type input "QATAR ALUMINIUM LIMITED COMPANY., MESAIEED"
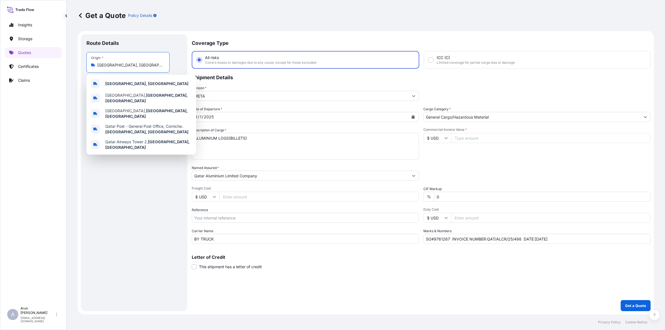
drag, startPoint x: 134, startPoint y: 64, endPoint x: 82, endPoint y: 66, distance: 51.6
click at [82, 66] on div "Route Details Place of loading Road / Inland Road / Inland Origin * [GEOGRAPHIC…" at bounding box center [134, 172] width 106 height 277
click at [119, 85] on b "Mesaieed" at bounding box center [114, 83] width 18 height 5
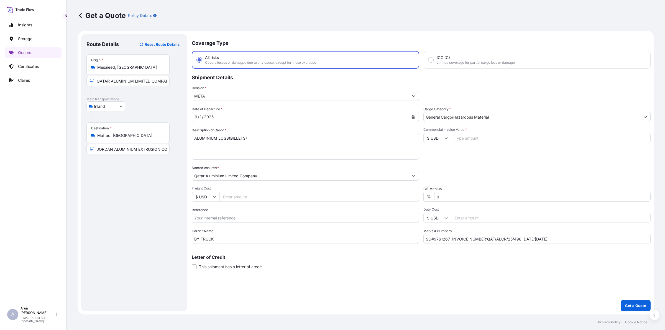
drag, startPoint x: 96, startPoint y: 66, endPoint x: 129, endPoint y: 67, distance: 33.3
click at [129, 67] on div "Mesaieed, [GEOGRAPHIC_DATA]" at bounding box center [128, 68] width 74 height 6
click at [129, 67] on input "Mesaieed, [GEOGRAPHIC_DATA]" at bounding box center [129, 68] width 65 height 6
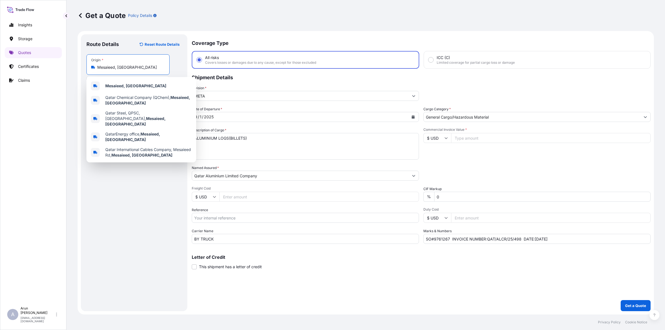
drag, startPoint x: 97, startPoint y: 67, endPoint x: 131, endPoint y: 67, distance: 33.8
click at [131, 67] on input "Mesaieed, [GEOGRAPHIC_DATA]" at bounding box center [129, 68] width 65 height 6
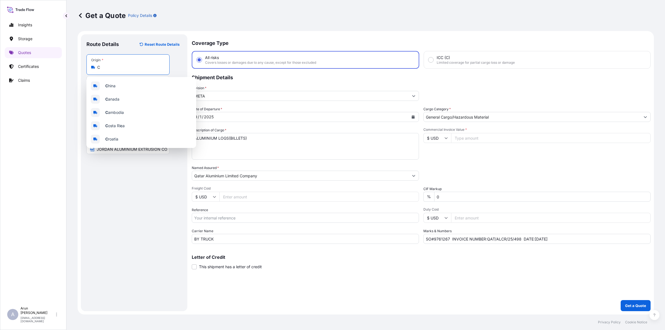
drag, startPoint x: 111, startPoint y: 67, endPoint x: 85, endPoint y: 67, distance: 26.6
click at [85, 67] on div "Route Details Reset Route Details Place of loading Road / Inland Road / Inland …" at bounding box center [134, 172] width 106 height 277
paste input "Mesaieed, [GEOGRAPHIC_DATA]"
type input "Mesaieed, [GEOGRAPHIC_DATA]"
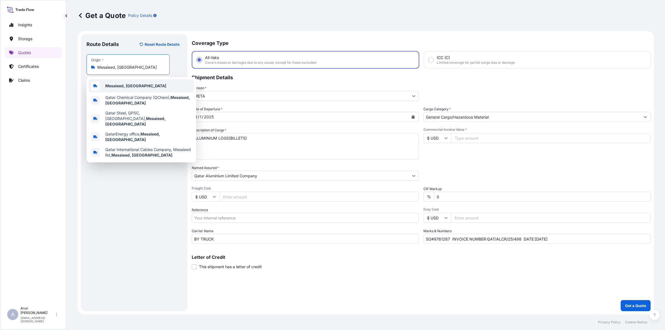
click at [111, 83] on b "Mesaieed, [GEOGRAPHIC_DATA]" at bounding box center [135, 85] width 61 height 5
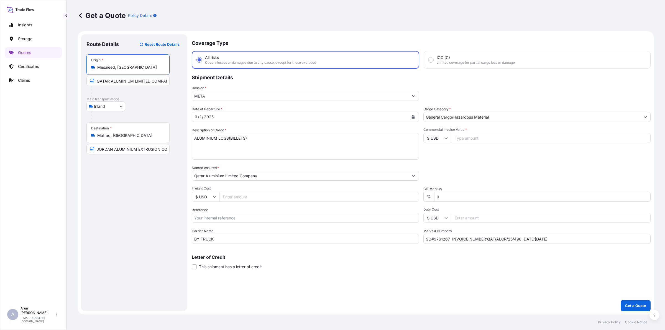
click at [163, 80] on input "QATAR ALUMINIUM LIMITED COMPANY., MESAIEED" at bounding box center [127, 81] width 83 height 10
drag, startPoint x: 147, startPoint y: 80, endPoint x: 188, endPoint y: 81, distance: 41.6
click at [188, 81] on form "Route Details Reset Route Details Place of loading Road / Inland Road / Inland …" at bounding box center [366, 173] width 577 height 284
paste input "Mesaieed, [GEOGRAPHIC_DATA]"
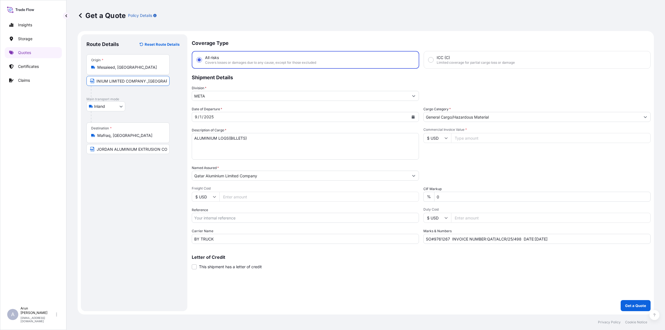
scroll to position [0, 35]
click at [137, 81] on input "QATAR ALUMINIUM LIMITED COMPANY.,[GEOGRAPHIC_DATA], [GEOGRAPHIC_DATA]" at bounding box center [127, 81] width 83 height 10
click at [155, 82] on input "QATAR ALUMINIUM LIMITED COMPANY., [GEOGRAPHIC_DATA], [GEOGRAPHIC_DATA]" at bounding box center [127, 81] width 83 height 10
type input "QATAR ALUMINIUM LIMITED COMPANY., [GEOGRAPHIC_DATA], [GEOGRAPHIC_DATA]"
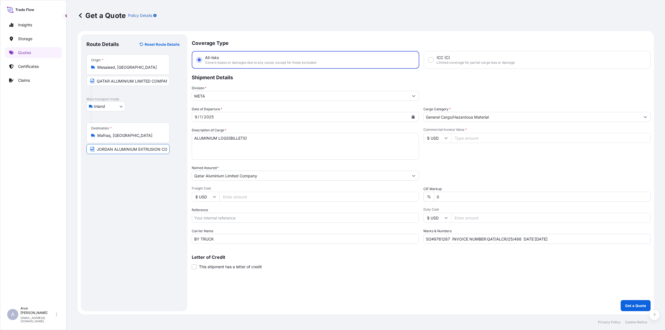
click at [132, 150] on input "JORDAN ALUMINIUM EXTRUSION CO LLC" at bounding box center [127, 149] width 83 height 10
drag, startPoint x: 96, startPoint y: 135, endPoint x: 132, endPoint y: 137, distance: 36.7
click at [132, 137] on div "Mafraq, [GEOGRAPHIC_DATA]" at bounding box center [128, 136] width 74 height 6
click at [132, 137] on input "Mafraq, [GEOGRAPHIC_DATA]" at bounding box center [129, 136] width 65 height 6
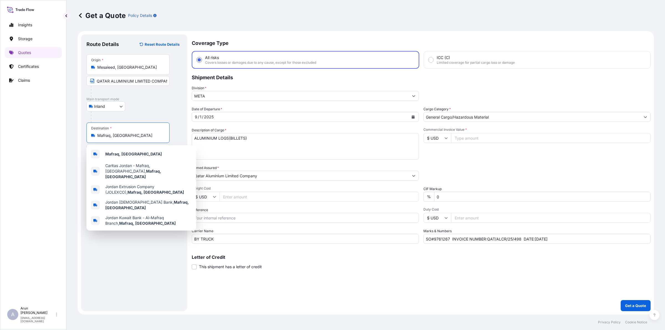
drag, startPoint x: 128, startPoint y: 135, endPoint x: 91, endPoint y: 137, distance: 37.5
click at [91, 137] on div "Destination * Mafraq, [GEOGRAPHIC_DATA]" at bounding box center [127, 133] width 83 height 21
click at [140, 153] on div "Mafraq, [GEOGRAPHIC_DATA]" at bounding box center [141, 153] width 105 height 13
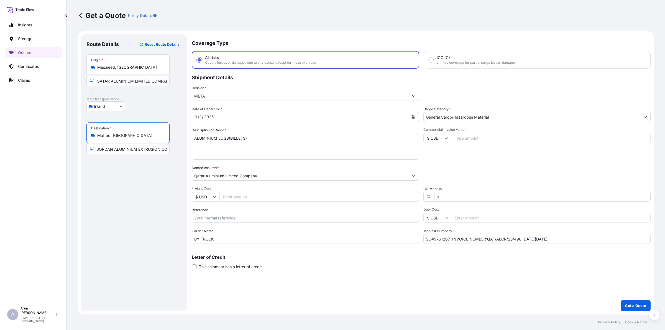
drag, startPoint x: 164, startPoint y: 148, endPoint x: 171, endPoint y: 146, distance: 7.8
click at [166, 147] on input "JORDAN ALUMINIUM EXTRUSION CO LLC" at bounding box center [127, 149] width 83 height 10
paste input "Mafraq, [GEOGRAPHIC_DATA]"
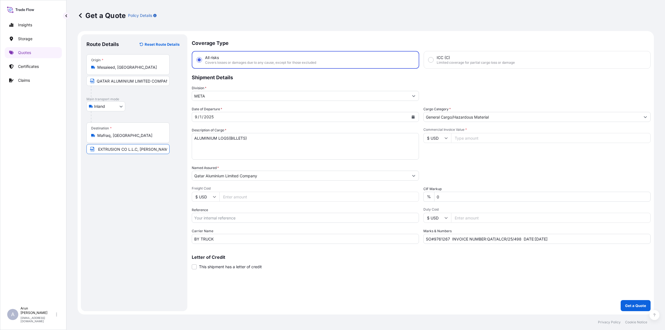
click at [151, 150] on input "JORDAN ALUMINIUM EXTRUSION CO L.L.C, [PERSON_NAME], [GEOGRAPHIC_DATA]" at bounding box center [127, 149] width 83 height 10
drag, startPoint x: 152, startPoint y: 150, endPoint x: 159, endPoint y: 146, distance: 7.9
click at [152, 149] on input "JORDAN ALUMINIUM EXTRUSION CO L.L.C, [PERSON_NAME], [GEOGRAPHIC_DATA]" at bounding box center [127, 149] width 83 height 10
click at [143, 152] on input "JORDAN ALUMINIUM EXTRUSION CO L.L.C, [PERSON_NAME], [GEOGRAPHIC_DATA]" at bounding box center [127, 149] width 83 height 10
click at [139, 146] on input "JORDAN ALUMINIUM EXTRUSION CO L.L.C, [PERSON_NAME], [GEOGRAPHIC_DATA]" at bounding box center [127, 149] width 83 height 10
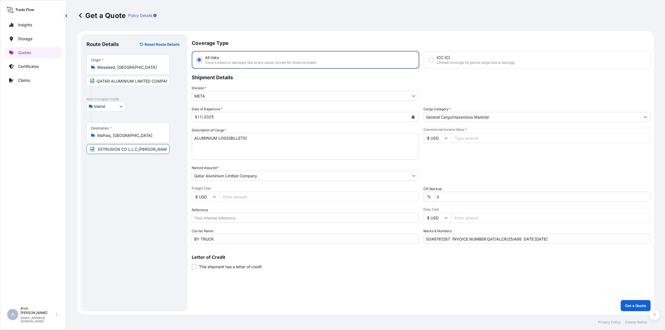
scroll to position [0, 39]
type input "JORDAN ALUMINIUM EXTRUSION CO L.L.C, [PERSON_NAME], [GEOGRAPHIC_DATA]"
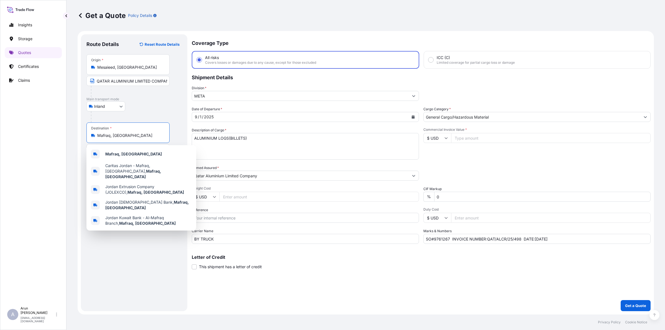
scroll to position [0, 0]
click at [145, 136] on input "Mafraq, [GEOGRAPHIC_DATA]" at bounding box center [129, 136] width 65 height 6
click at [118, 154] on b "Mafraq, [GEOGRAPHIC_DATA]" at bounding box center [133, 154] width 57 height 5
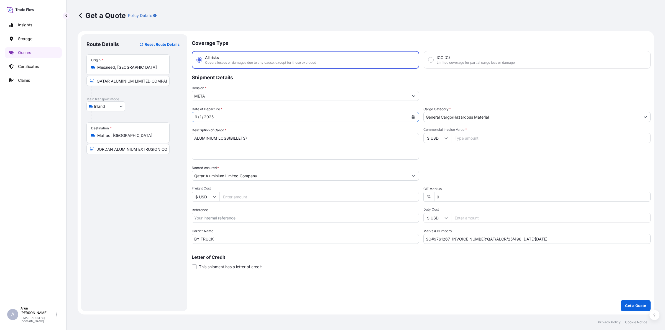
click at [413, 115] on icon "Calendar" at bounding box center [413, 116] width 3 height 3
click at [203, 164] on div "7" at bounding box center [202, 163] width 10 height 10
click at [253, 194] on input "Freight Cost" at bounding box center [320, 197] width 200 height 10
type input "7400"
click at [228, 215] on input "Reference" at bounding box center [305, 218] width 227 height 10
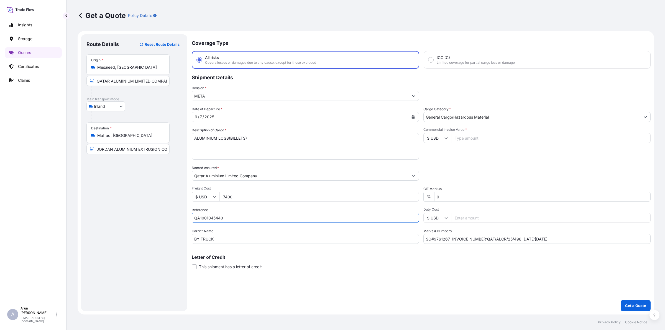
type input "QA1001045440"
click at [468, 138] on input "Commercial Invoice Value *" at bounding box center [551, 138] width 200 height 10
type input "209351.34"
drag, startPoint x: 451, startPoint y: 239, endPoint x: 389, endPoint y: 246, distance: 63.0
click at [389, 246] on div "Coverage Type All risks Covers losses or damages due to any cause, except for t…" at bounding box center [421, 172] width 459 height 277
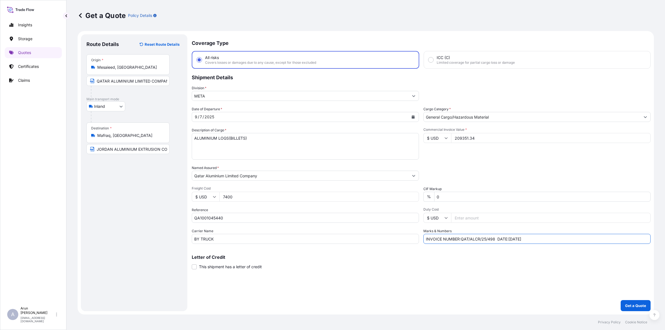
click at [461, 238] on input "INVOICE NUMBER:QAT/ALCR/25/498 DATE:[DATE]" at bounding box center [537, 239] width 227 height 10
click at [495, 239] on input "INVOICE NUMBER: QAT/ALCR/25/498 DATE:[DATE]" at bounding box center [537, 239] width 227 height 10
drag, startPoint x: 511, startPoint y: 239, endPoint x: 532, endPoint y: 239, distance: 21.3
click at [511, 239] on input "INVOICE NUMBER: QAT/ALCR/25/508 DATE:[DATE]" at bounding box center [537, 239] width 227 height 10
type input "INVOICE NUMBER: QAT/ALCR/25/508 DATE: [DATE]"
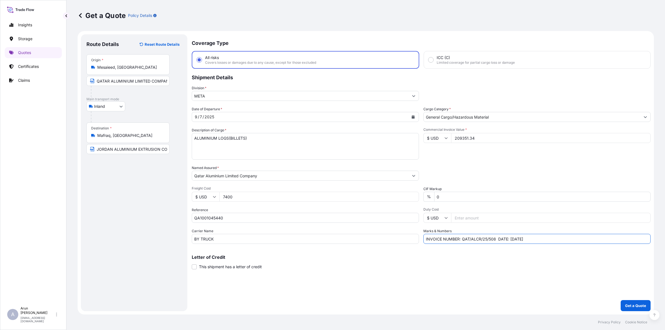
click at [369, 171] on input "Qatar Aluminium Limited Company" at bounding box center [300, 176] width 217 height 10
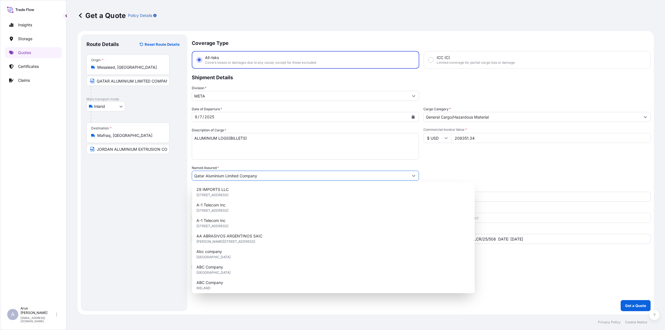
drag, startPoint x: 276, startPoint y: 171, endPoint x: 174, endPoint y: 170, distance: 102.0
click at [174, 170] on form "Route Details Reset Route Details Place of loading Road / Inland Road / Inland …" at bounding box center [366, 173] width 577 height 284
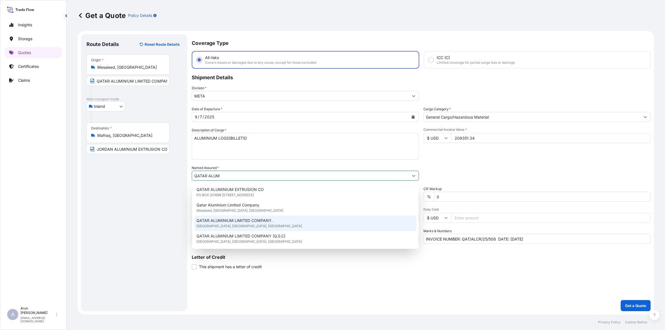
click at [232, 222] on span "QATAR ALUMINIUM LIMITED COMPANY." at bounding box center [235, 221] width 76 height 6
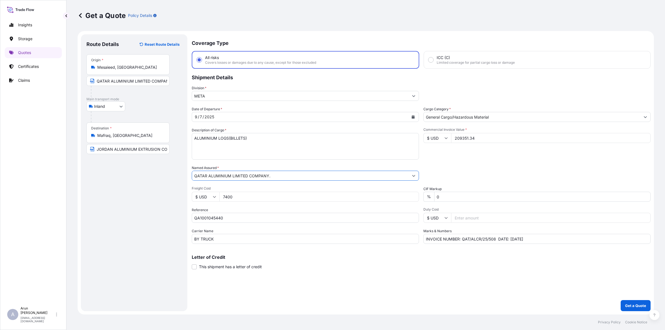
type input "QATAR ALUMINIUM LIMITED COMPANY."
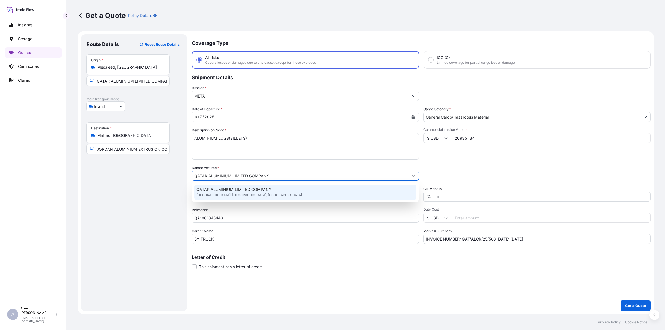
click at [263, 193] on div "QATAR ALUMINIUM LIMITED COMPANY. [GEOGRAPHIC_DATA], [GEOGRAPHIC_DATA], [GEOGRAP…" at bounding box center [305, 193] width 222 height 16
click at [268, 196] on div "QATAR ALUMINIUM LIMITED COMPANY. [GEOGRAPHIC_DATA], [GEOGRAPHIC_DATA], [GEOGRAP…" at bounding box center [305, 193] width 222 height 16
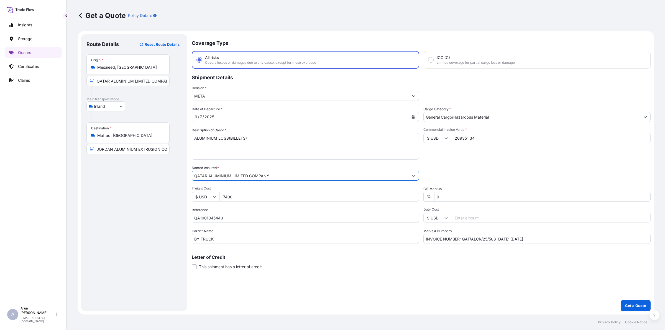
click at [164, 106] on div "Inland Air Water Inland" at bounding box center [133, 106] width 95 height 10
click at [627, 304] on p "Get a Quote" at bounding box center [635, 306] width 21 height 6
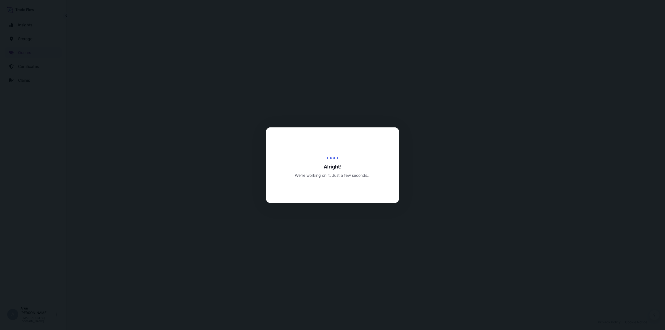
select select "Inland"
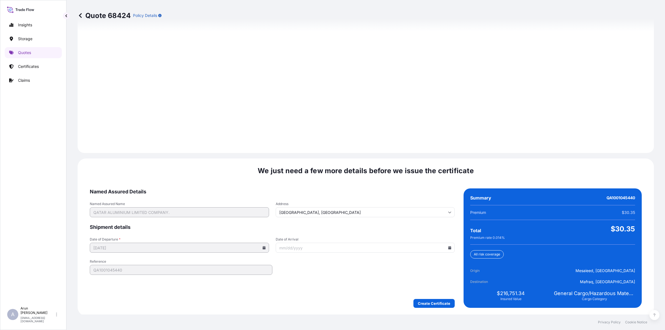
scroll to position [720, 0]
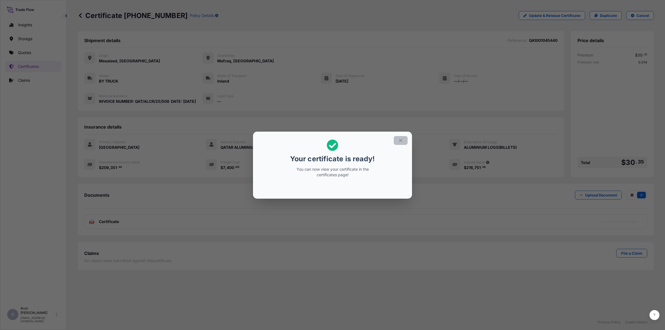
click at [407, 140] on button "button" at bounding box center [401, 140] width 14 height 9
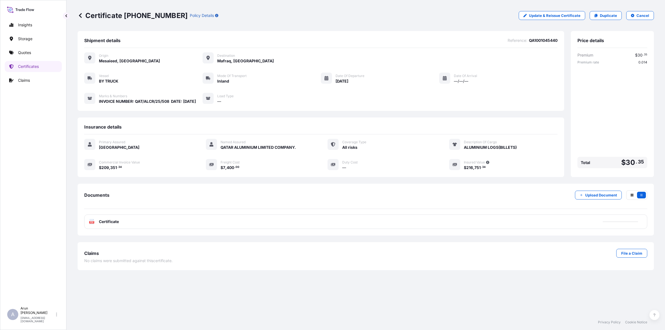
click at [147, 226] on div "PDF Certificate" at bounding box center [365, 222] width 563 height 14
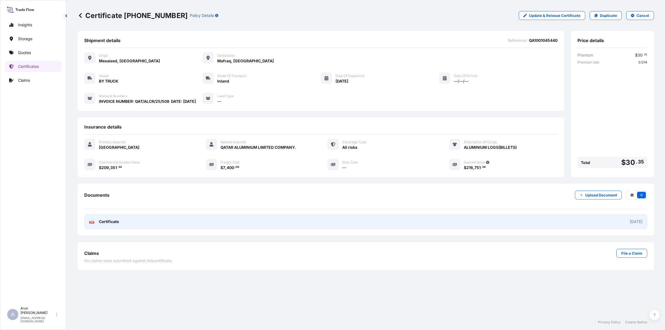
click at [124, 225] on link "PDF Certificate [DATE]" at bounding box center [365, 222] width 563 height 14
